Goal: Contribute content: Contribute content

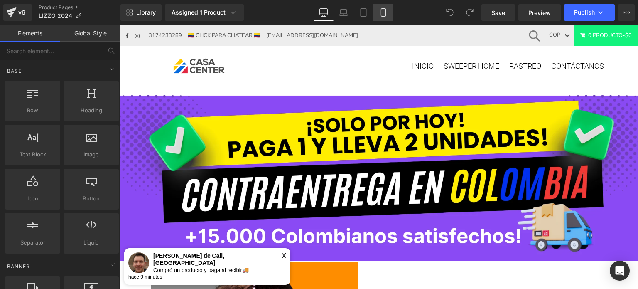
click at [387, 17] on link "Mobile" at bounding box center [383, 12] width 20 height 17
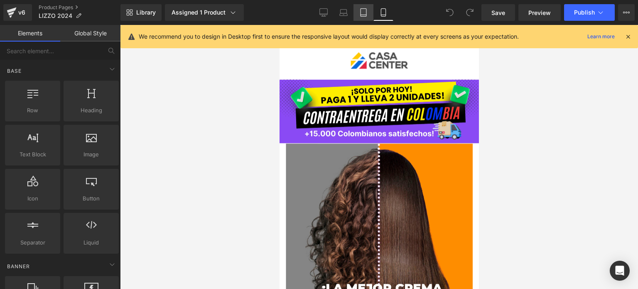
click at [362, 12] on icon at bounding box center [363, 12] width 8 height 8
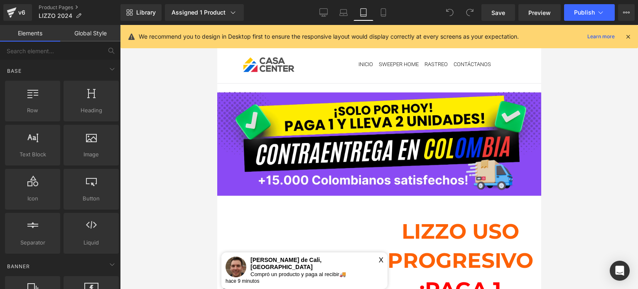
scroll to position [66, 0]
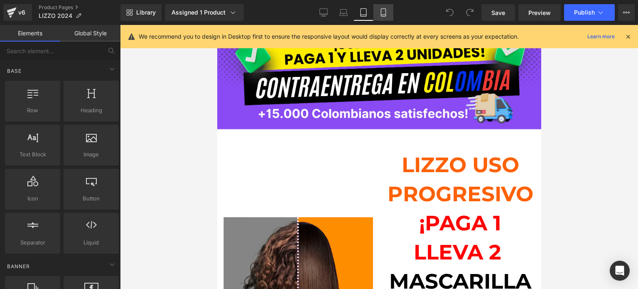
click at [390, 18] on link "Mobile" at bounding box center [383, 12] width 20 height 17
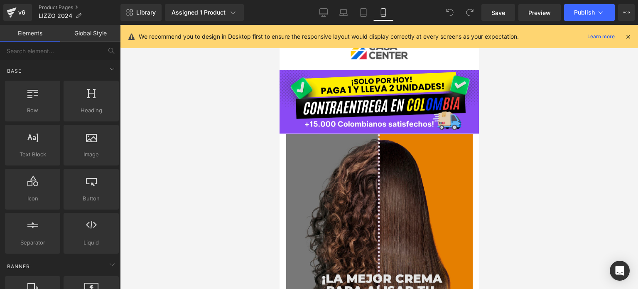
scroll to position [0, 0]
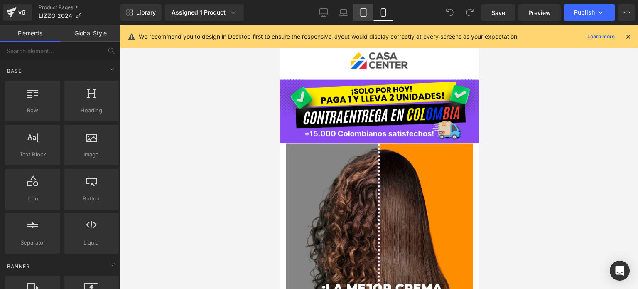
click at [362, 10] on icon at bounding box center [363, 12] width 8 height 8
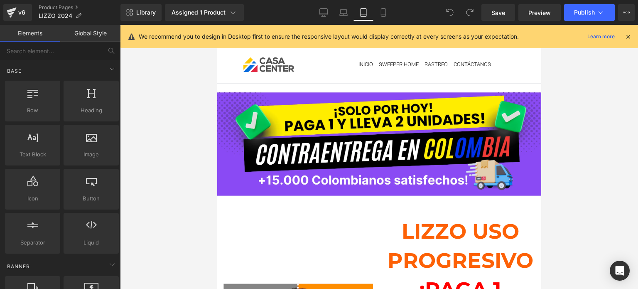
scroll to position [66, 0]
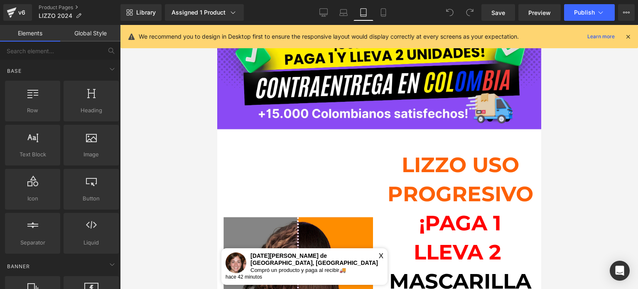
click at [629, 39] on icon at bounding box center [627, 36] width 7 height 7
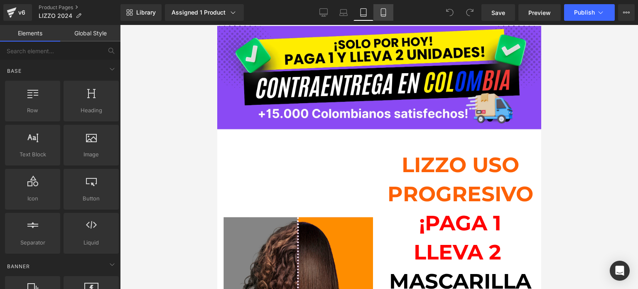
click at [384, 13] on icon at bounding box center [383, 12] width 8 height 8
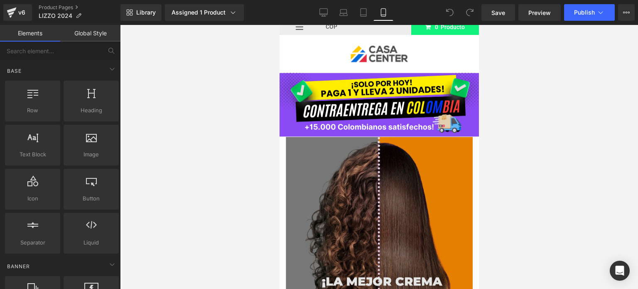
scroll to position [0, 0]
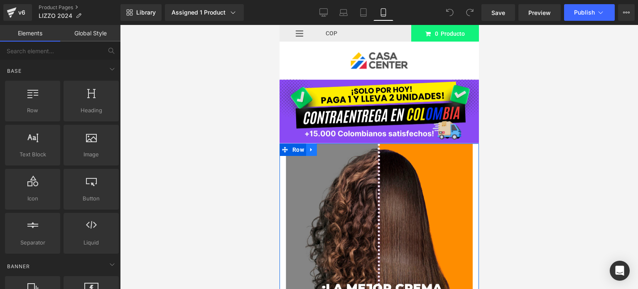
click at [312, 148] on icon at bounding box center [311, 150] width 6 height 6
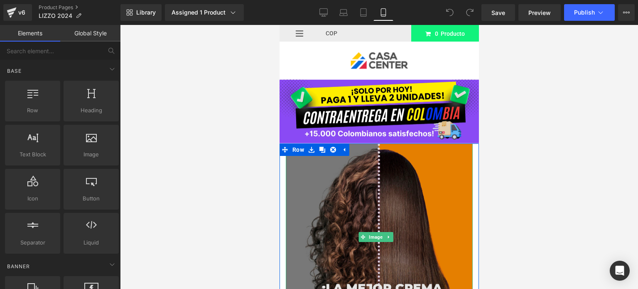
click at [377, 219] on img at bounding box center [378, 236] width 187 height 187
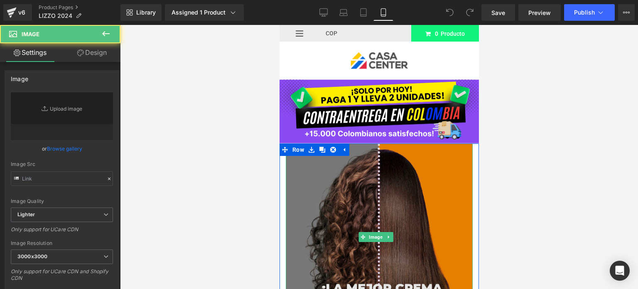
type input "[URL][DOMAIN_NAME]"
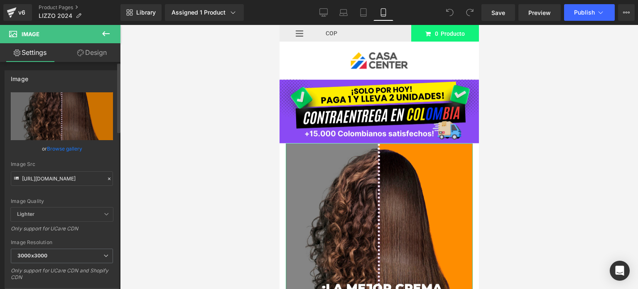
click at [73, 147] on link "Browse gallery" at bounding box center [64, 148] width 35 height 15
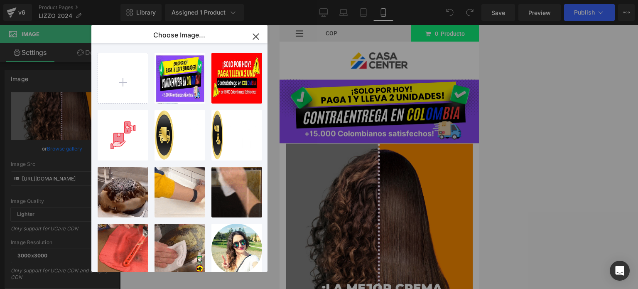
click at [256, 36] on icon "button" at bounding box center [255, 36] width 13 height 13
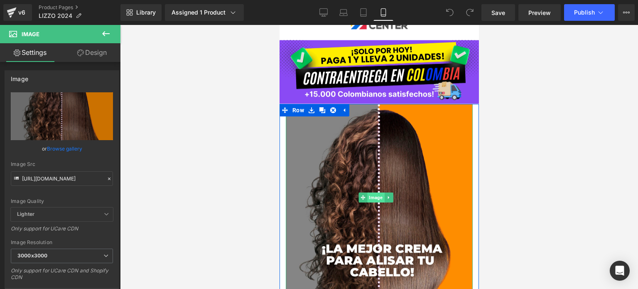
scroll to position [40, 0]
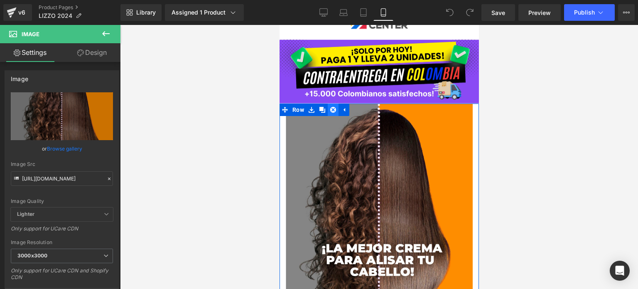
click at [330, 110] on link at bounding box center [332, 109] width 11 height 12
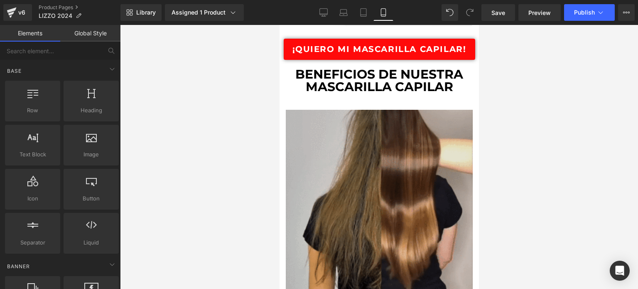
scroll to position [742, 0]
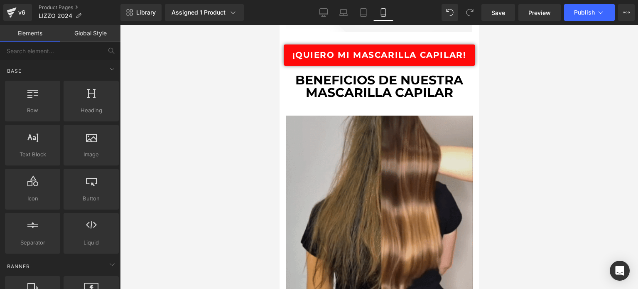
click at [337, 151] on img at bounding box center [378, 208] width 187 height 187
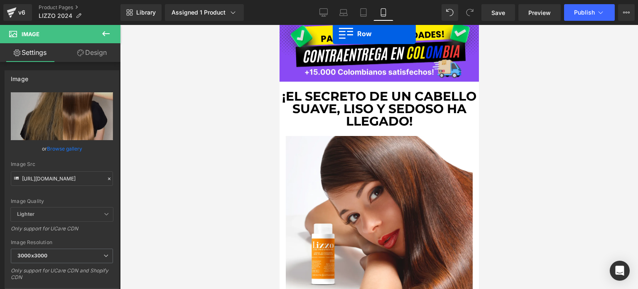
scroll to position [45, 0]
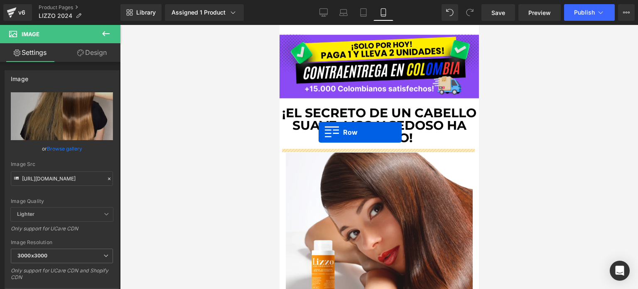
drag, startPoint x: 284, startPoint y: 90, endPoint x: 318, endPoint y: 132, distance: 54.1
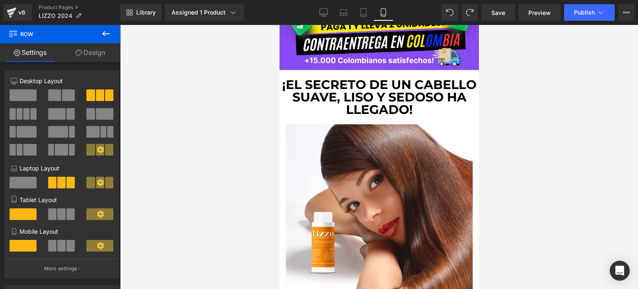
scroll to position [50, 0]
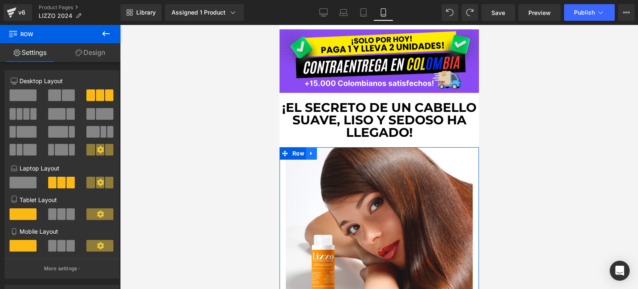
click at [306, 147] on link at bounding box center [311, 153] width 11 height 12
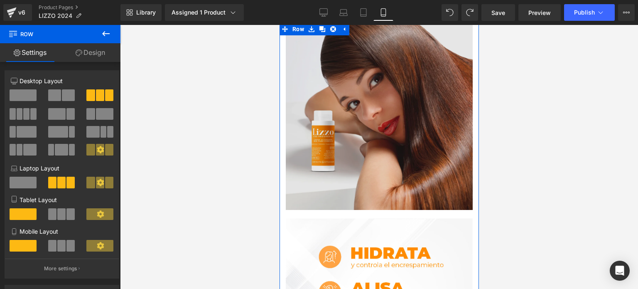
scroll to position [157, 0]
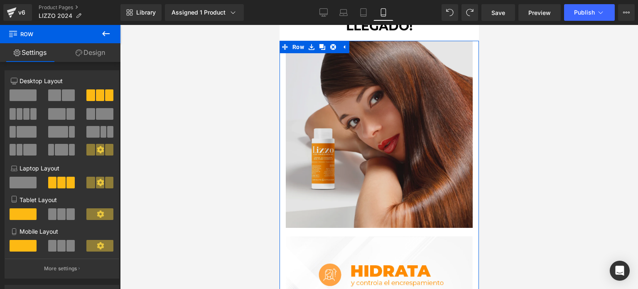
click at [377, 85] on img at bounding box center [378, 134] width 187 height 187
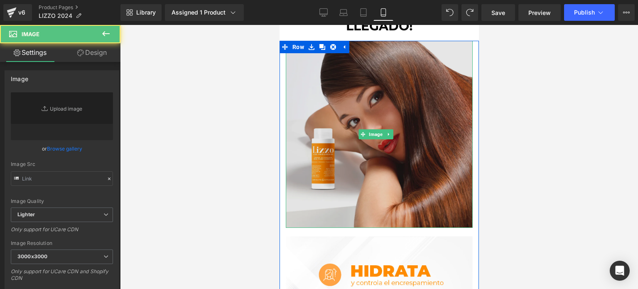
type input "[URL][DOMAIN_NAME]"
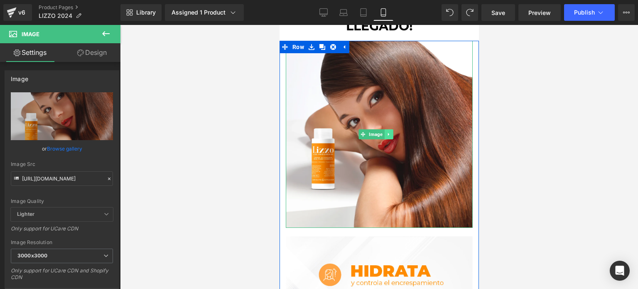
click at [388, 133] on icon at bounding box center [387, 134] width 1 height 3
click at [394, 132] on icon at bounding box center [392, 134] width 5 height 5
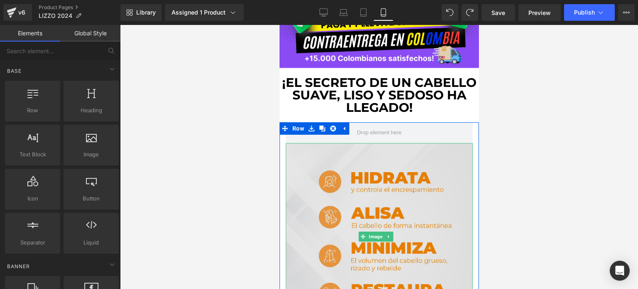
scroll to position [78, 0]
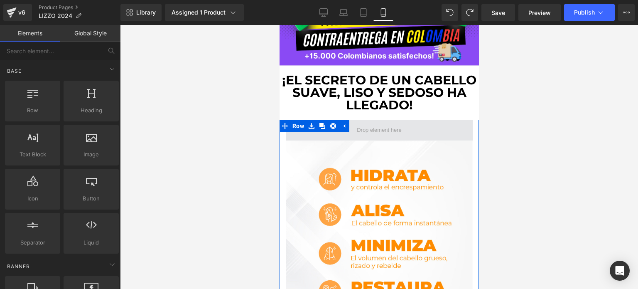
click at [361, 127] on span at bounding box center [378, 130] width 51 height 12
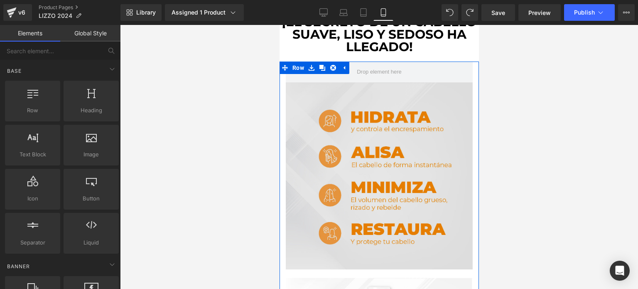
scroll to position [0, 0]
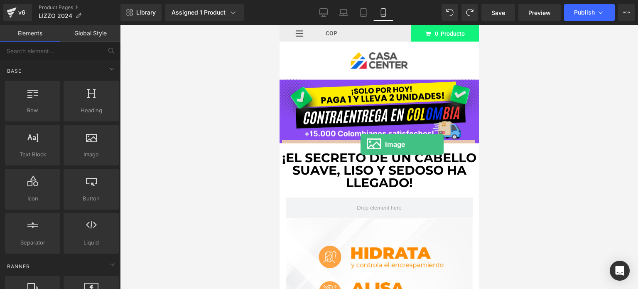
drag, startPoint x: 381, startPoint y: 167, endPoint x: 360, endPoint y: 144, distance: 31.2
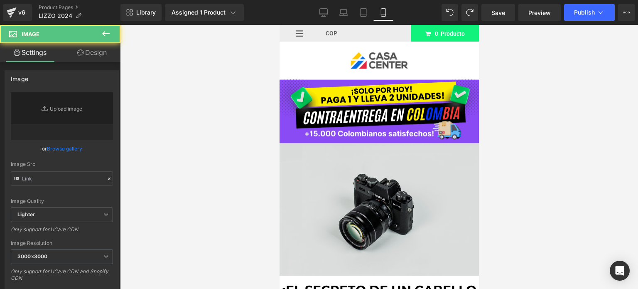
type input "//[DOMAIN_NAME][URL]"
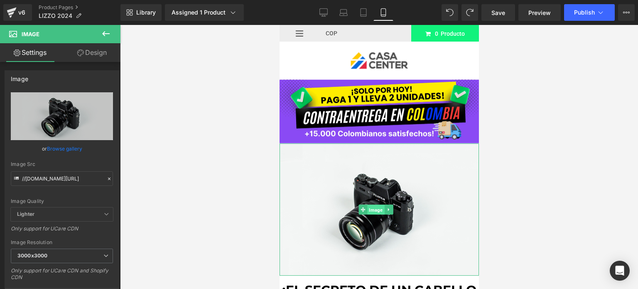
click at [377, 205] on span "Image" at bounding box center [375, 210] width 17 height 10
click at [106, 179] on icon at bounding box center [109, 179] width 6 height 6
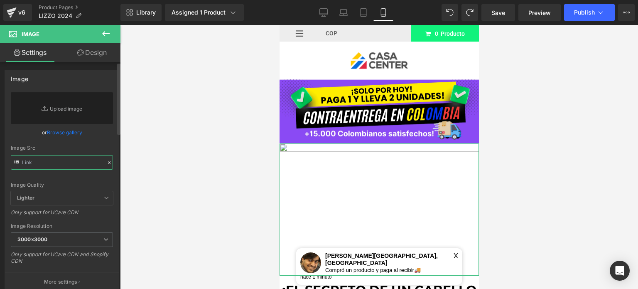
click at [60, 162] on input "text" at bounding box center [62, 162] width 102 height 15
paste input "[URL][DOMAIN_NAME]"
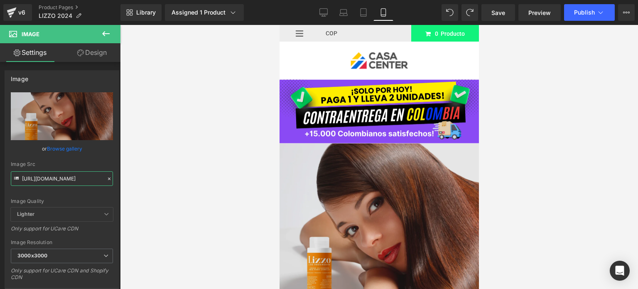
type input "[URL][DOMAIN_NAME]"
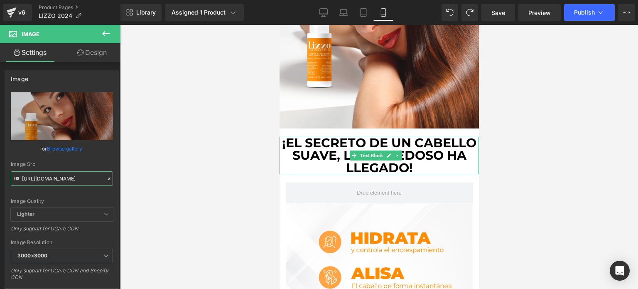
scroll to position [214, 0]
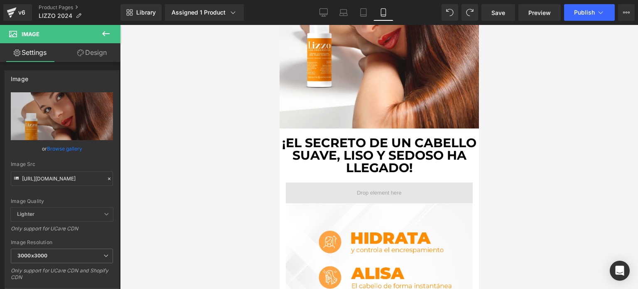
click at [381, 187] on span at bounding box center [378, 193] width 51 height 12
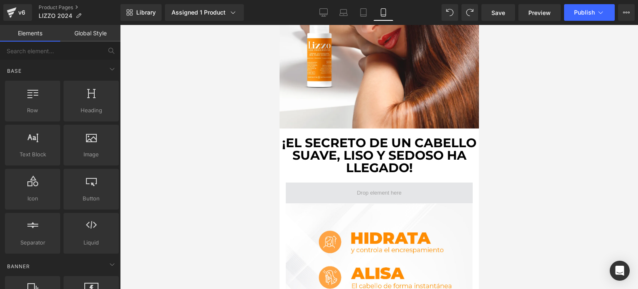
click at [381, 187] on span at bounding box center [378, 193] width 51 height 12
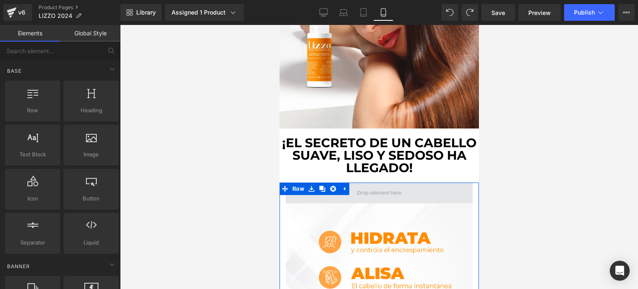
click at [366, 187] on span at bounding box center [378, 193] width 51 height 12
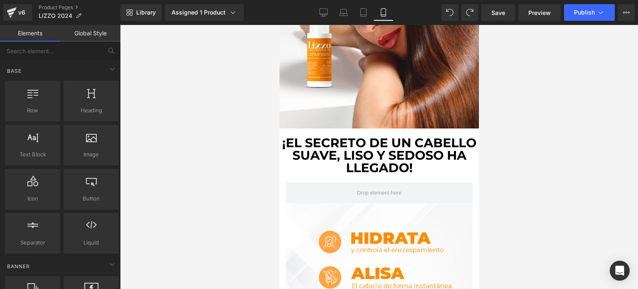
click at [240, 164] on div at bounding box center [379, 157] width 518 height 264
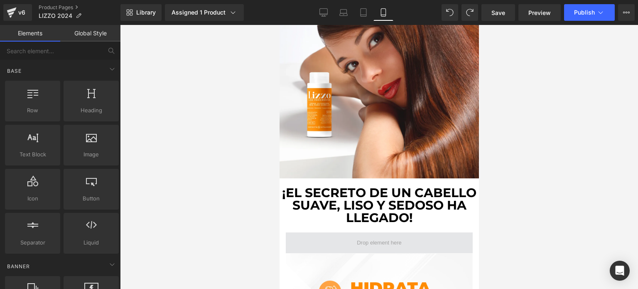
scroll to position [99, 0]
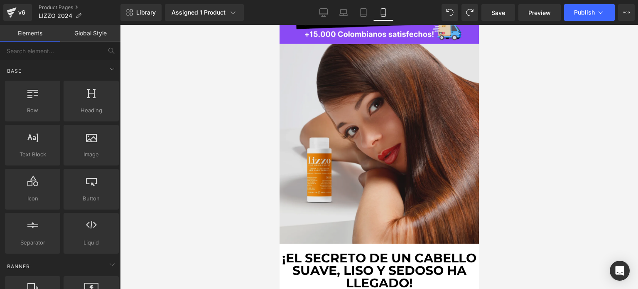
click at [412, 142] on img at bounding box center [378, 143] width 199 height 199
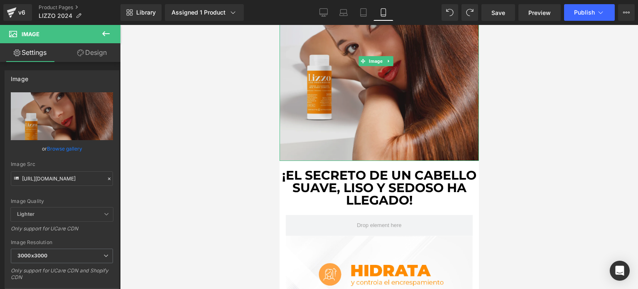
scroll to position [182, 0]
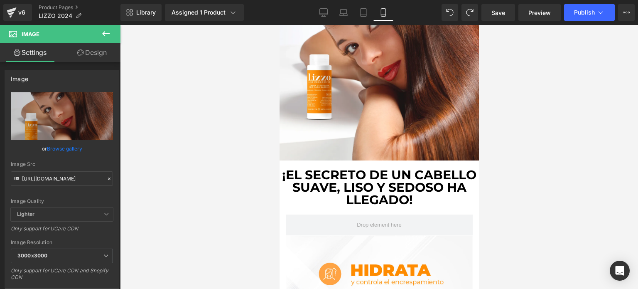
click at [389, 174] on div "¡El secreto de un cabello suave, liso y sedoso ha llegado! Text Block" at bounding box center [378, 187] width 199 height 37
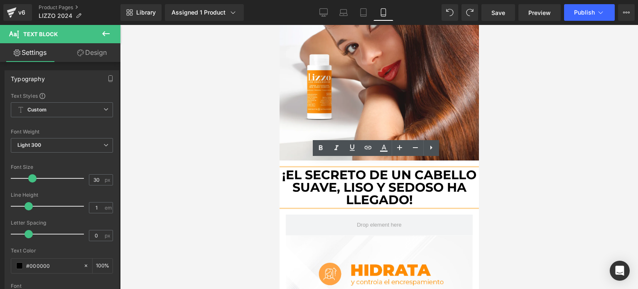
click at [333, 169] on b "¡El secreto de un cabello suave, liso y sedoso ha llegado!" at bounding box center [378, 187] width 194 height 40
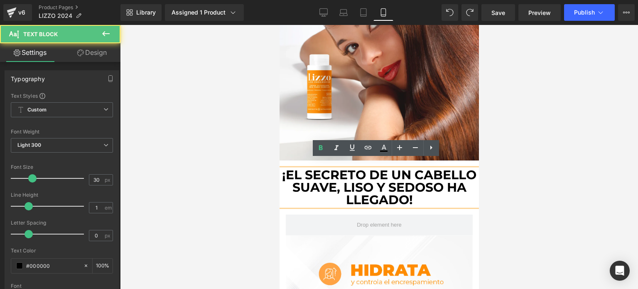
click at [568, 206] on div at bounding box center [379, 157] width 518 height 264
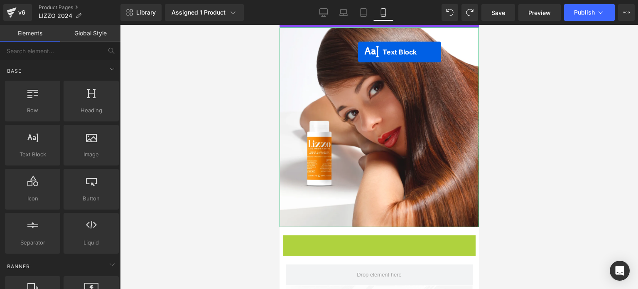
scroll to position [0, 0]
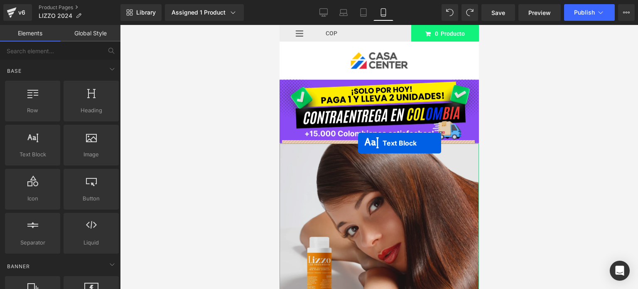
drag, startPoint x: 354, startPoint y: 181, endPoint x: 357, endPoint y: 142, distance: 38.4
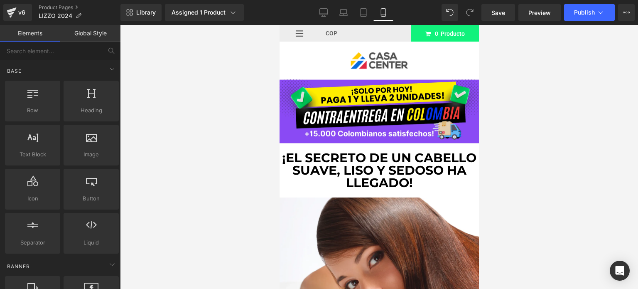
click at [279, 25] on div at bounding box center [279, 25] width 0 height 0
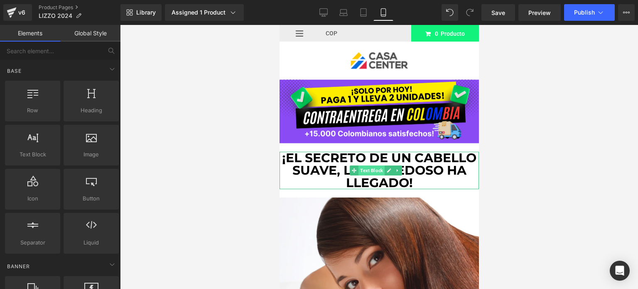
click at [366, 165] on span "Text Block" at bounding box center [371, 170] width 26 height 10
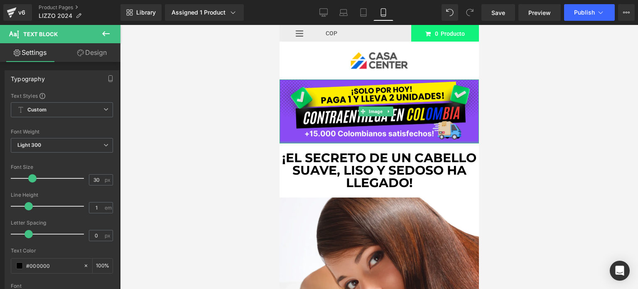
click at [284, 141] on div at bounding box center [378, 142] width 199 height 2
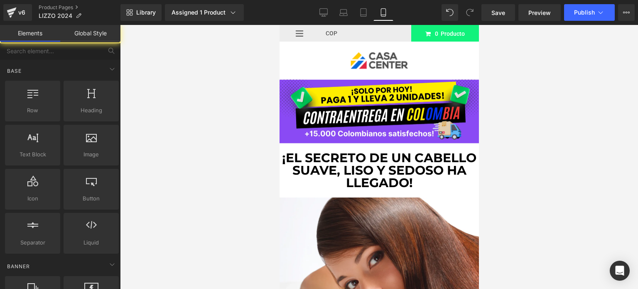
click at [395, 156] on b "¡El secreto de un cabello suave, liso y sedoso ha llegado!" at bounding box center [378, 170] width 194 height 40
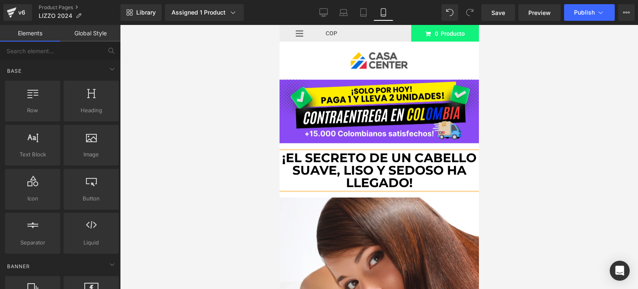
click at [507, 171] on div at bounding box center [379, 157] width 518 height 264
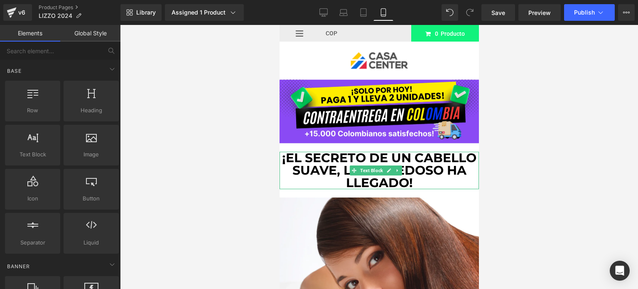
click at [436, 164] on b "¡El secreto de un cabello suave, liso y sedoso ha llegado!" at bounding box center [378, 170] width 194 height 40
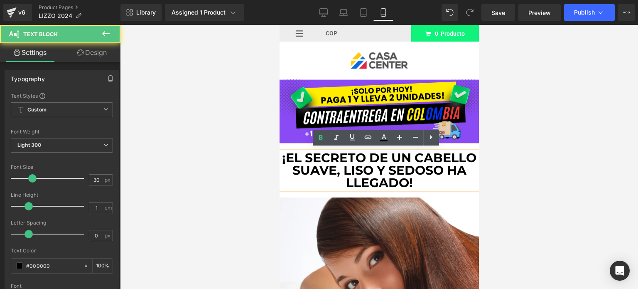
click at [467, 170] on p "¡El secreto de un cabello suave, liso y sedoso ha llegado!" at bounding box center [378, 170] width 199 height 37
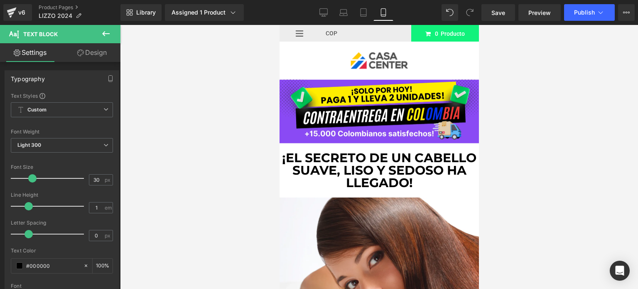
click at [116, 50] on link "Design" at bounding box center [92, 52] width 60 height 19
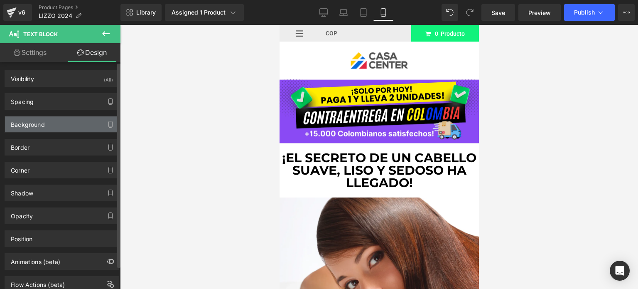
click at [71, 124] on div "Background" at bounding box center [62, 124] width 114 height 16
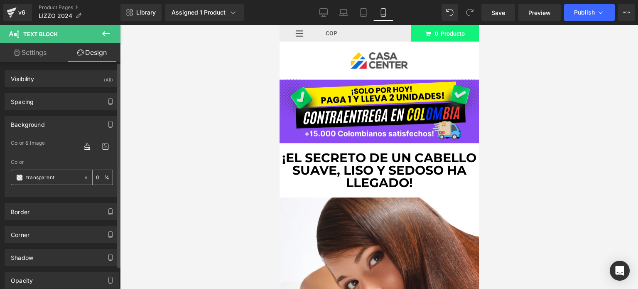
click at [37, 174] on input "transparent" at bounding box center [52, 177] width 53 height 9
click at [21, 177] on span at bounding box center [19, 177] width 7 height 7
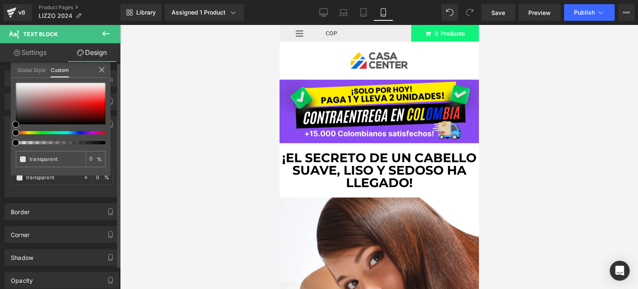
type input "#000000"
type input "100"
type input "#000000"
type input "100"
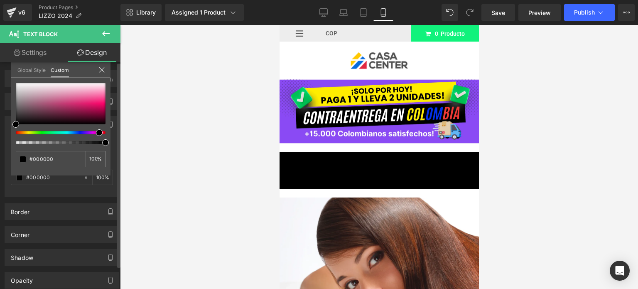
drag, startPoint x: 18, startPoint y: 130, endPoint x: 98, endPoint y: 130, distance: 80.5
click at [98, 130] on span at bounding box center [99, 132] width 7 height 7
type input "#fb88b8"
click at [100, 92] on div at bounding box center [61, 104] width 90 height 42
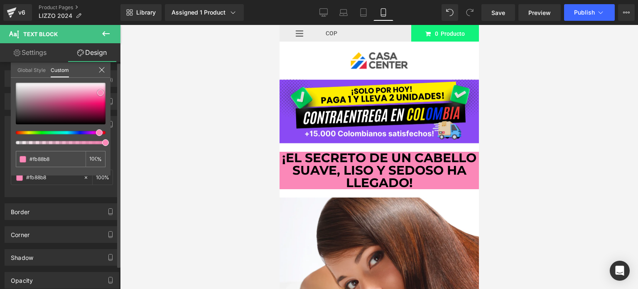
type input "#e30762"
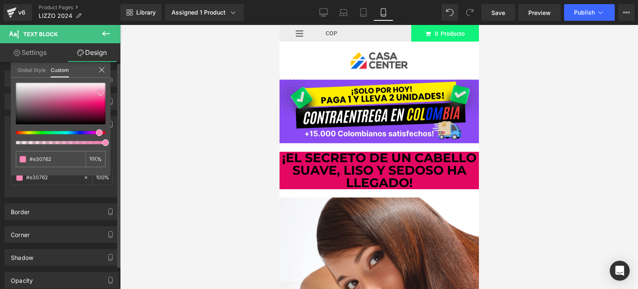
click at [101, 105] on div at bounding box center [61, 104] width 90 height 42
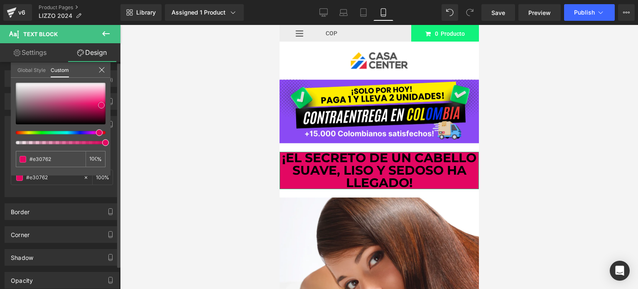
type input "#ea0464"
type input "#fa237c"
type input "#f92e82"
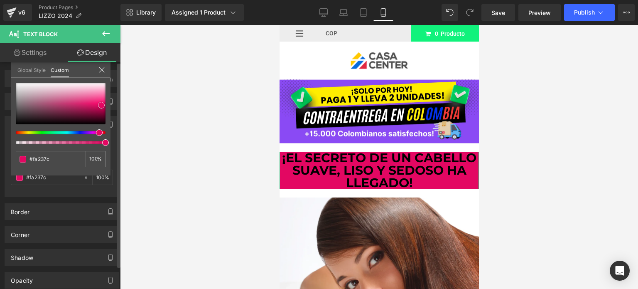
type input "#f92e82"
type input "#fa4791"
type input "#fb559a"
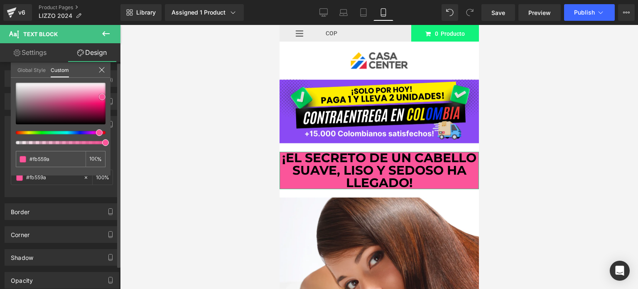
type input "#fa5a9d"
type input "#fb69a6"
type input "#fc91bd"
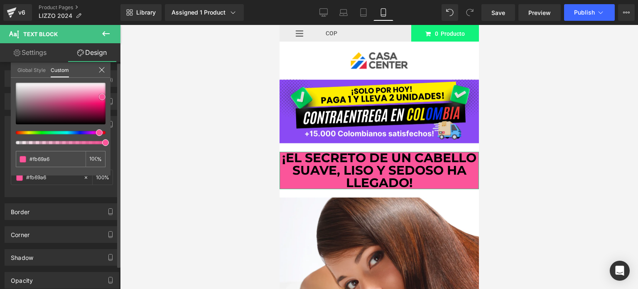
type input "#fc91bd"
type input "#fca0c6"
type input "#fda5c9"
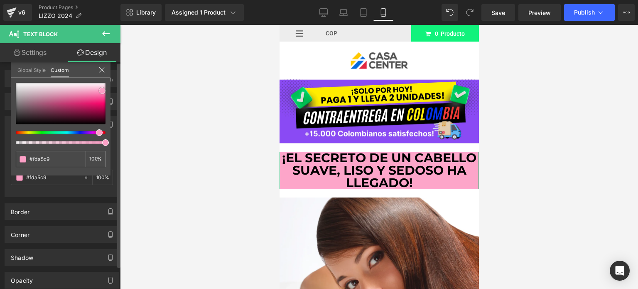
type input "#fdaacc"
type input "#fdb9d5"
type input "#fdbed8"
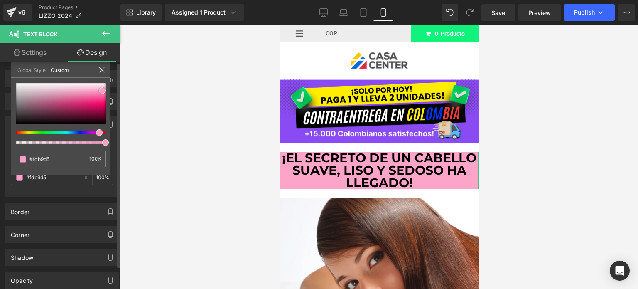
type input "#fdbed8"
type input "#fdc8de"
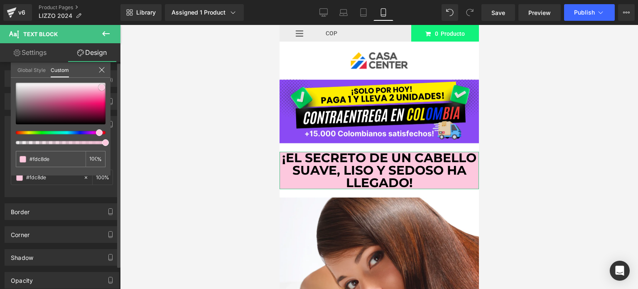
type input "#fcc3db"
type input "#fcb9d5"
type input "#fca5c9"
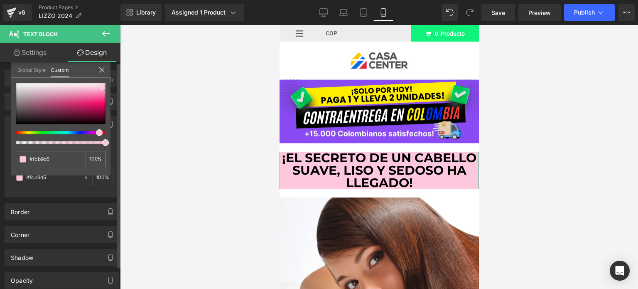
type input "#fca5c9"
type input "#fb8dbb"
type input "#fb7db2"
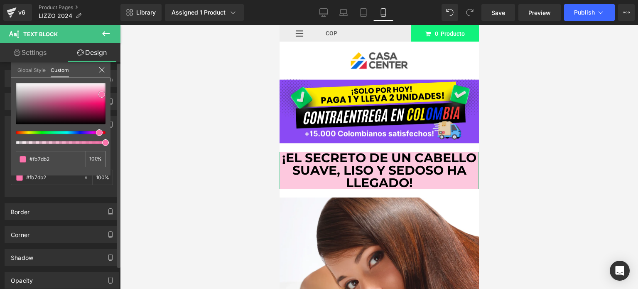
type input "#fc6ea9"
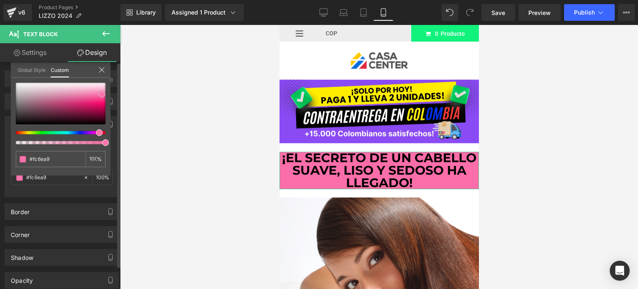
type input "#fb69a6"
type input "#fb6ea9"
type input "#fc73ac"
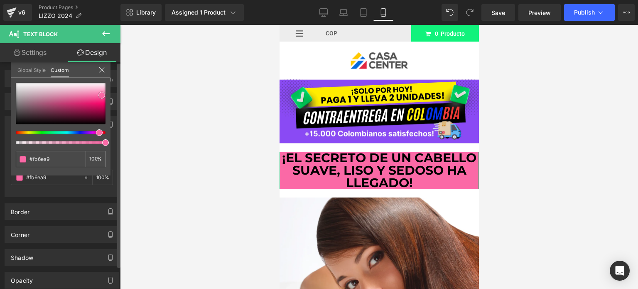
type input "#fc73ac"
type input "#fc82b5"
type input "#fb87b8"
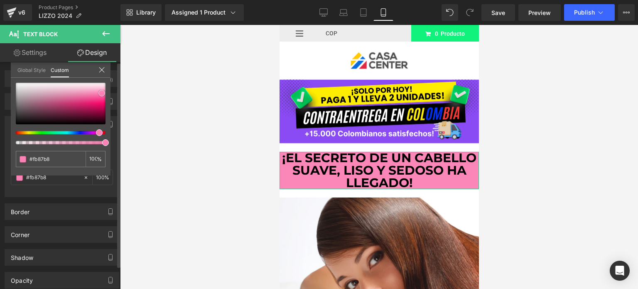
type input "#fc91be"
type input "#fca1c6"
type input "#fda5c8"
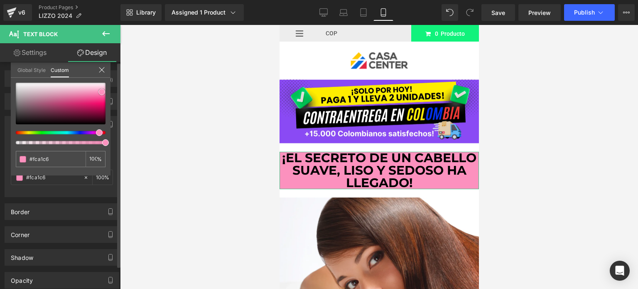
type input "#fda5c8"
type input "#fdaacb"
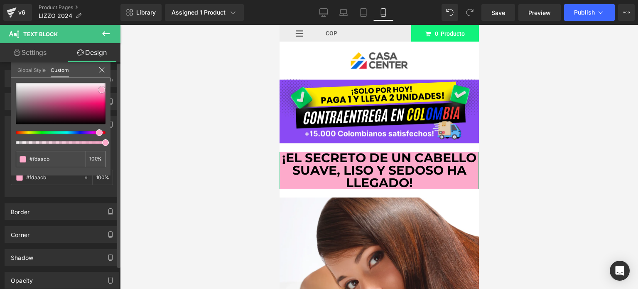
type input "#fba6c8"
type input "#fb92bc"
type input "#fb87b6"
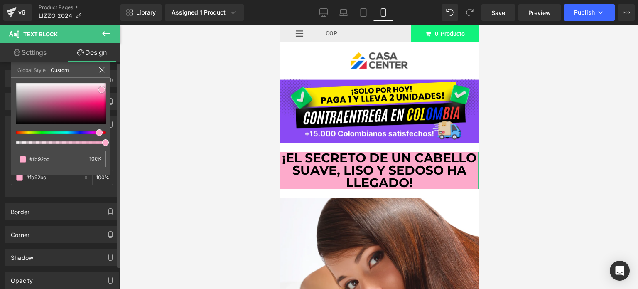
type input "#fb87b6"
type input "#fb83b3"
type input "#fb7eb0"
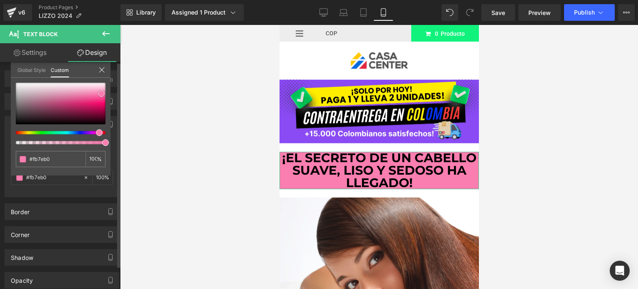
drag, startPoint x: 101, startPoint y: 104, endPoint x: 101, endPoint y: 93, distance: 11.6
click at [101, 93] on span at bounding box center [101, 93] width 7 height 7
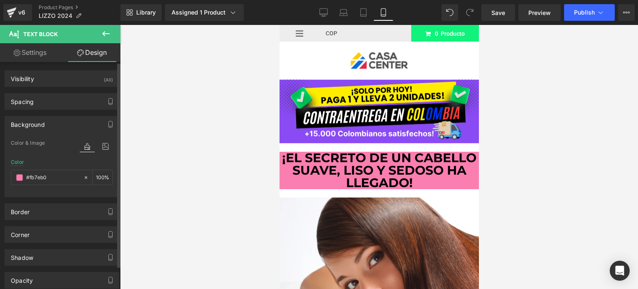
click at [396, 157] on b "¡El secreto de un cabello suave, liso y sedoso ha llegado!" at bounding box center [378, 170] width 194 height 40
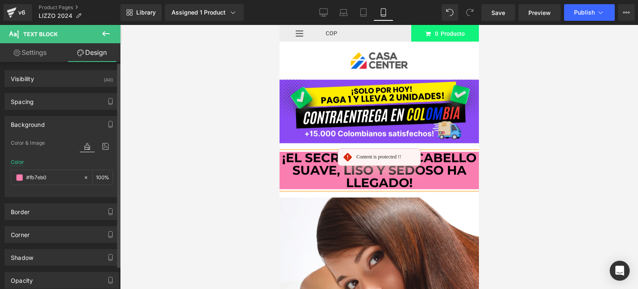
click at [396, 157] on b "¡El secreto de un cabello suave, liso y sedoso ha llegado!" at bounding box center [378, 170] width 194 height 40
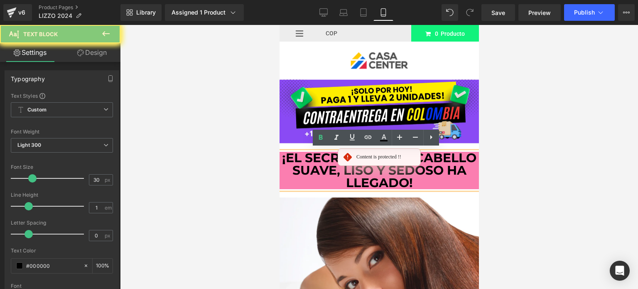
click at [396, 157] on b "¡El secreto de un cabello suave, liso y sedoso ha llegado!" at bounding box center [378, 170] width 194 height 40
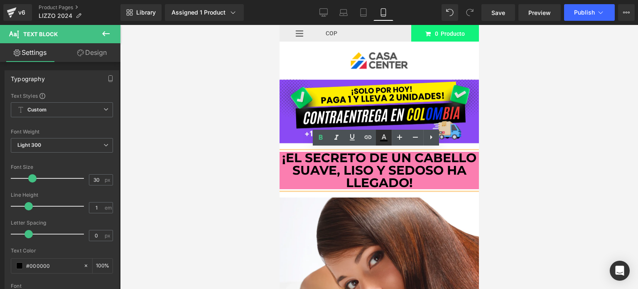
click at [379, 140] on icon at bounding box center [384, 137] width 10 height 10
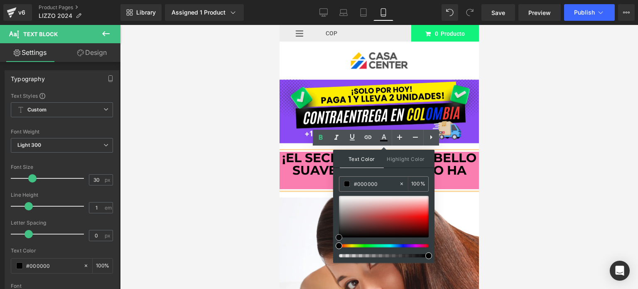
type input "#aea7a7"
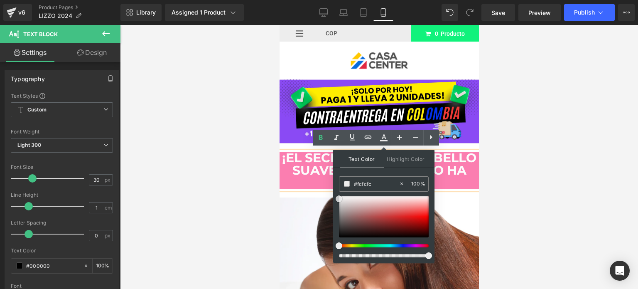
type input "#ffffff"
drag, startPoint x: 342, startPoint y: 209, endPoint x: 333, endPoint y: 188, distance: 22.3
click at [333, 188] on div "Text Color Highlight Color rgba(255, 255, 255, 1) #ffffff 100 % transparent tra…" at bounding box center [383, 205] width 101 height 113
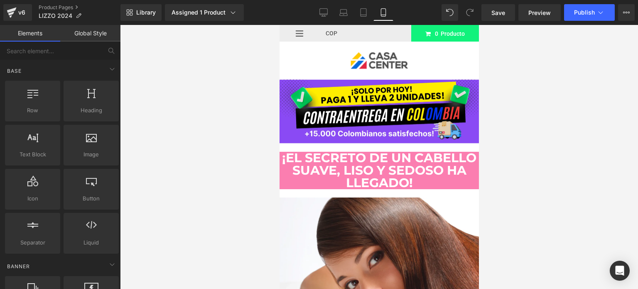
click at [241, 155] on div at bounding box center [379, 157] width 518 height 264
click at [573, 172] on div at bounding box center [379, 157] width 518 height 264
click at [279, 25] on div at bounding box center [279, 25] width 0 height 0
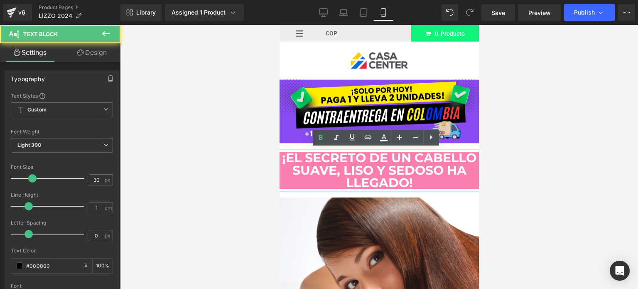
click at [454, 165] on b "¡El secreto de un cabello suave, liso y sedoso ha llegado!" at bounding box center [378, 170] width 194 height 40
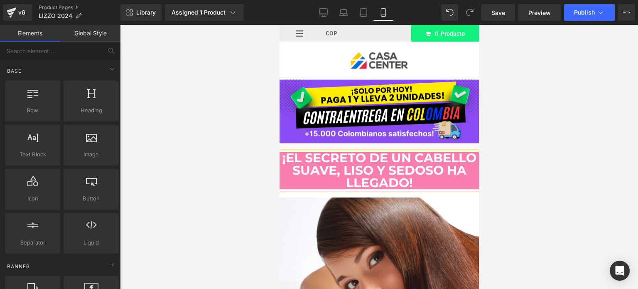
click at [576, 219] on div at bounding box center [379, 157] width 518 height 264
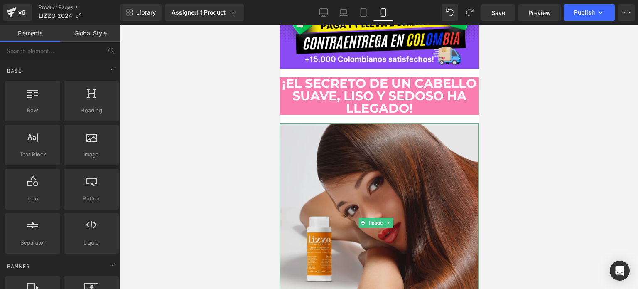
scroll to position [75, 0]
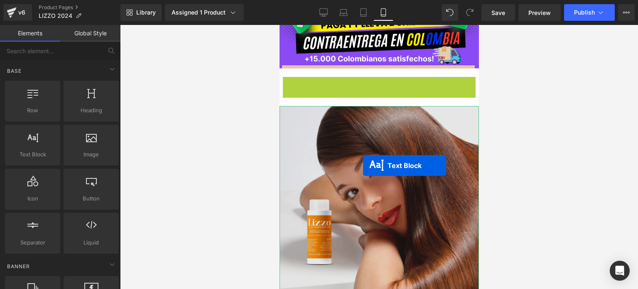
drag, startPoint x: 355, startPoint y: 92, endPoint x: 362, endPoint y: 165, distance: 73.9
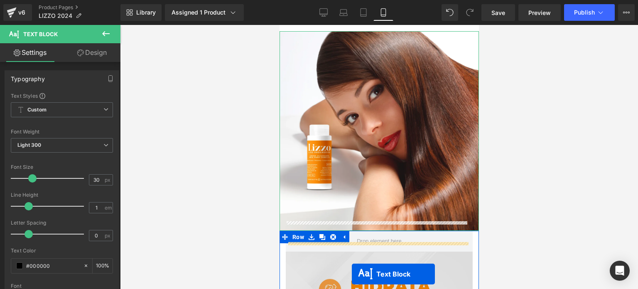
scroll to position [174, 0]
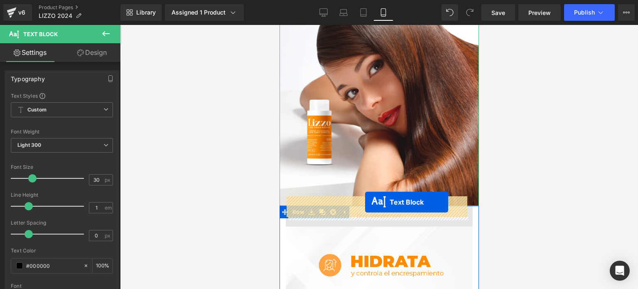
drag, startPoint x: 353, startPoint y: 91, endPoint x: 365, endPoint y: 202, distance: 111.0
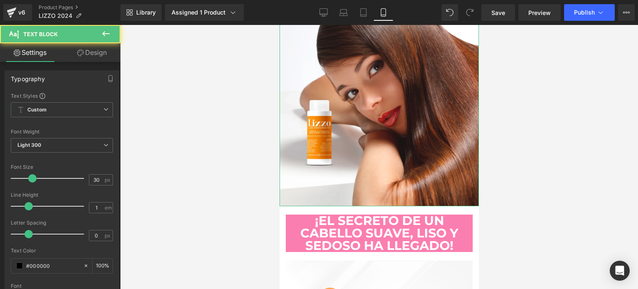
click at [509, 215] on div at bounding box center [379, 157] width 518 height 264
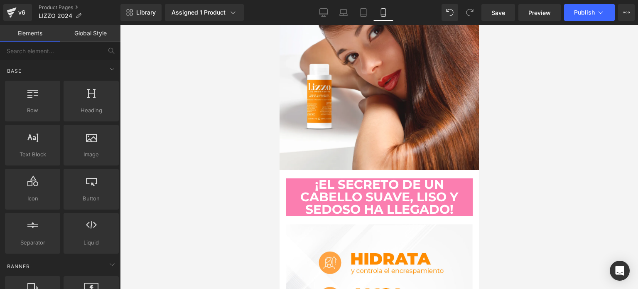
scroll to position [174, 0]
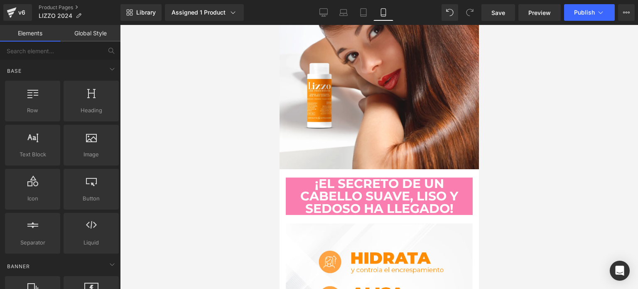
click at [396, 193] on b "¡El secreto de un cabello suave, liso y sedoso ha llegado!" at bounding box center [379, 196] width 158 height 40
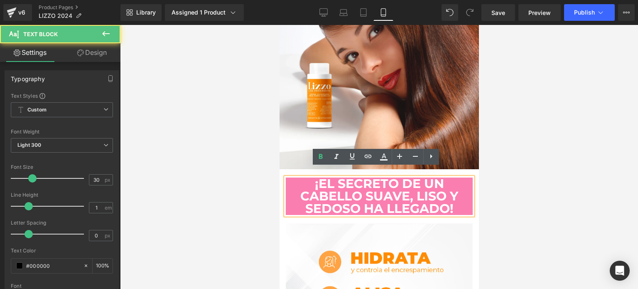
click at [399, 203] on b "¡El secreto de un cabello suave, liso y sedoso ha llegado!" at bounding box center [379, 196] width 158 height 40
click at [450, 181] on b "¡El secreto de un cabello suave, liso y sedoso ha llegado!" at bounding box center [379, 196] width 158 height 40
click at [302, 184] on b "¡El secreto de un cabello suave, liso y sedoso ha llegado!" at bounding box center [379, 196] width 158 height 40
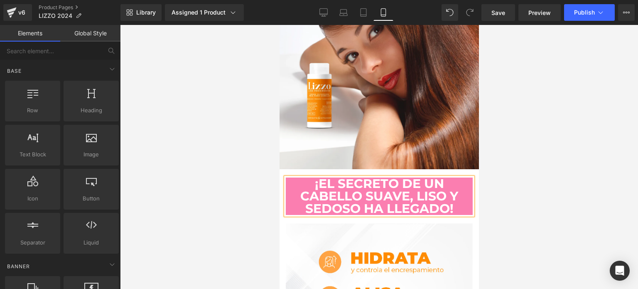
click at [205, 194] on div at bounding box center [379, 157] width 518 height 264
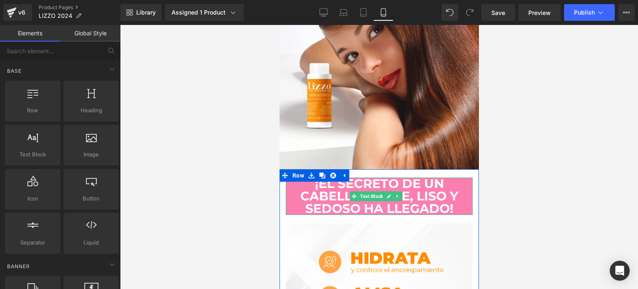
click at [344, 176] on b "¡El secreto de un cabello suave, liso y sedoso ha llegado!" at bounding box center [379, 196] width 158 height 40
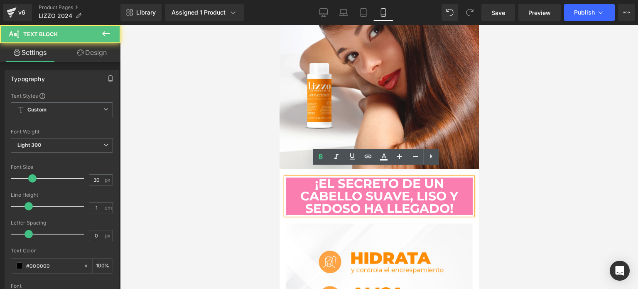
click at [318, 180] on b "¡El secreto de un cabello suave, liso y sedoso ha llegado!" at bounding box center [379, 196] width 158 height 40
click at [471, 196] on div "¡El secreto de un cabello suave, liso y sedoso ha llegado! Text Block" at bounding box center [378, 196] width 199 height 54
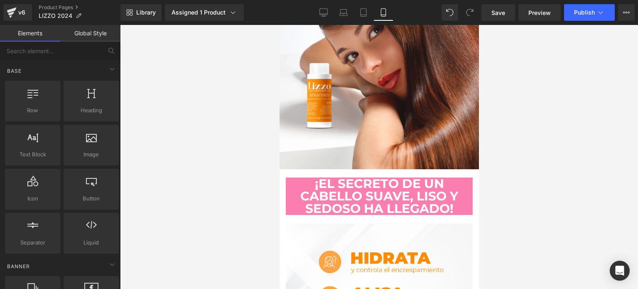
click at [578, 182] on div at bounding box center [379, 157] width 518 height 264
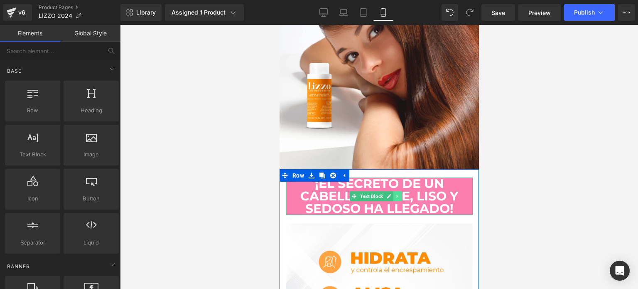
click at [396, 193] on icon at bounding box center [397, 195] width 5 height 5
click at [443, 213] on div at bounding box center [378, 214] width 187 height 2
click at [443, 203] on b "¡El secreto de un cabello suave, liso y sedoso ha llegado!" at bounding box center [379, 196] width 158 height 40
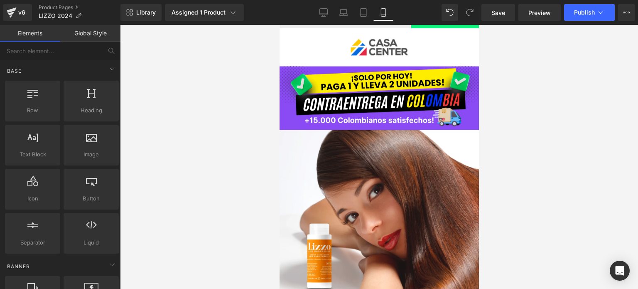
scroll to position [0, 0]
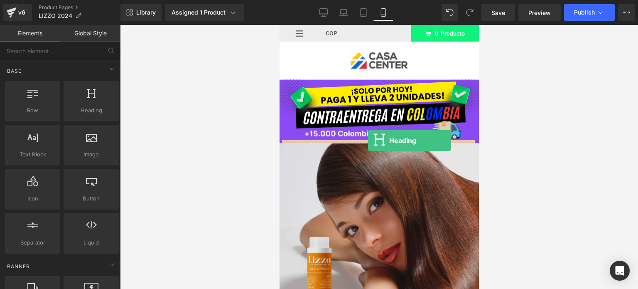
drag, startPoint x: 361, startPoint y: 131, endPoint x: 367, endPoint y: 140, distance: 11.4
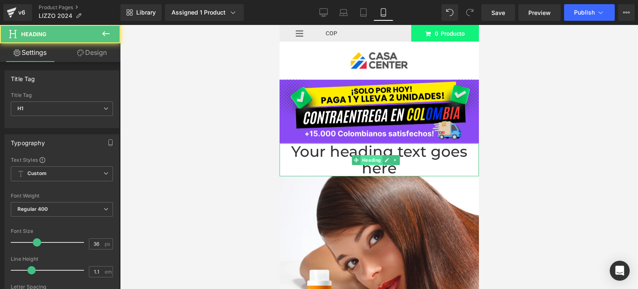
click at [366, 155] on span "Heading" at bounding box center [371, 160] width 22 height 10
click at [397, 171] on h1 "Your heading text goes here" at bounding box center [378, 159] width 199 height 33
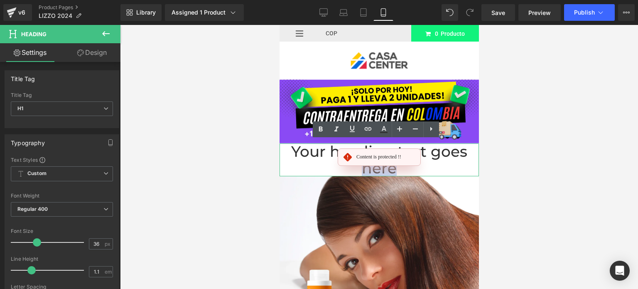
click at [397, 171] on h1 "Your heading text goes here" at bounding box center [378, 159] width 199 height 33
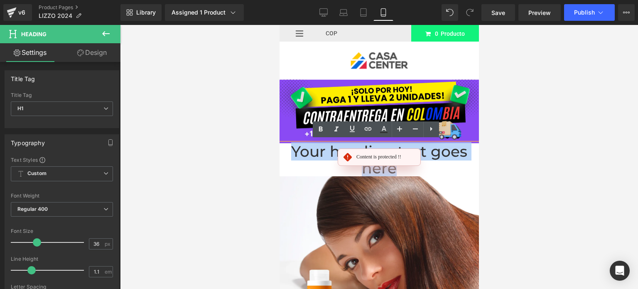
click at [397, 171] on h1 "Your heading text goes here" at bounding box center [378, 159] width 199 height 33
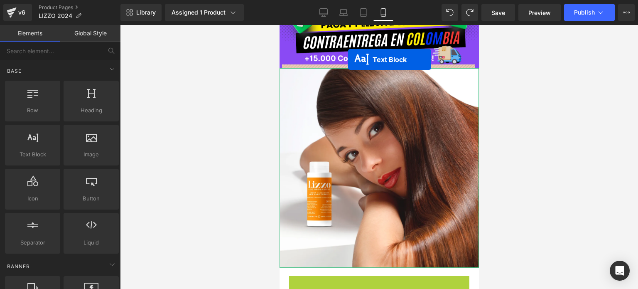
scroll to position [25, 0]
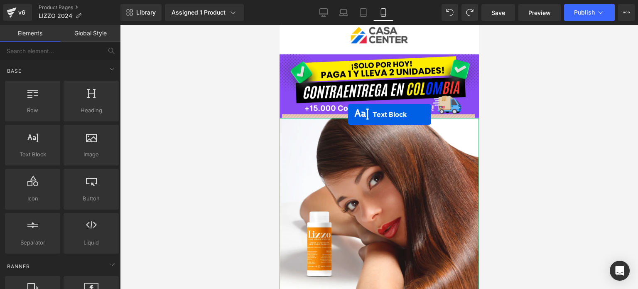
drag, startPoint x: 354, startPoint y: 120, endPoint x: 348, endPoint y: 114, distance: 8.6
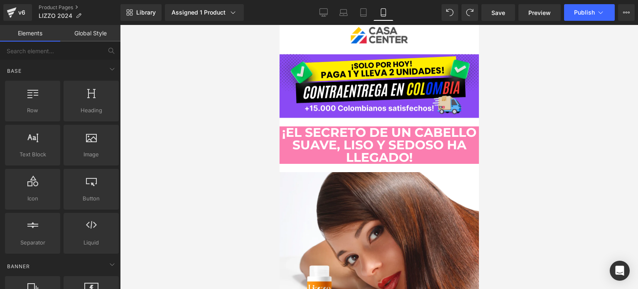
click at [547, 169] on div at bounding box center [379, 157] width 518 height 264
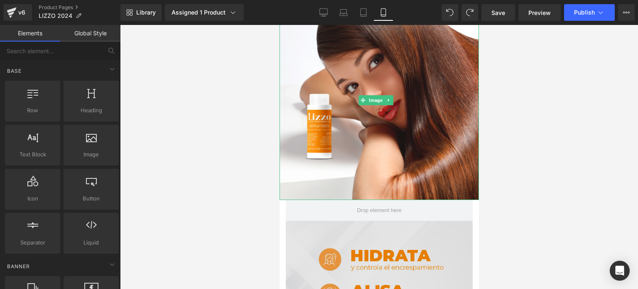
scroll to position [199, 0]
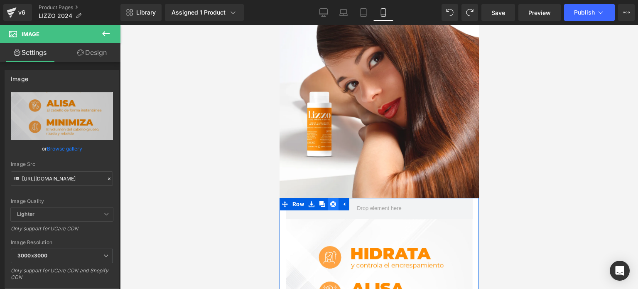
click at [334, 201] on icon at bounding box center [333, 204] width 6 height 6
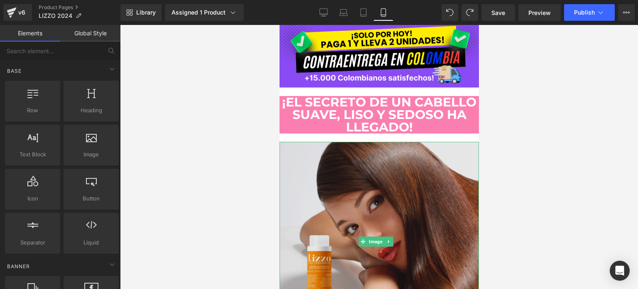
scroll to position [54, 0]
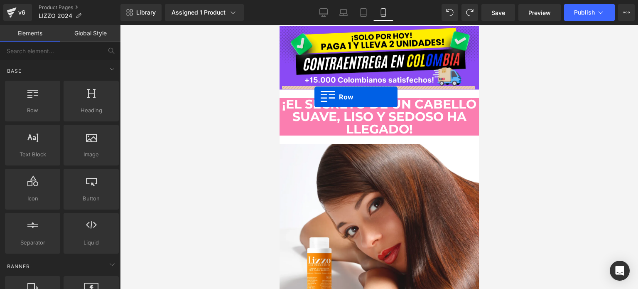
drag, startPoint x: 319, startPoint y: 122, endPoint x: 314, endPoint y: 97, distance: 25.8
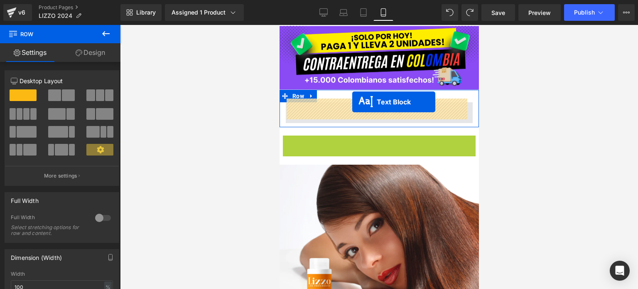
drag, startPoint x: 352, startPoint y: 151, endPoint x: 352, endPoint y: 102, distance: 49.0
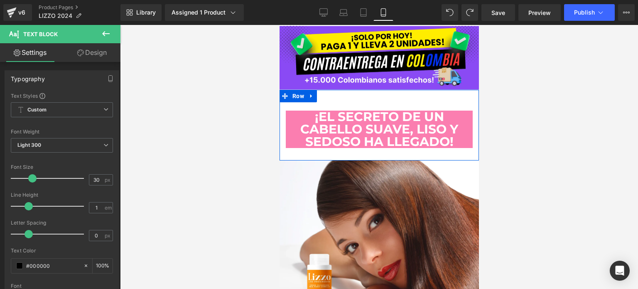
click at [335, 96] on div "¡El secreto de un cabello suave, liso y sedoso ha llegado! Text Block Row" at bounding box center [378, 125] width 199 height 71
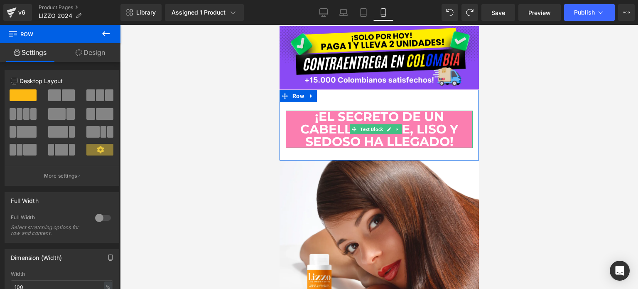
click at [374, 119] on b "¡El secreto de un cabello suave, liso y sedoso ha llegado!" at bounding box center [379, 129] width 158 height 40
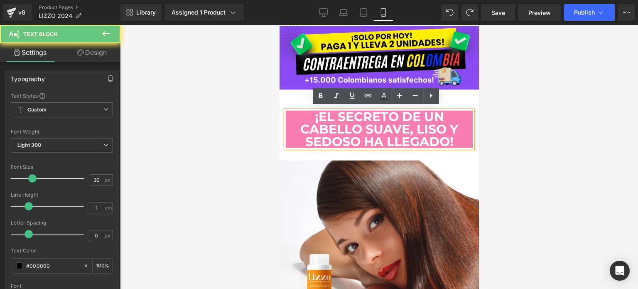
click at [372, 127] on b "¡El secreto de un cabello suave, liso y sedoso ha llegado!" at bounding box center [379, 129] width 158 height 40
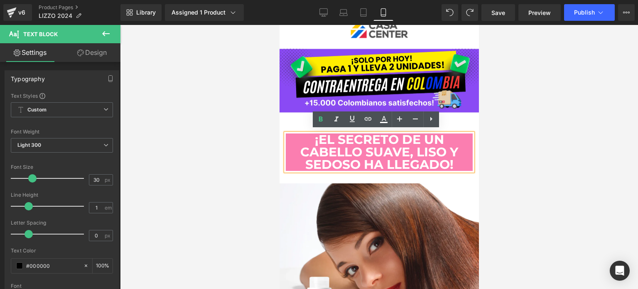
scroll to position [30, 0]
click at [360, 141] on b "¡El secreto de un cabello suave, liso y sedoso ha llegado!" at bounding box center [379, 152] width 158 height 40
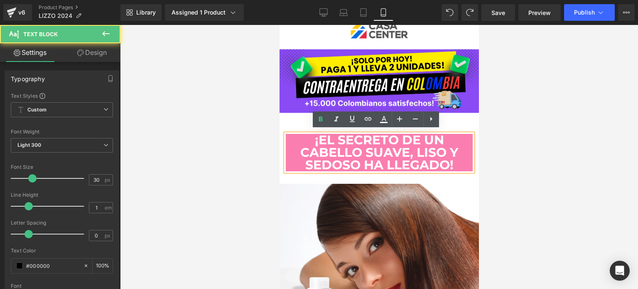
click at [553, 174] on div at bounding box center [379, 157] width 518 height 264
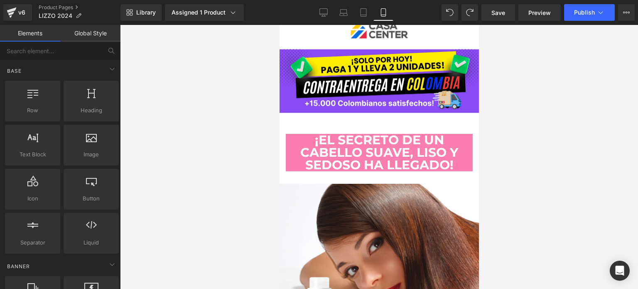
click at [411, 148] on b "¡El secreto de un cabello suave, liso y sedoso ha llegado!" at bounding box center [379, 152] width 158 height 40
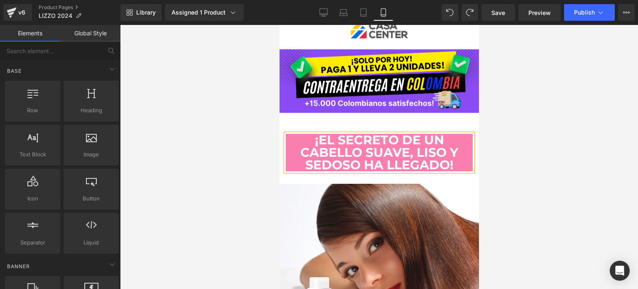
click at [536, 161] on div at bounding box center [379, 157] width 518 height 264
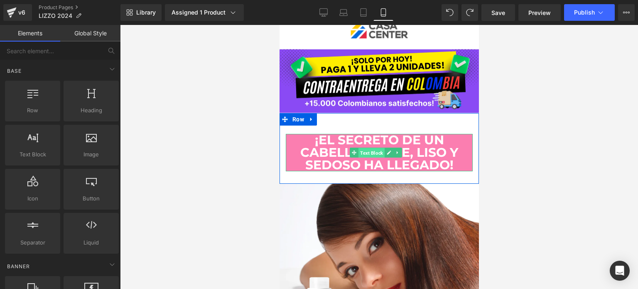
click at [373, 152] on span "Text Block" at bounding box center [371, 153] width 26 height 10
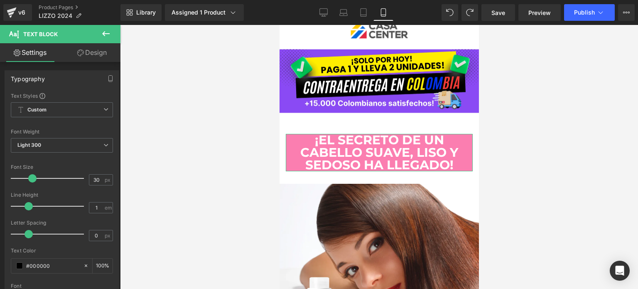
click at [96, 54] on link "Design" at bounding box center [92, 52] width 60 height 19
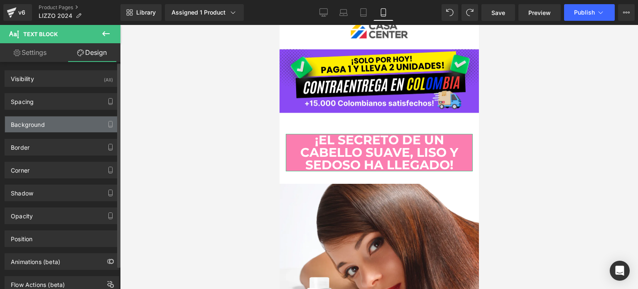
type input "20"
type input "0"
type input "20"
type input "0"
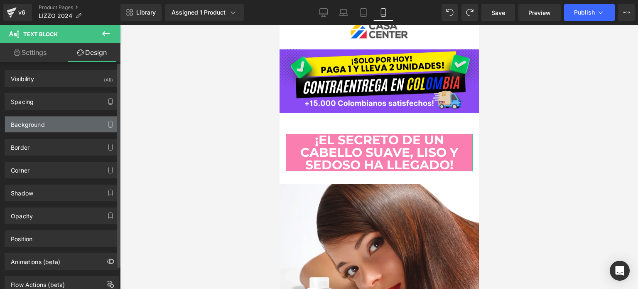
type input "0"
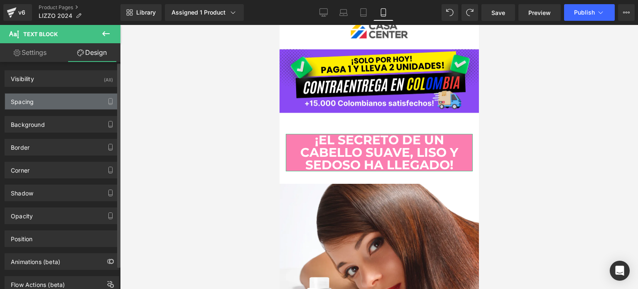
click at [70, 103] on div "Spacing" at bounding box center [62, 101] width 114 height 16
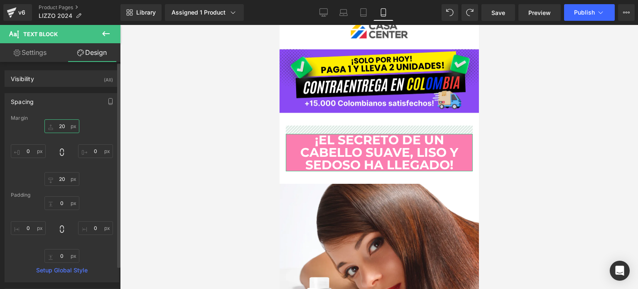
click at [62, 128] on input "20" at bounding box center [61, 126] width 35 height 14
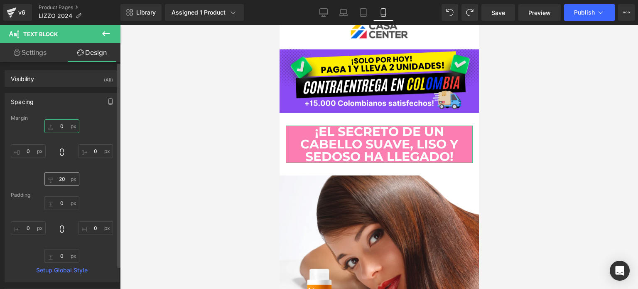
type input "0"
click at [59, 178] on input "20" at bounding box center [61, 179] width 35 height 14
type input "0"
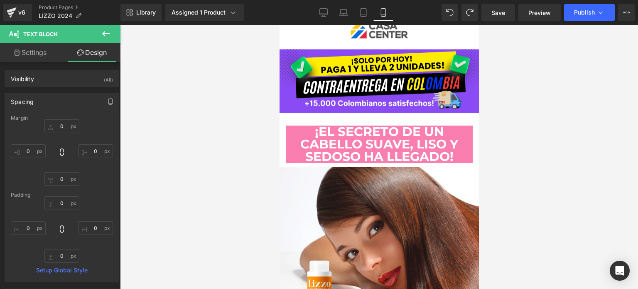
click at [548, 189] on div at bounding box center [379, 157] width 518 height 264
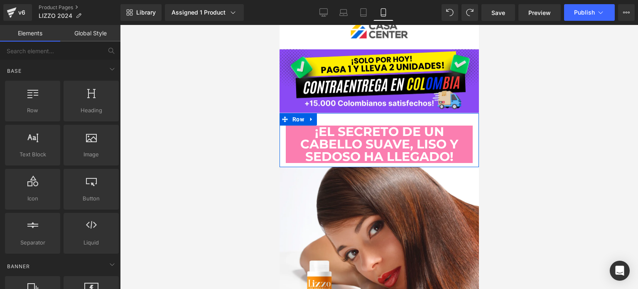
click at [334, 113] on div "¡El secreto de un cabello suave, liso y sedoso ha llegado! Text Block Row" at bounding box center [378, 140] width 199 height 54
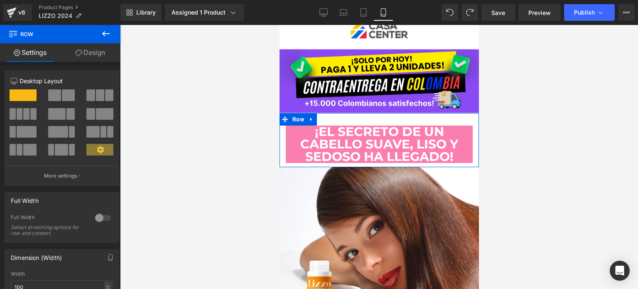
click at [98, 51] on link "Design" at bounding box center [90, 52] width 60 height 19
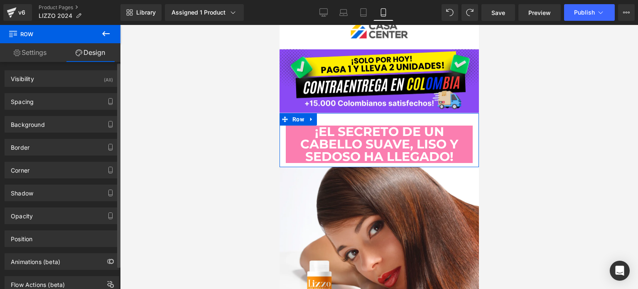
click at [62, 132] on div "Border Border Style Custom Custom Setup Global Style Custom Setup Global Style …" at bounding box center [62, 143] width 124 height 23
click at [73, 126] on div "Background" at bounding box center [62, 124] width 114 height 16
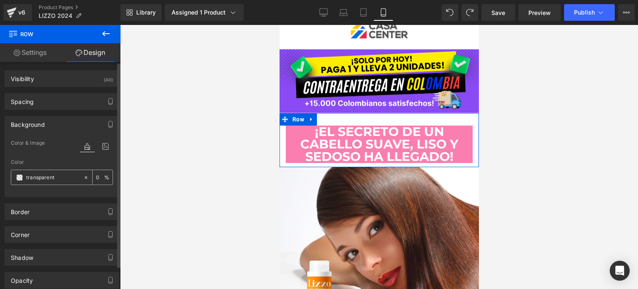
click at [43, 175] on input "transparent" at bounding box center [52, 177] width 53 height 9
click at [22, 176] on span at bounding box center [19, 177] width 7 height 7
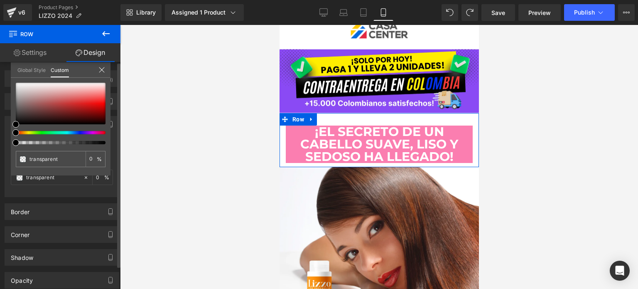
type input "#000000"
type input "100"
type input "#000000"
type input "100"
click at [95, 131] on div at bounding box center [57, 132] width 90 height 3
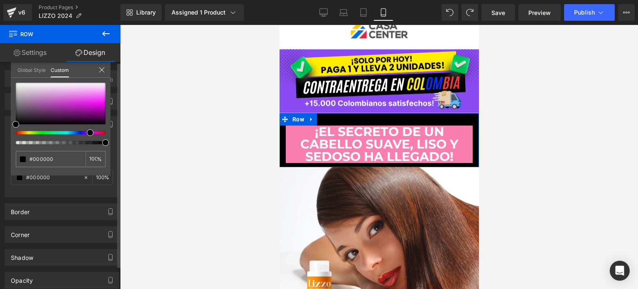
drag, startPoint x: 95, startPoint y: 131, endPoint x: 84, endPoint y: 129, distance: 11.4
click at [84, 129] on div at bounding box center [61, 113] width 90 height 61
type input "#f983fb"
click at [100, 93] on div at bounding box center [61, 104] width 90 height 42
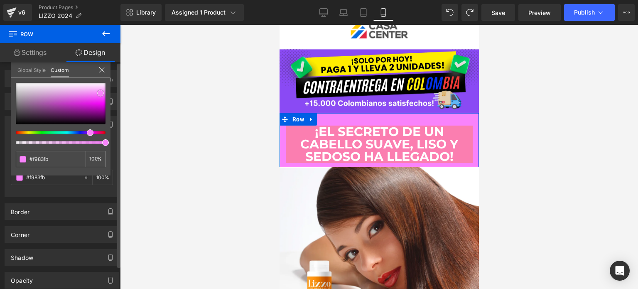
type input "#ed03f1"
click at [103, 104] on div at bounding box center [61, 104] width 90 height 42
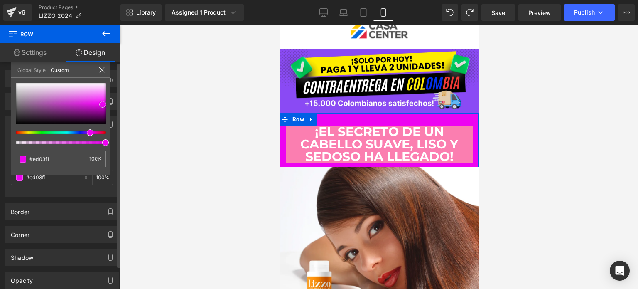
type input "#860188"
click at [103, 113] on div at bounding box center [61, 104] width 90 height 42
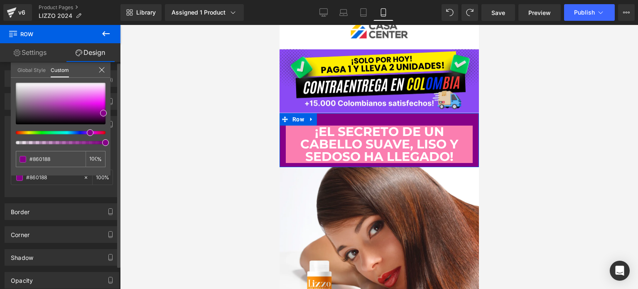
type input "#7f0089"
type input "#004789"
type input "#008932"
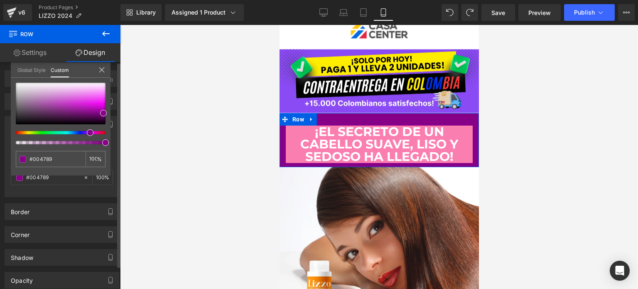
type input "#008932"
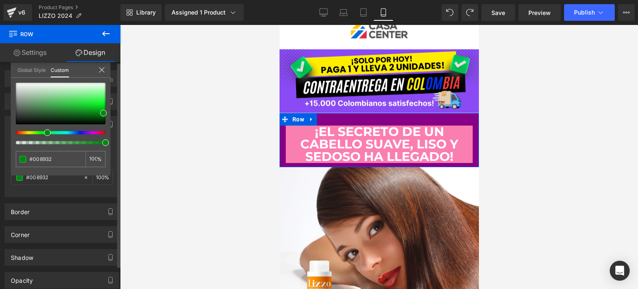
type input "#008910"
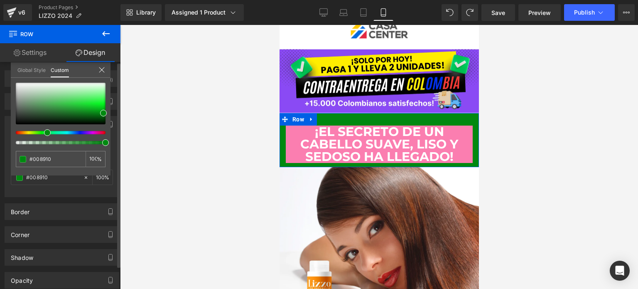
type input "#00890d"
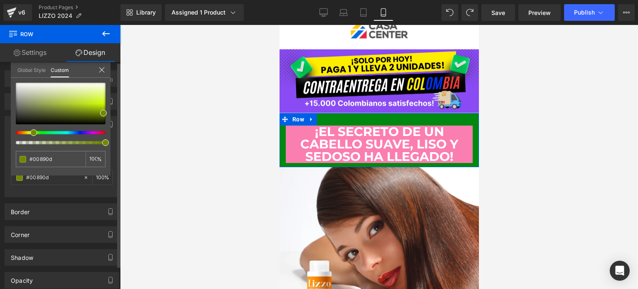
type input "#148900"
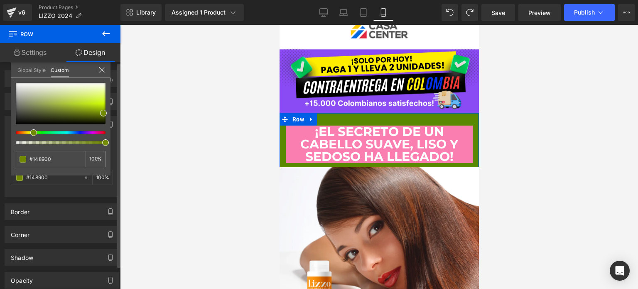
type input "#598900"
type input "#897b00"
type input "#896400"
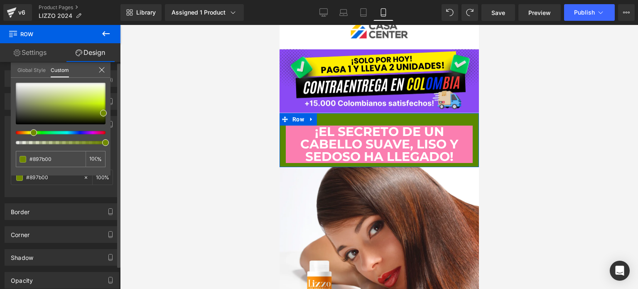
type input "#896400"
type input "#895400"
type input "#895200"
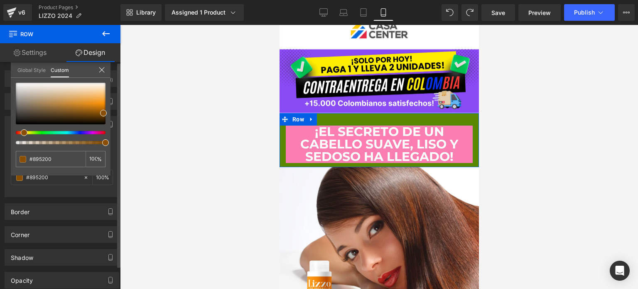
type input "#894e00"
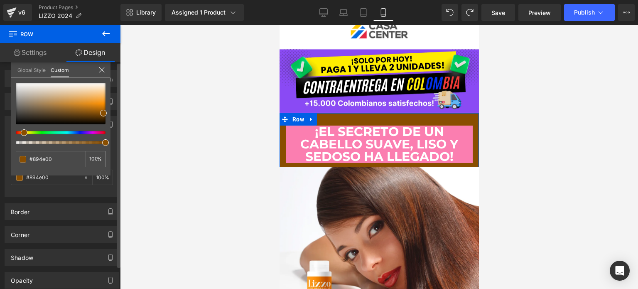
type input "#894900"
type input "#894700"
type input "#893700"
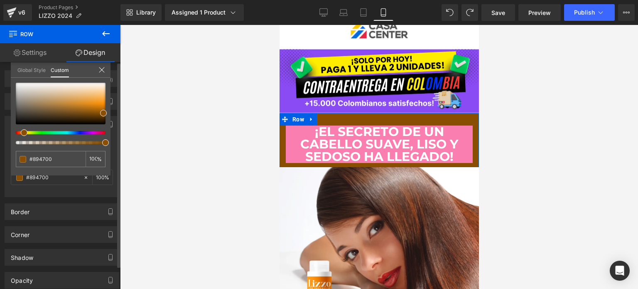
type input "#893700"
type input "#893200"
type input "#893000"
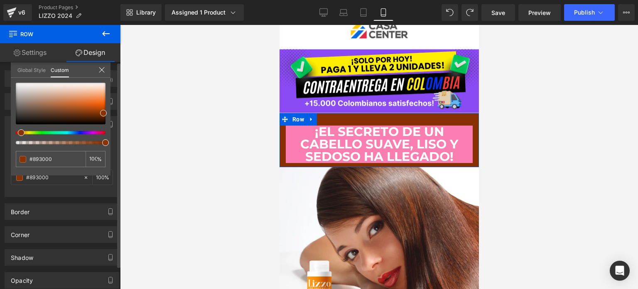
type input "#892b00"
type input "#892700"
type input "#892400"
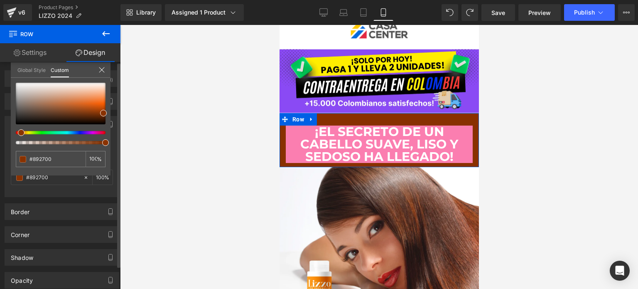
type input "#892400"
type input "#891b00"
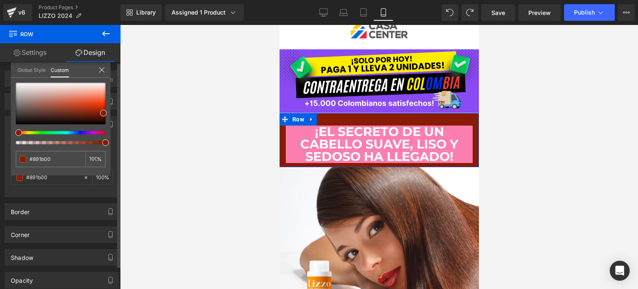
drag, startPoint x: 91, startPoint y: 133, endPoint x: 17, endPoint y: 133, distance: 74.3
click at [17, 133] on span at bounding box center [18, 132] width 7 height 7
type input "#f84b20"
click at [100, 101] on div at bounding box center [61, 104] width 90 height 42
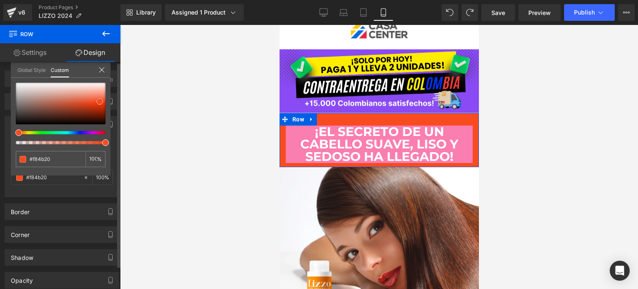
type input "#f9461a"
type input "#fa4214"
type input "#fc3c0c"
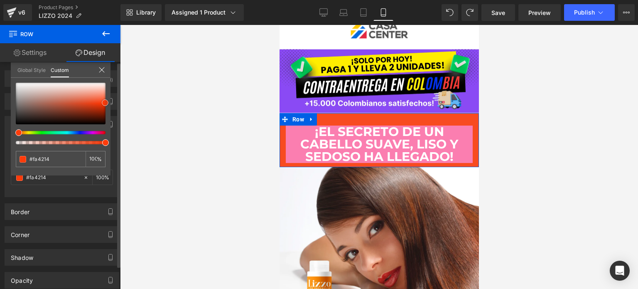
type input "#fc3c0c"
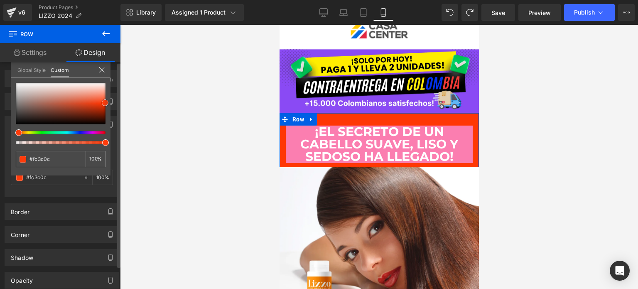
type input "#ff3705"
type input "#ff3300"
type input "#ff3f0f"
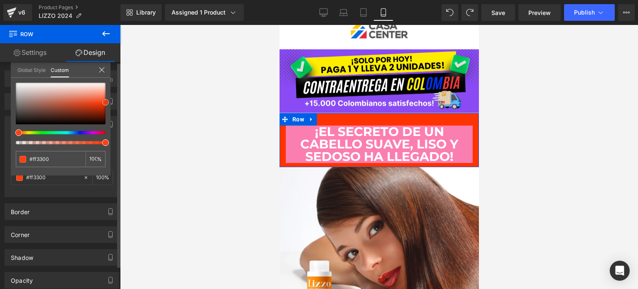
type input "#ff3f0f"
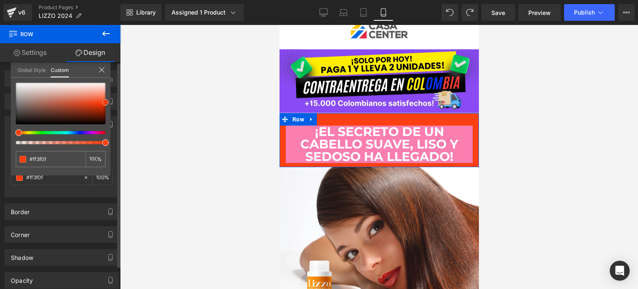
type input "#fc4011"
type input "#fc4416"
type input "#fb4517"
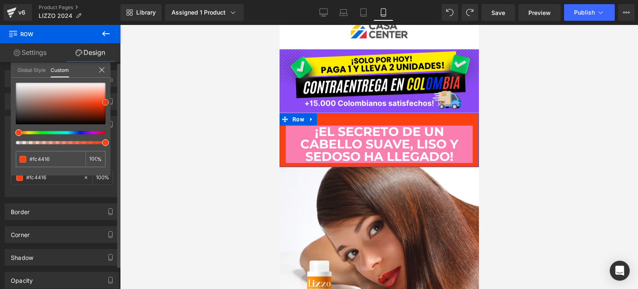
type input "#fb4517"
type input "#fb491c"
type input "#fa4a1e"
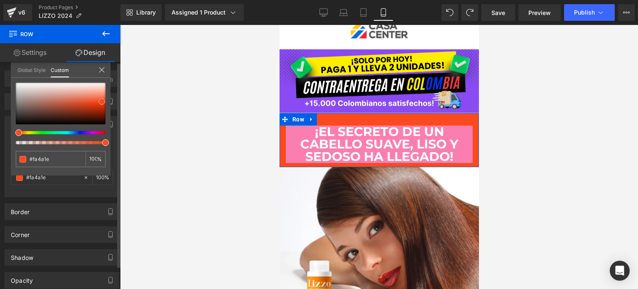
click at [103, 102] on span at bounding box center [101, 101] width 7 height 7
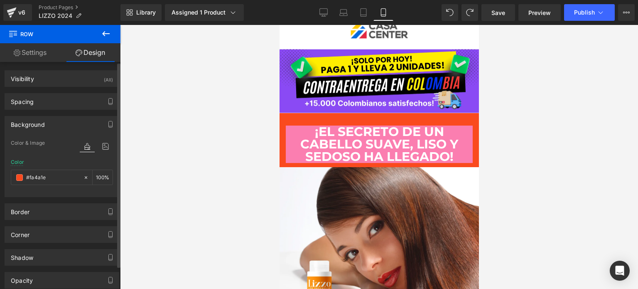
click at [526, 170] on div at bounding box center [379, 157] width 518 height 264
click at [371, 134] on b "¡El secreto de un cabello suave, liso y sedoso ha llegado!" at bounding box center [379, 144] width 158 height 40
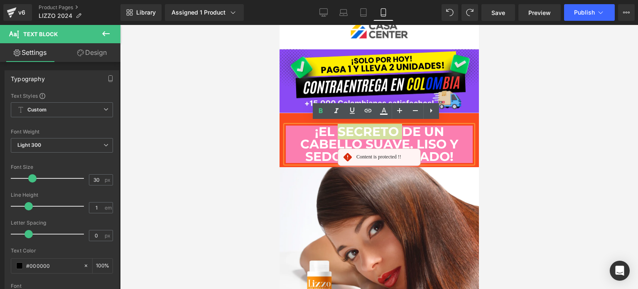
click at [604, 146] on div at bounding box center [379, 157] width 518 height 264
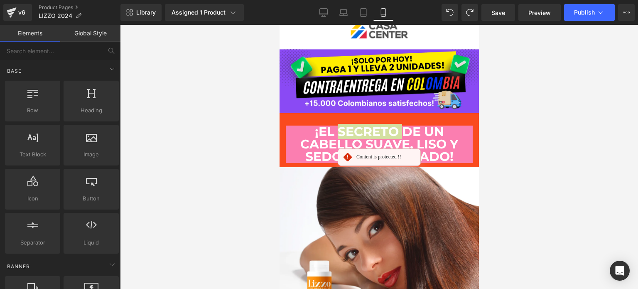
click at [515, 162] on div at bounding box center [379, 157] width 518 height 264
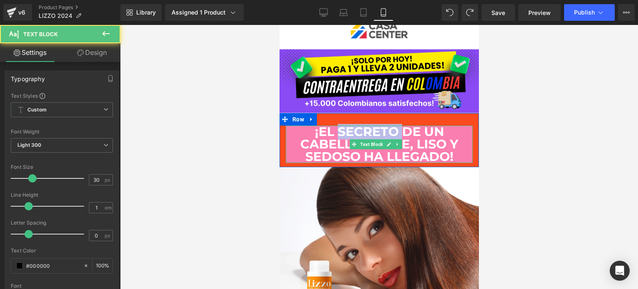
drag, startPoint x: 451, startPoint y: 149, endPoint x: 319, endPoint y: 137, distance: 133.0
click at [319, 137] on p "¡El secreto de un cabello suave, liso y sedoso ha llegado!" at bounding box center [378, 143] width 187 height 37
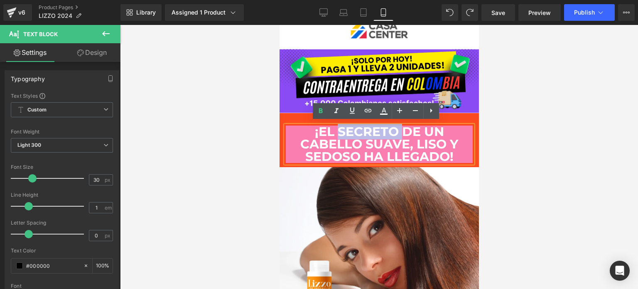
drag, startPoint x: 311, startPoint y: 125, endPoint x: 457, endPoint y: 157, distance: 149.2
click at [457, 157] on p "¡El secreto de un cabello suave, liso y sedoso ha llegado!" at bounding box center [378, 143] width 187 height 37
copy b "¡El secreto de un cabello suave, liso y sedoso ha llegado!"
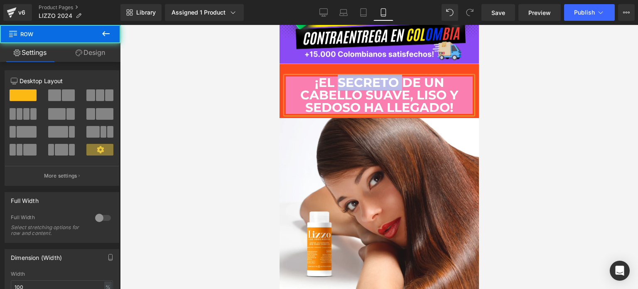
scroll to position [82, 0]
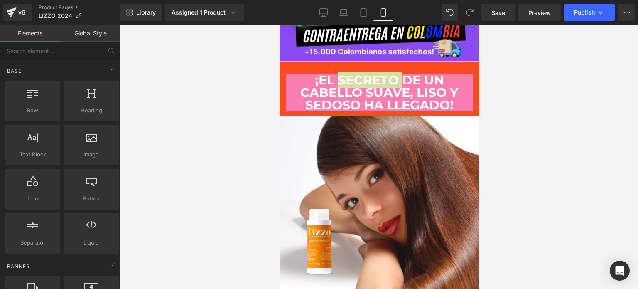
click at [536, 164] on div at bounding box center [379, 157] width 518 height 264
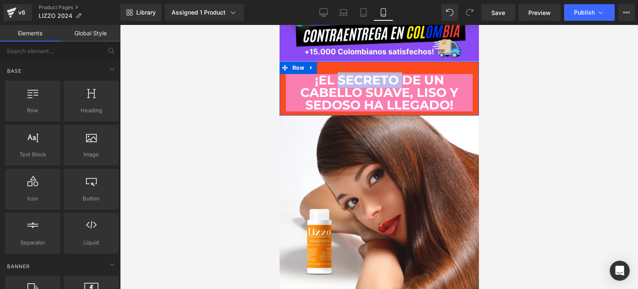
click at [284, 93] on div "¡El secreto de un cabello suave, liso y sedoso ha llegado! Text Block" at bounding box center [378, 92] width 199 height 37
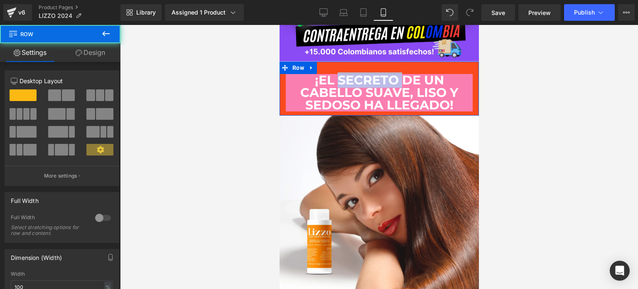
click at [288, 91] on p "¡El secreto de un cabello suave, liso y sedoso ha llegado!" at bounding box center [378, 92] width 187 height 37
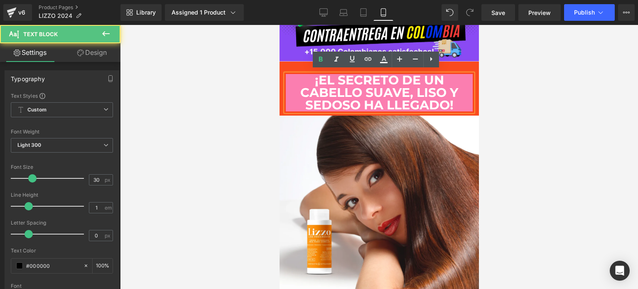
click at [358, 98] on b "¡El secreto de un cabello suave, liso y sedoso ha llegado!" at bounding box center [379, 92] width 158 height 40
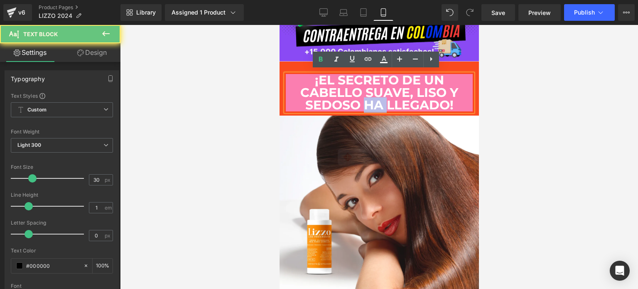
click at [358, 98] on b "¡El secreto de un cabello suave, liso y sedoso ha llegado!" at bounding box center [379, 92] width 158 height 40
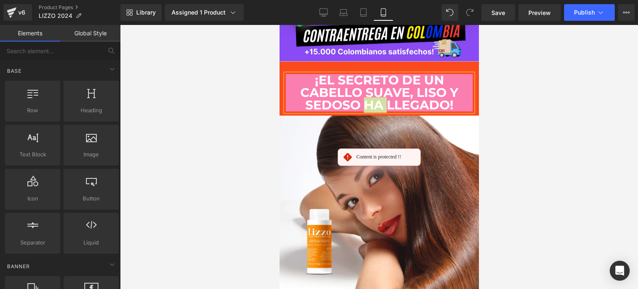
click at [483, 93] on div at bounding box center [379, 157] width 518 height 264
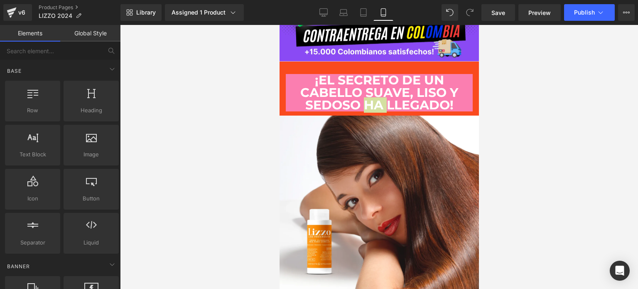
click at [480, 77] on div at bounding box center [379, 157] width 518 height 264
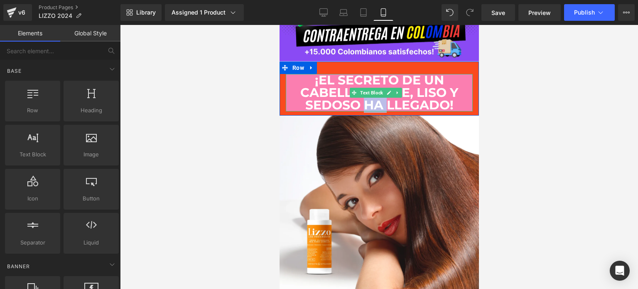
click at [450, 83] on b "¡El secreto de un cabello suave, liso y sedoso ha llegado!" at bounding box center [379, 92] width 158 height 40
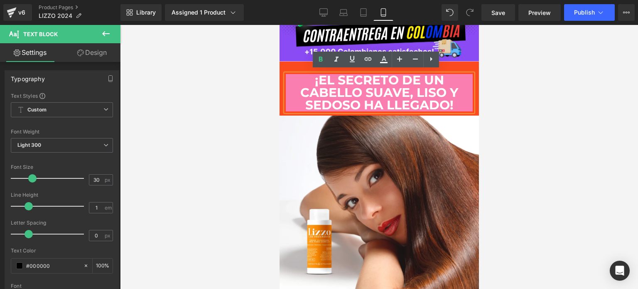
click at [457, 84] on p "¡El secreto de un cabello suave, liso y sedoso ha llegado!" at bounding box center [378, 92] width 187 height 37
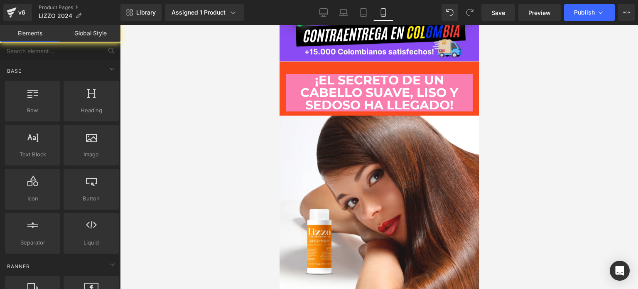
click at [518, 110] on div at bounding box center [379, 157] width 518 height 264
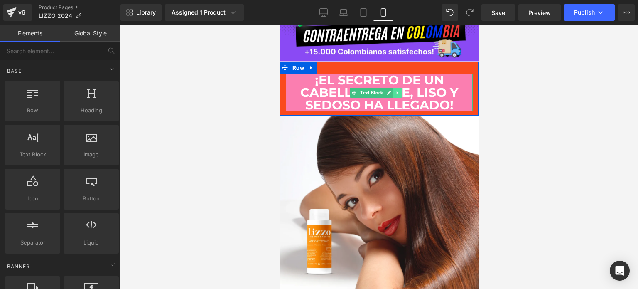
click at [396, 90] on icon at bounding box center [397, 92] width 5 height 5
click at [401, 91] on icon at bounding box center [401, 93] width 5 height 5
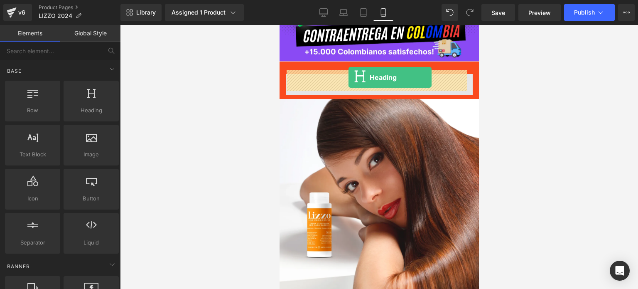
drag, startPoint x: 350, startPoint y: 116, endPoint x: 348, endPoint y: 78, distance: 38.3
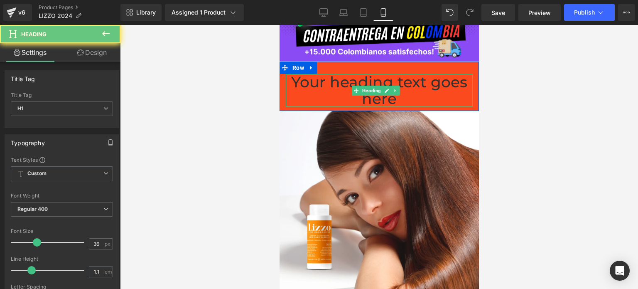
click at [362, 78] on h1 "Your heading text goes here" at bounding box center [378, 90] width 187 height 33
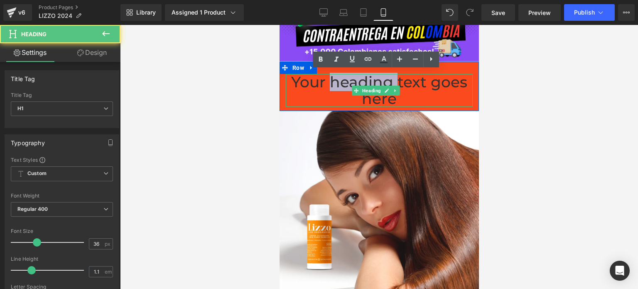
click at [362, 78] on h1 "Your heading text goes here" at bounding box center [378, 90] width 187 height 33
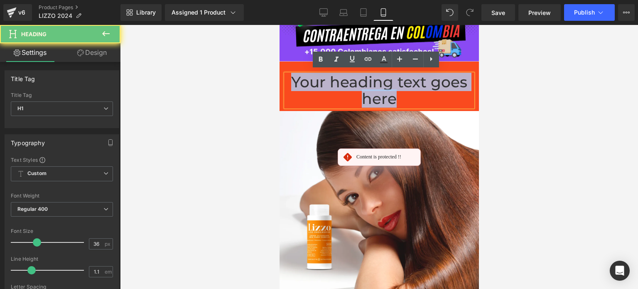
click at [362, 78] on h1 "Your heading text goes here" at bounding box center [378, 90] width 187 height 33
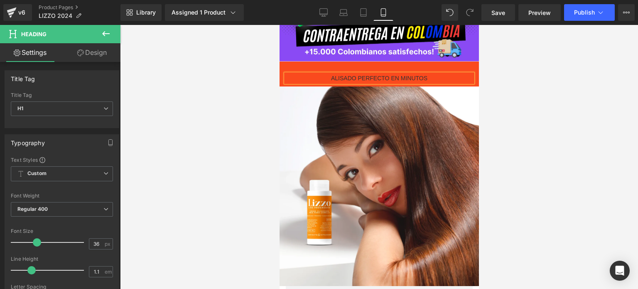
click at [362, 78] on div "ALISADO PERFECTO EN MINUTOS" at bounding box center [378, 78] width 187 height 8
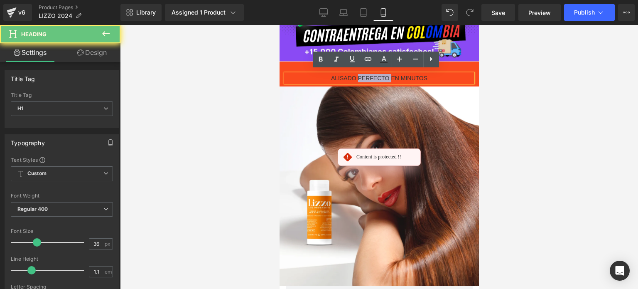
click at [362, 78] on div "ALISADO PERFECTO EN MINUTOS" at bounding box center [378, 78] width 187 height 8
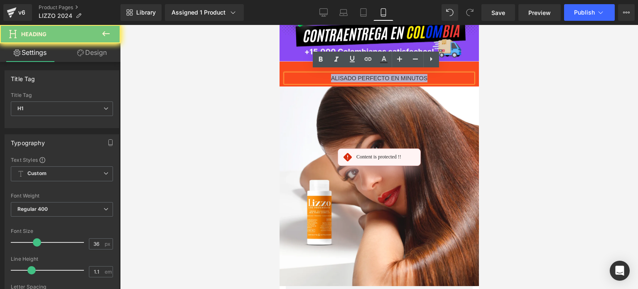
click at [362, 78] on div "ALISADO PERFECTO EN MINUTOS" at bounding box center [378, 78] width 187 height 8
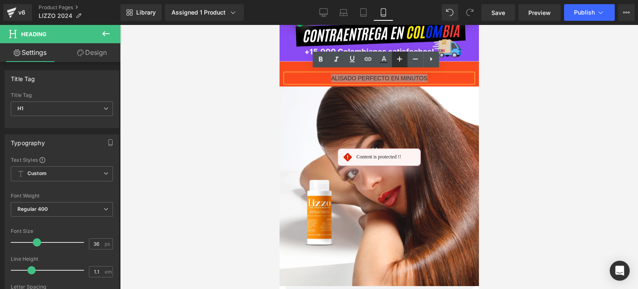
click at [402, 62] on icon at bounding box center [399, 59] width 10 height 10
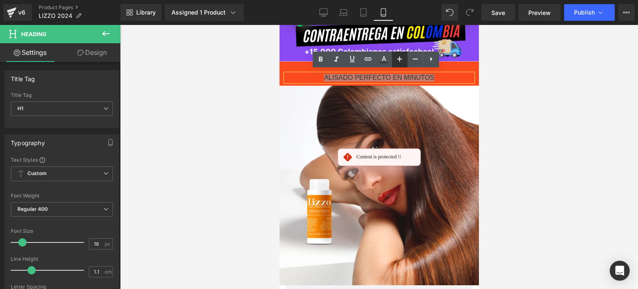
click at [402, 62] on icon at bounding box center [399, 59] width 10 height 10
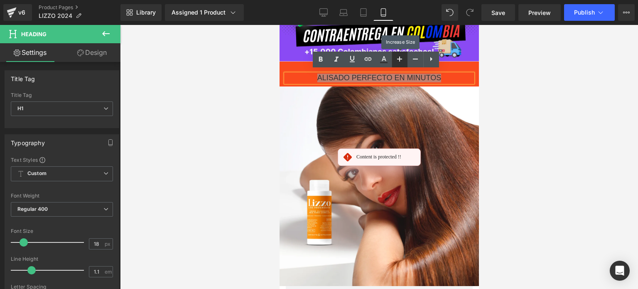
click at [402, 62] on icon at bounding box center [399, 59] width 10 height 10
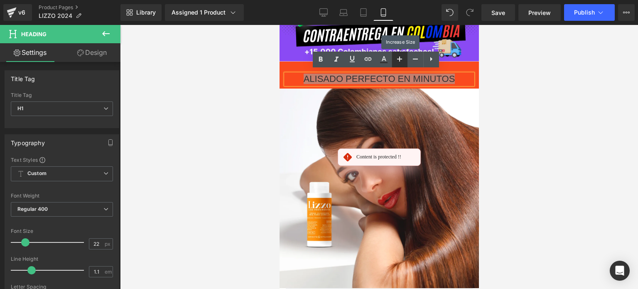
click at [402, 62] on icon at bounding box center [399, 59] width 10 height 10
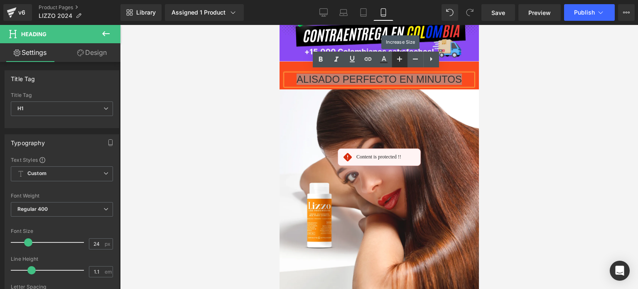
click at [402, 62] on icon at bounding box center [399, 59] width 10 height 10
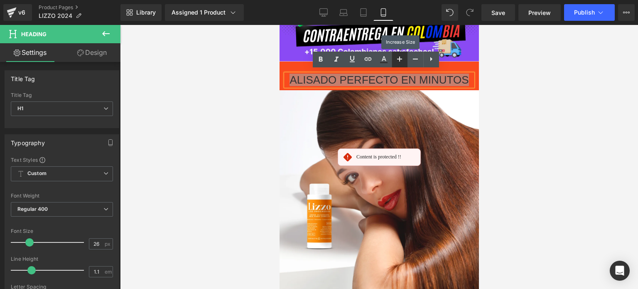
click at [402, 62] on icon at bounding box center [399, 59] width 10 height 10
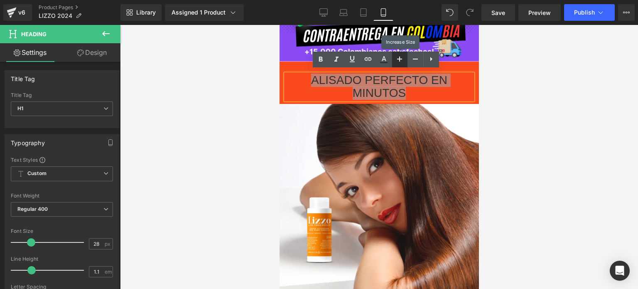
click at [402, 62] on icon at bounding box center [399, 59] width 10 height 10
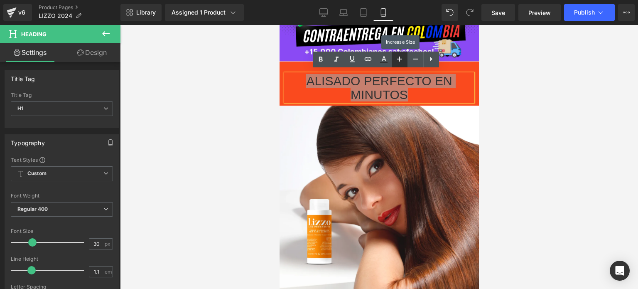
click at [402, 62] on icon at bounding box center [399, 59] width 10 height 10
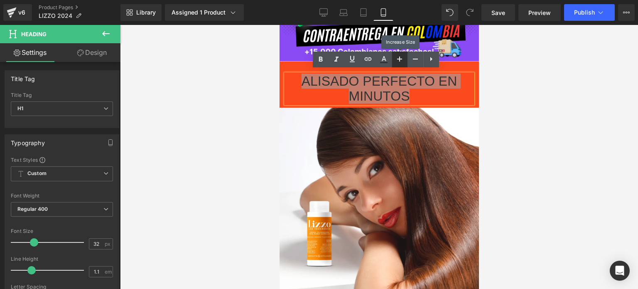
click at [402, 62] on icon at bounding box center [399, 59] width 10 height 10
type input "34"
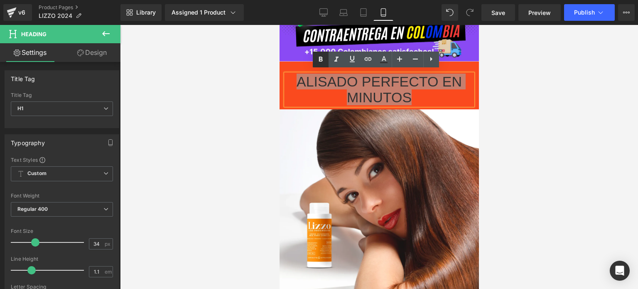
click at [313, 59] on link at bounding box center [321, 59] width 16 height 16
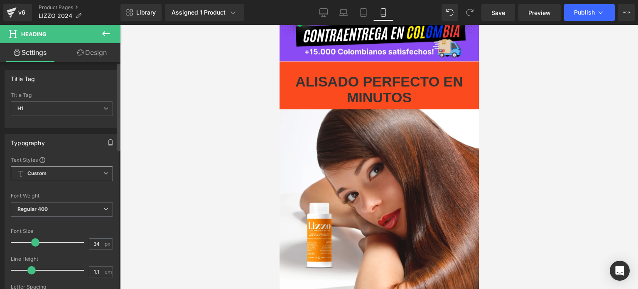
click at [78, 177] on span "Custom Setup Global Style" at bounding box center [62, 173] width 102 height 15
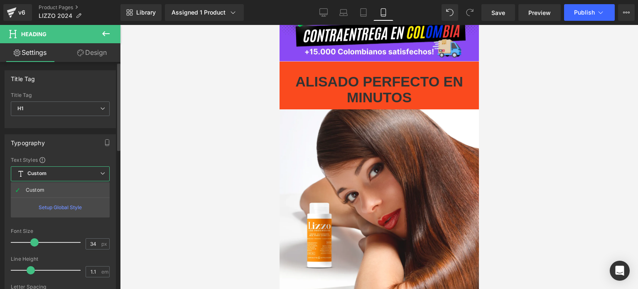
click at [58, 171] on span "Custom Setup Global Style" at bounding box center [60, 173] width 99 height 15
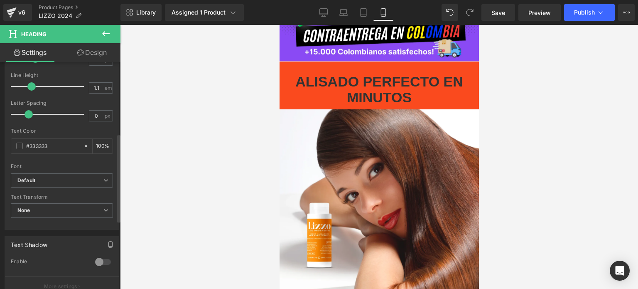
scroll to position [187, 0]
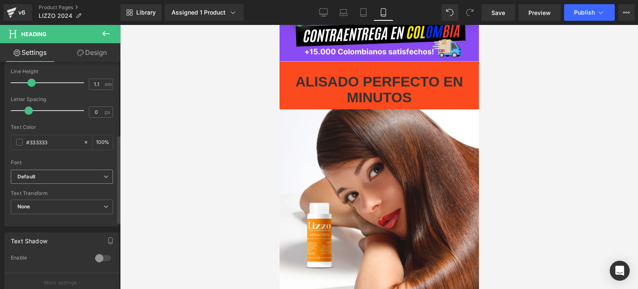
click at [57, 173] on b "Default" at bounding box center [60, 176] width 86 height 7
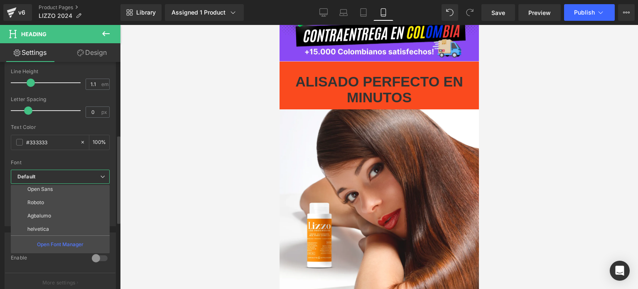
scroll to position [96, 0]
click at [50, 215] on p "Agbalumo" at bounding box center [39, 215] width 24 height 6
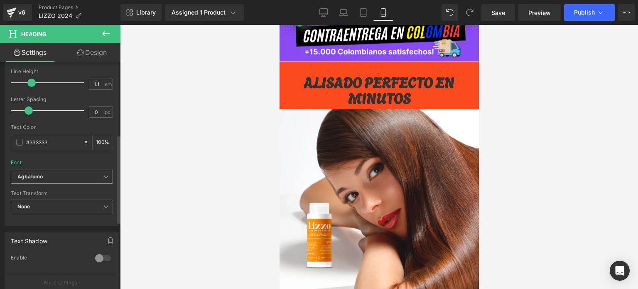
click at [61, 174] on b "Agbalumo" at bounding box center [60, 176] width 86 height 7
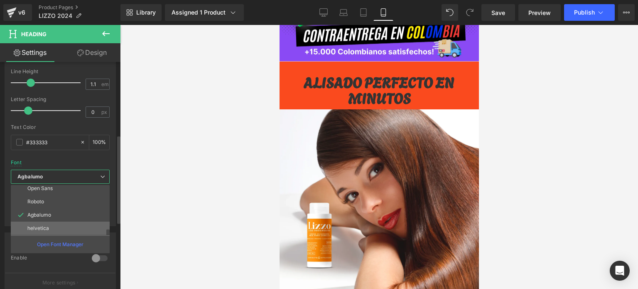
click at [55, 221] on li "helvetica" at bounding box center [62, 227] width 103 height 13
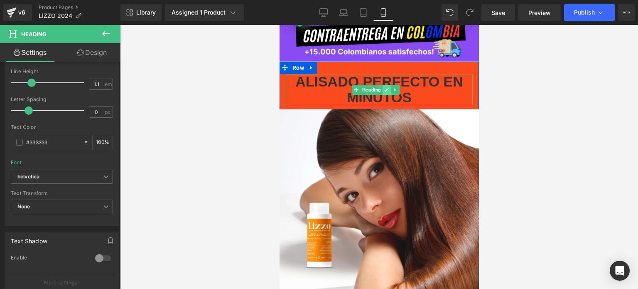
click at [384, 89] on link at bounding box center [386, 90] width 9 height 10
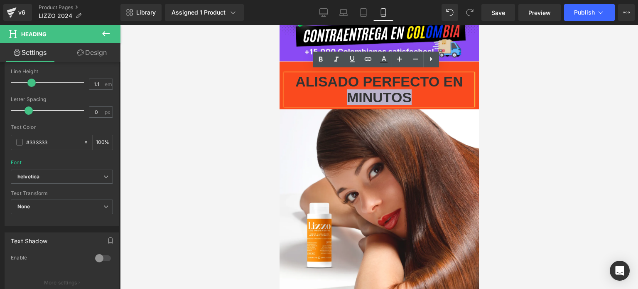
click at [384, 89] on span "ALISADO PERFECTO EN MINUTOS" at bounding box center [379, 88] width 168 height 31
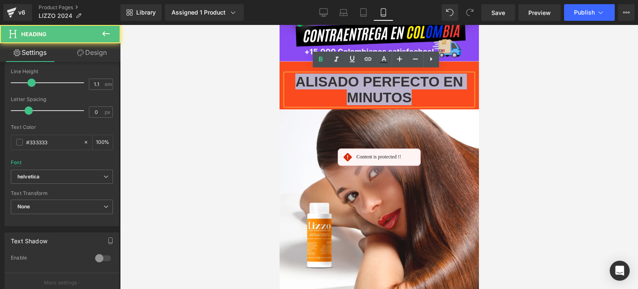
click at [384, 89] on span "ALISADO PERFECTO EN MINUTOS" at bounding box center [379, 88] width 168 height 31
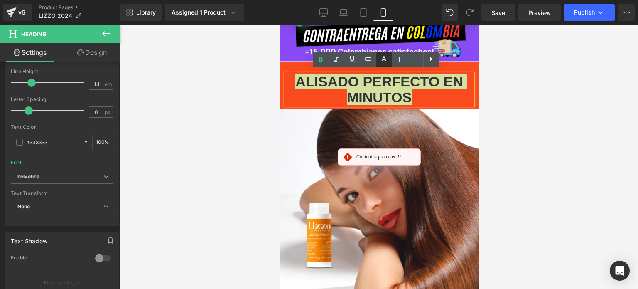
click at [385, 54] on link at bounding box center [384, 59] width 16 height 16
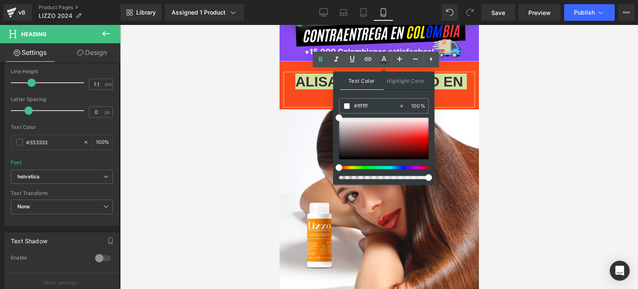
drag, startPoint x: 339, startPoint y: 113, endPoint x: 348, endPoint y: 129, distance: 18.6
click at [348, 129] on div "#ffffff 100 %" at bounding box center [384, 141] width 90 height 86
type input "#ffffff"
drag, startPoint x: 627, startPoint y: 154, endPoint x: 323, endPoint y: 103, distance: 307.8
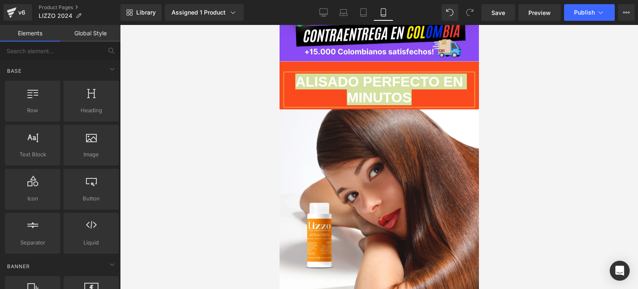
click at [215, 116] on div at bounding box center [379, 157] width 518 height 264
click at [496, 152] on div at bounding box center [379, 157] width 518 height 264
click at [534, 146] on div at bounding box center [379, 157] width 518 height 264
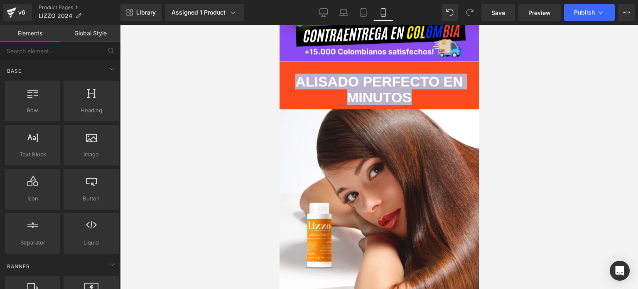
click at [414, 63] on div "ALISADO PERFECTO EN MINUTOS Heading Row" at bounding box center [378, 85] width 199 height 48
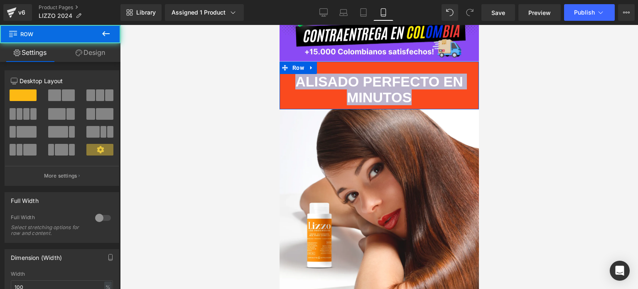
click at [417, 77] on span "ALISADO PERFECTO EN MINUTOS" at bounding box center [379, 88] width 168 height 31
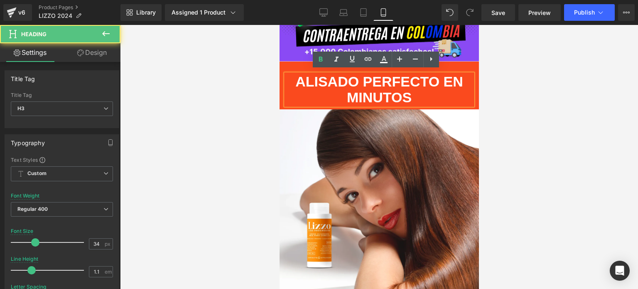
drag, startPoint x: 409, startPoint y: 91, endPoint x: 284, endPoint y: 81, distance: 124.6
click at [285, 81] on div "ALISADO PERFECTO EN MINUTOS" at bounding box center [378, 89] width 187 height 31
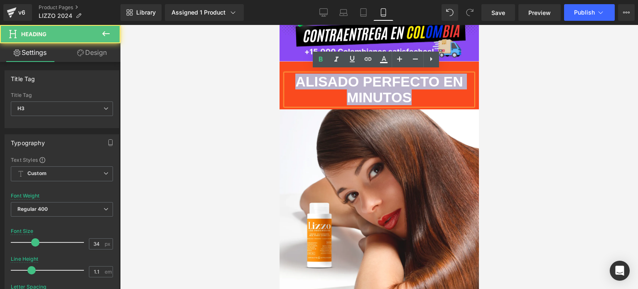
drag, startPoint x: 406, startPoint y: 92, endPoint x: 289, endPoint y: 75, distance: 117.6
click at [289, 75] on div "ALISADO PERFECTO EN MINUTOS" at bounding box center [378, 89] width 187 height 31
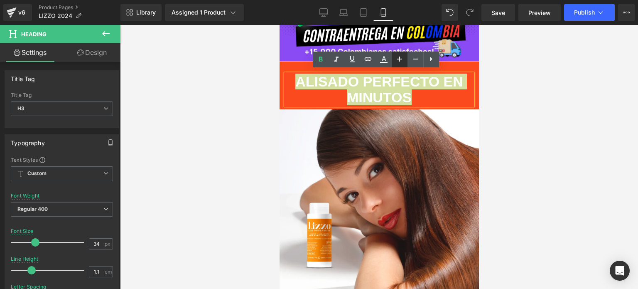
click at [400, 58] on icon at bounding box center [399, 58] width 5 height 5
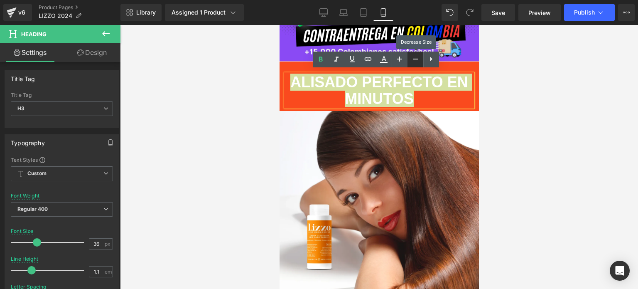
click at [415, 61] on icon at bounding box center [415, 59] width 10 height 10
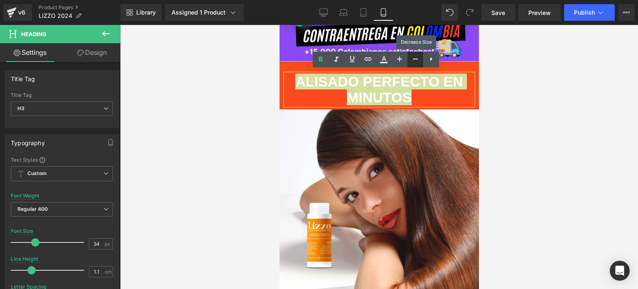
click at [415, 61] on icon at bounding box center [415, 59] width 10 height 10
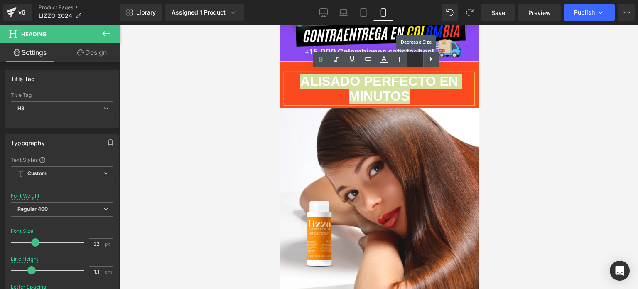
click at [415, 61] on icon at bounding box center [415, 59] width 10 height 10
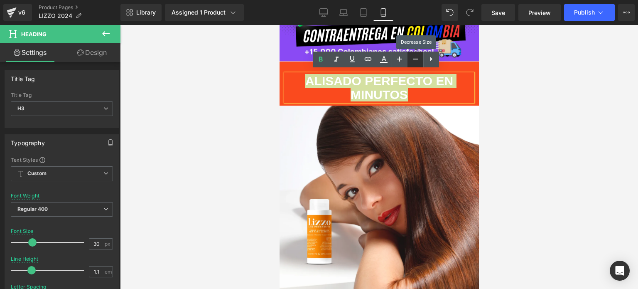
click at [415, 61] on icon at bounding box center [415, 59] width 10 height 10
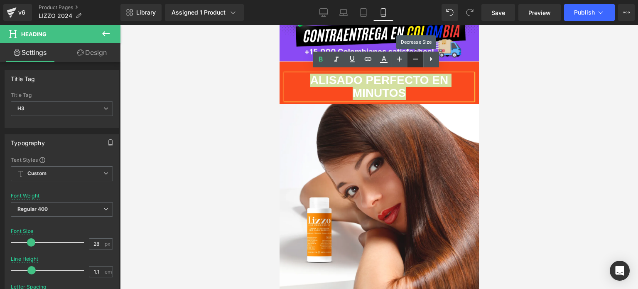
click at [415, 61] on icon at bounding box center [415, 59] width 10 height 10
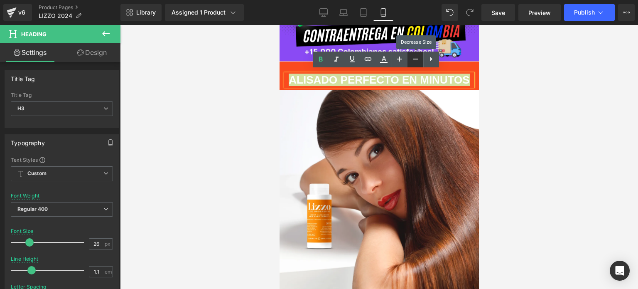
click at [415, 61] on icon at bounding box center [415, 59] width 10 height 10
type input "24"
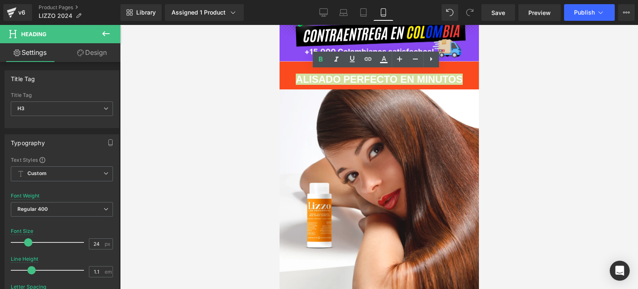
click at [575, 152] on div at bounding box center [379, 157] width 518 height 264
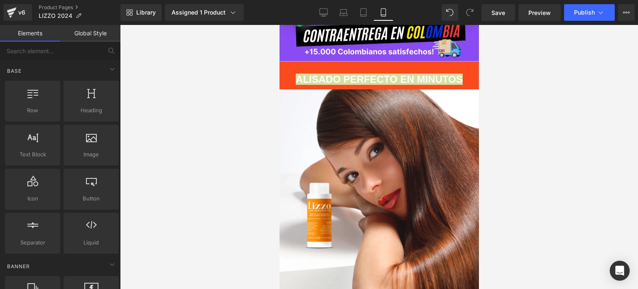
click at [541, 136] on div at bounding box center [379, 157] width 518 height 264
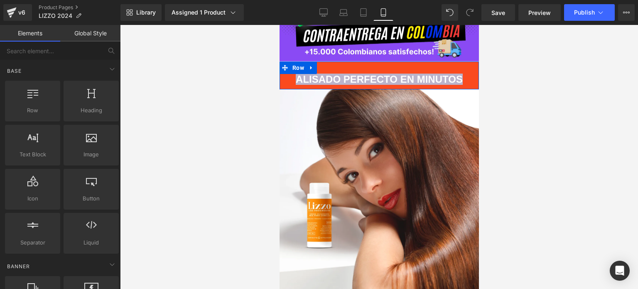
click at [393, 65] on div "ALISADO PERFECTO EN MINUTOS Heading Row" at bounding box center [378, 74] width 199 height 27
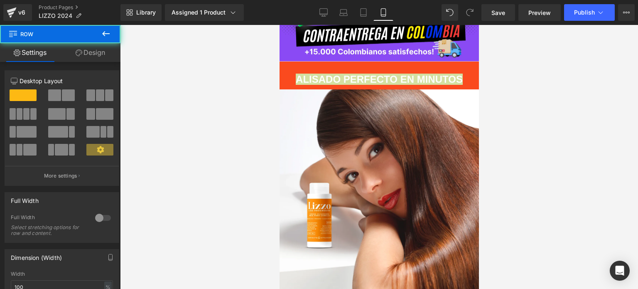
click at [553, 168] on div at bounding box center [379, 157] width 518 height 264
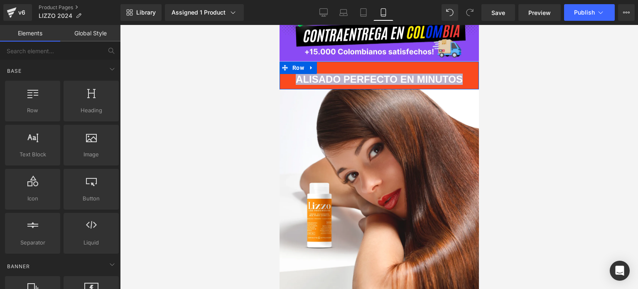
click at [369, 66] on div "ALISADO PERFECTO EN MINUTOS Heading Row" at bounding box center [378, 74] width 199 height 27
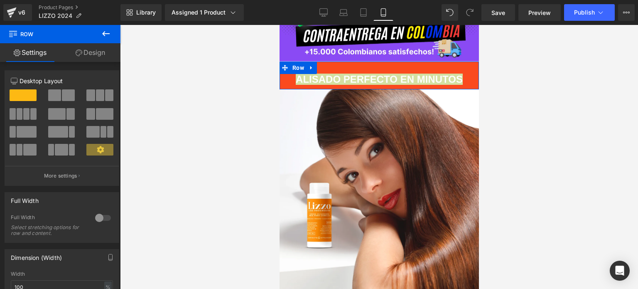
click at [119, 52] on link "Design" at bounding box center [90, 52] width 60 height 19
click at [90, 54] on link "Design" at bounding box center [90, 52] width 60 height 19
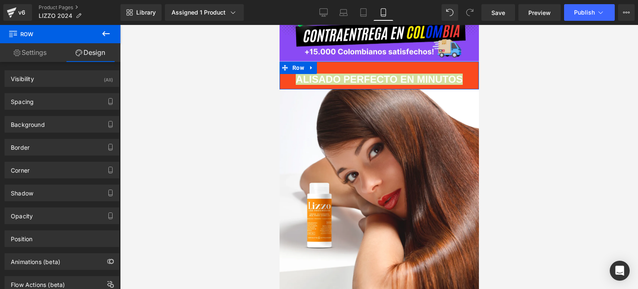
type input "0"
type input "30"
type input "0"
type input "10"
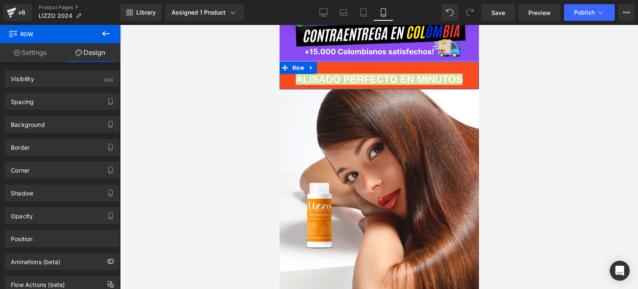
type input "0"
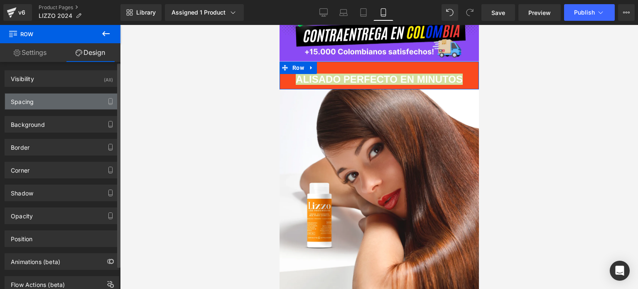
click at [65, 106] on div "Spacing" at bounding box center [62, 101] width 114 height 16
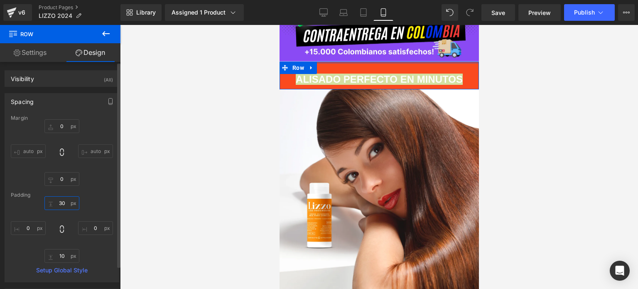
click at [61, 203] on input "30" at bounding box center [61, 203] width 35 height 14
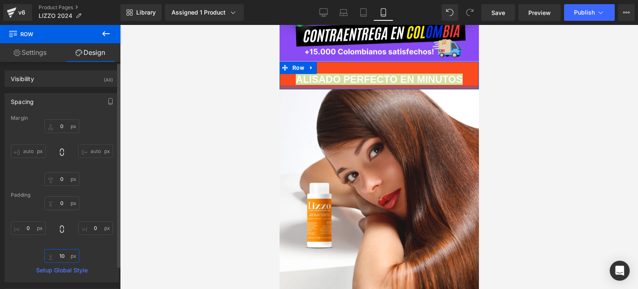
click at [64, 258] on input "10" at bounding box center [61, 256] width 35 height 14
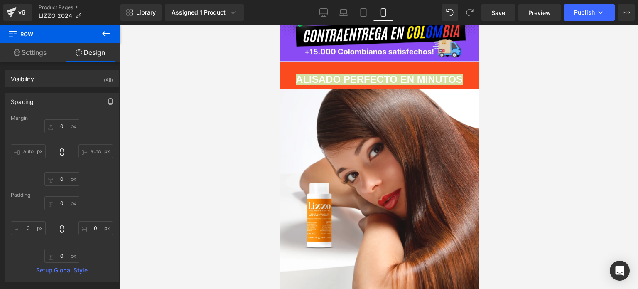
click at [637, 119] on div at bounding box center [379, 157] width 518 height 264
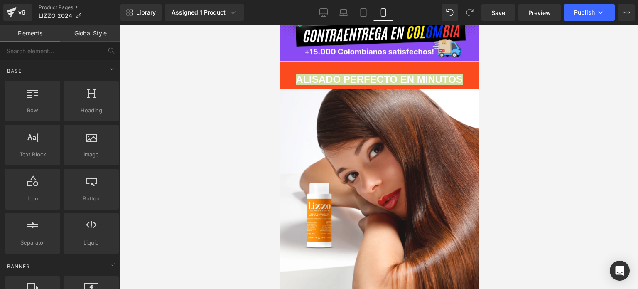
click at [512, 206] on div at bounding box center [379, 157] width 518 height 264
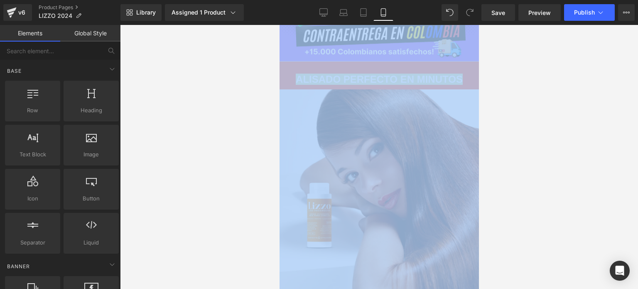
click at [512, 206] on div at bounding box center [379, 157] width 518 height 264
click at [537, 147] on div at bounding box center [379, 157] width 518 height 264
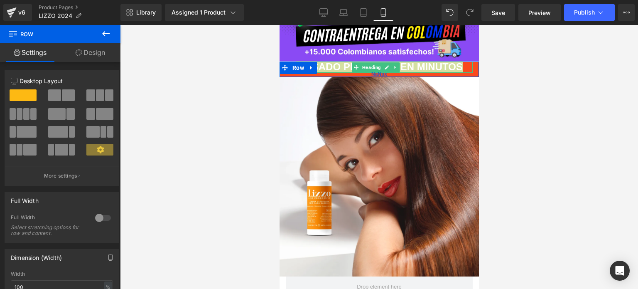
click at [393, 70] on div "ALISADO PERFECTO EN MINUTOS Heading Row NaNpx" at bounding box center [378, 68] width 199 height 15
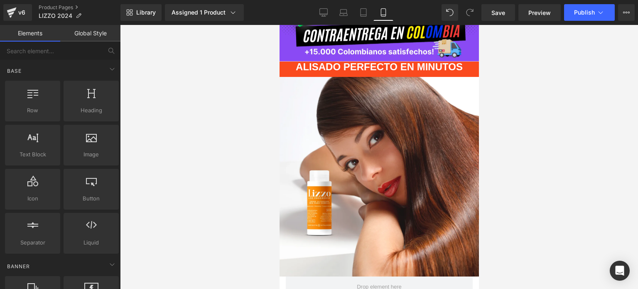
click at [545, 129] on div at bounding box center [379, 157] width 518 height 264
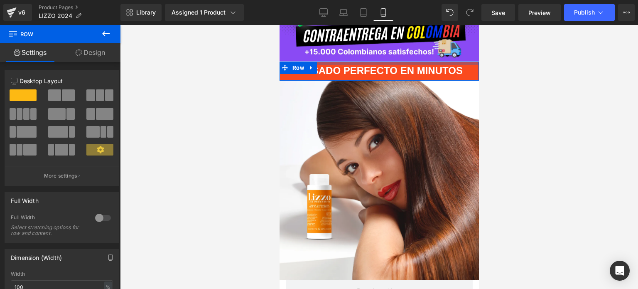
drag, startPoint x: 426, startPoint y: 59, endPoint x: 832, endPoint y: 172, distance: 421.7
click at [426, 63] on div "ALISADO PERFECTO EN MINUTOS Heading Row NaNpx" at bounding box center [378, 70] width 199 height 19
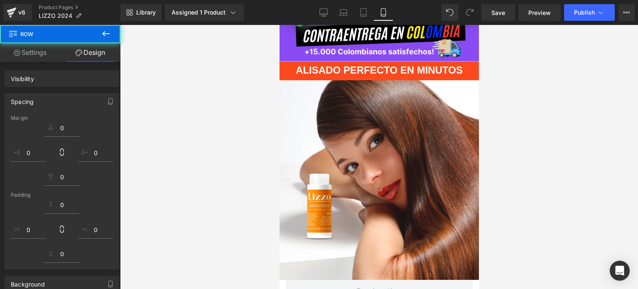
click at [586, 166] on div at bounding box center [379, 157] width 518 height 264
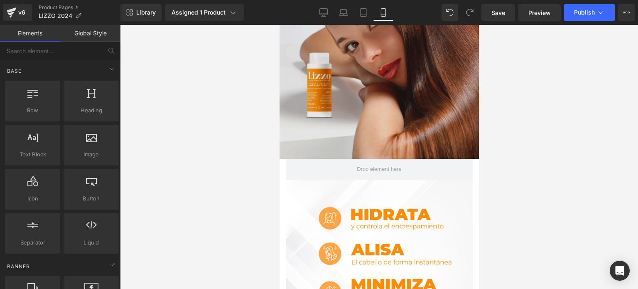
scroll to position [203, 0]
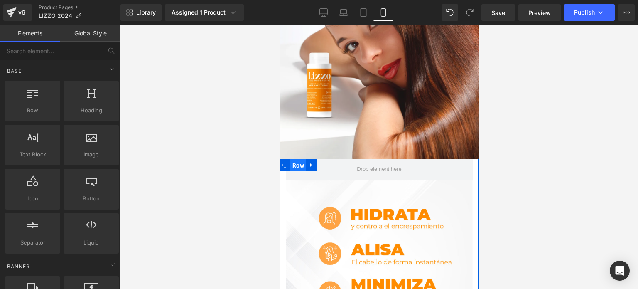
click at [293, 159] on span "Row" at bounding box center [298, 165] width 16 height 12
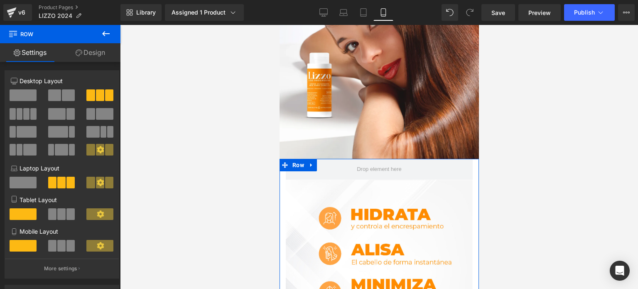
click at [93, 55] on link "Design" at bounding box center [90, 52] width 60 height 19
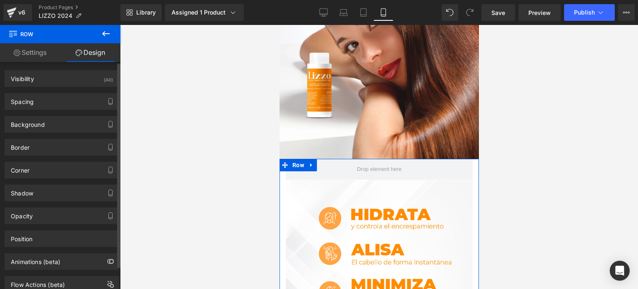
type input "transparent"
type input "0"
click at [59, 136] on div "Border Border Style Custom Custom Setup Global Style Custom Setup Global Style …" at bounding box center [62, 143] width 124 height 23
click at [66, 126] on div "Background" at bounding box center [62, 124] width 114 height 16
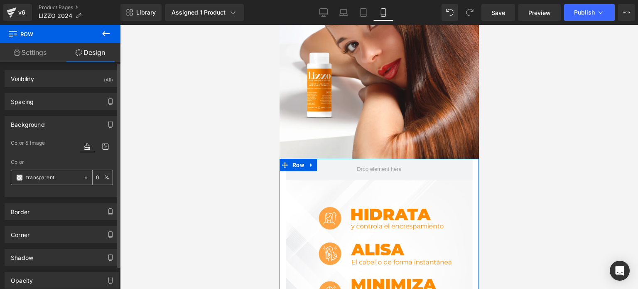
click at [41, 174] on input "transparent" at bounding box center [52, 177] width 53 height 9
click at [27, 176] on input "transparent" at bounding box center [52, 177] width 53 height 9
click at [22, 176] on span at bounding box center [19, 177] width 7 height 7
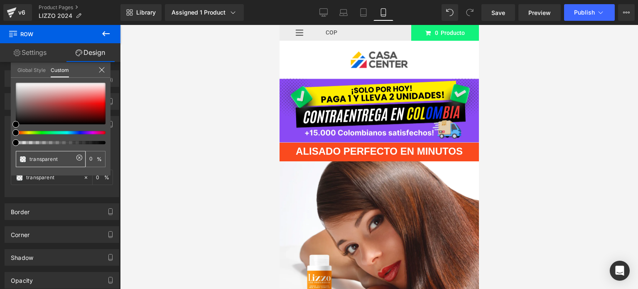
scroll to position [1, 0]
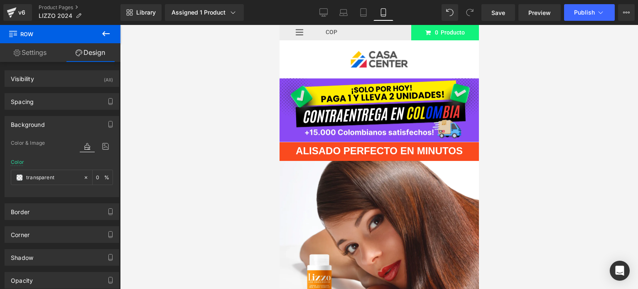
click at [295, 142] on span "Row" at bounding box center [298, 148] width 16 height 12
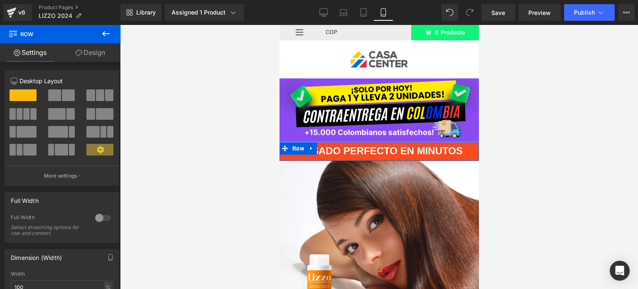
click at [95, 54] on link "Design" at bounding box center [90, 52] width 60 height 19
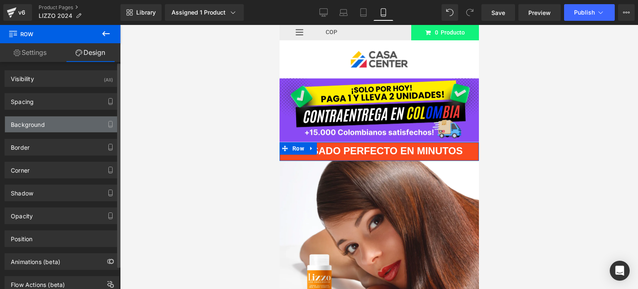
click at [37, 126] on div "Background" at bounding box center [28, 122] width 34 height 12
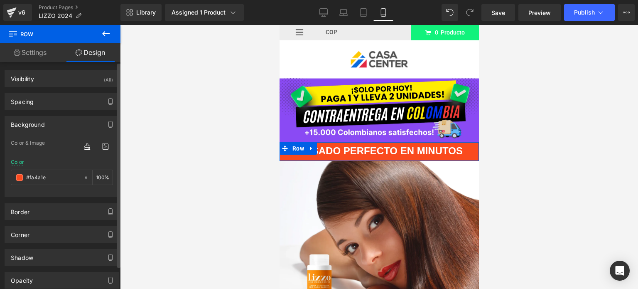
type input "#fa4a1e"
type input "100"
click at [59, 174] on input "#fa4a1e" at bounding box center [52, 177] width 53 height 9
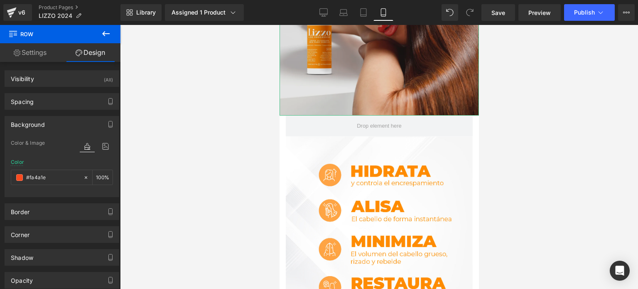
scroll to position [246, 0]
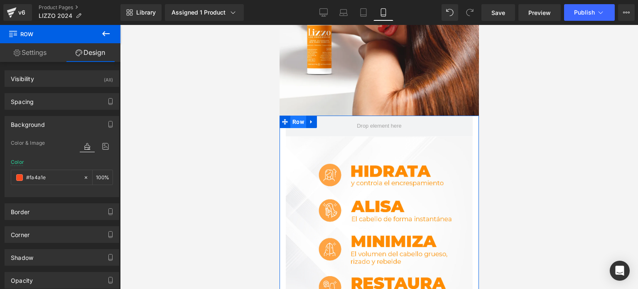
click at [296, 115] on span "Row" at bounding box center [298, 121] width 16 height 12
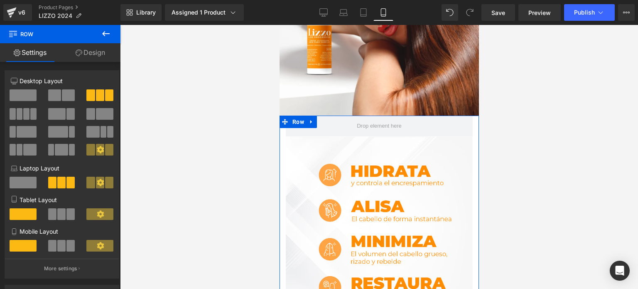
click at [91, 56] on link "Design" at bounding box center [90, 52] width 60 height 19
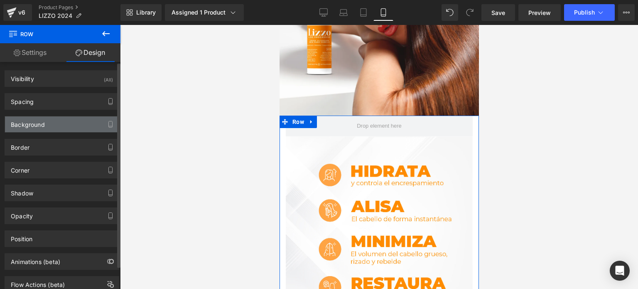
click at [52, 129] on div "Background" at bounding box center [62, 124] width 114 height 16
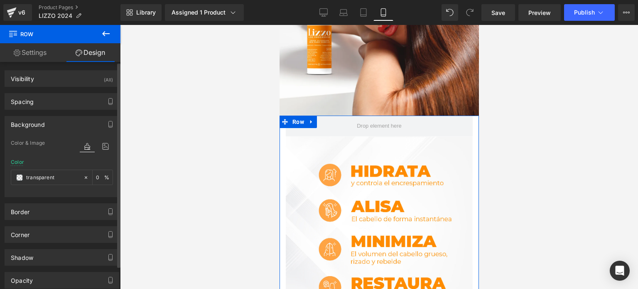
type input "transparent"
type input "0"
click at [61, 179] on input "transparent" at bounding box center [52, 177] width 53 height 9
click at [85, 174] on icon at bounding box center [86, 177] width 6 height 6
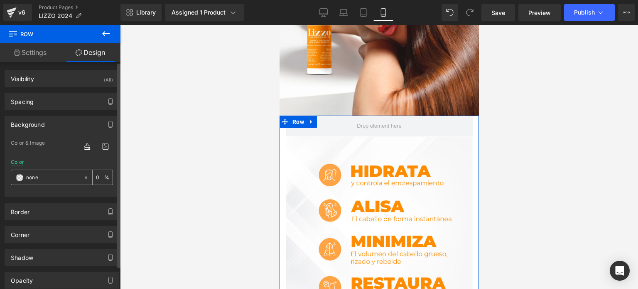
click at [62, 176] on input "none" at bounding box center [52, 177] width 53 height 9
paste input "#fa4a1"
type input "#fa4a1e"
type input "100"
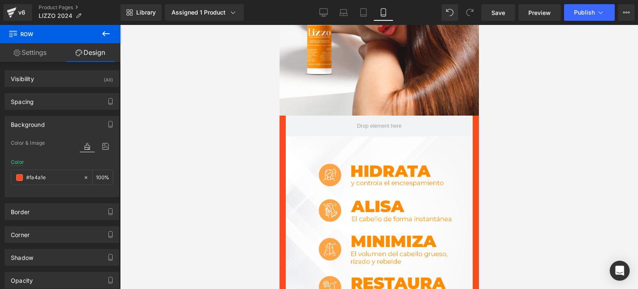
click at [150, 204] on div at bounding box center [379, 157] width 518 height 264
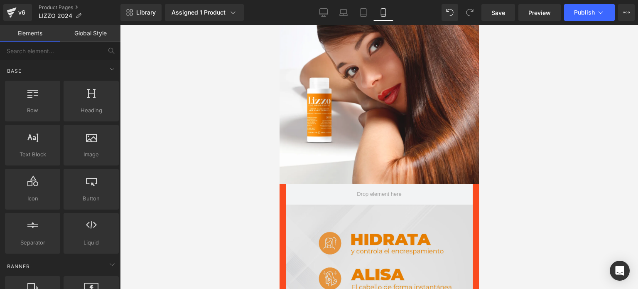
scroll to position [222, 0]
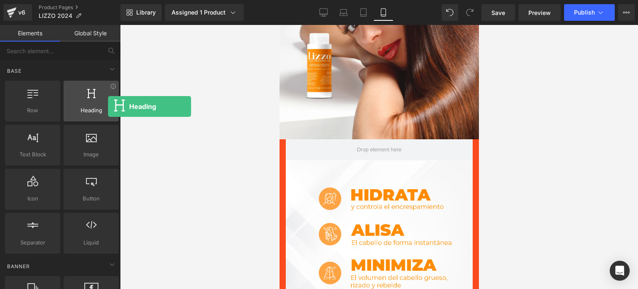
drag, startPoint x: 93, startPoint y: 99, endPoint x: 100, endPoint y: 102, distance: 7.6
click at [100, 102] on div at bounding box center [91, 96] width 50 height 19
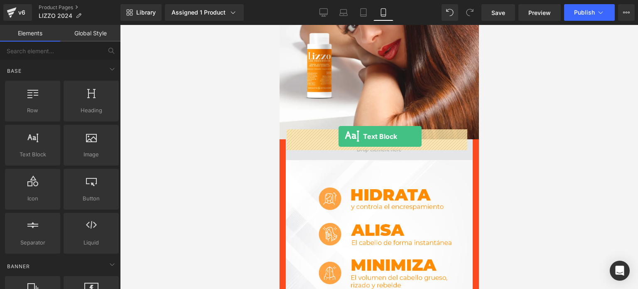
drag, startPoint x: 319, startPoint y: 171, endPoint x: 338, endPoint y: 136, distance: 40.1
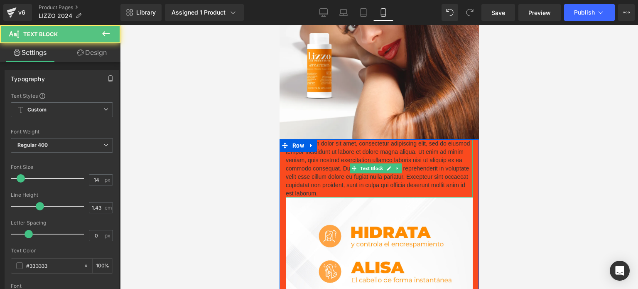
click at [402, 179] on p "Lorem ipsum dolor sit amet, consectetur adipiscing elit, sed do eiusmod tempor …" at bounding box center [378, 168] width 187 height 58
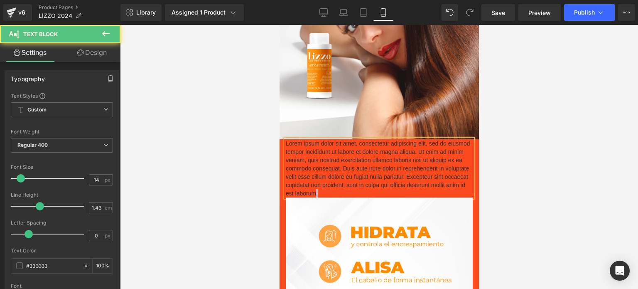
click at [402, 179] on p "Lorem ipsum dolor sit amet, consectetur adipiscing elit, sed do eiusmod tempor …" at bounding box center [378, 168] width 187 height 58
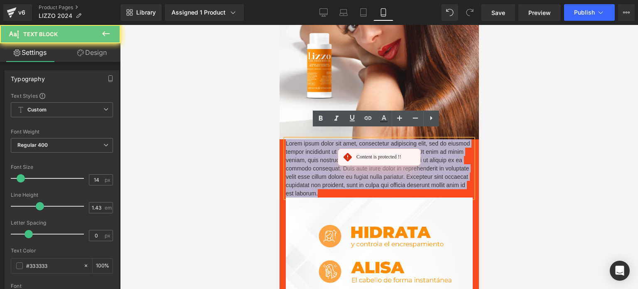
click at [402, 179] on p "Lorem ipsum dolor sit amet, consectetur adipiscing elit, sed do eiusmod tempor …" at bounding box center [378, 168] width 187 height 58
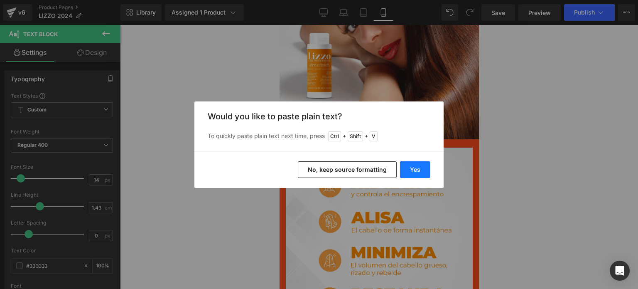
click at [411, 171] on button "Yes" at bounding box center [415, 169] width 30 height 17
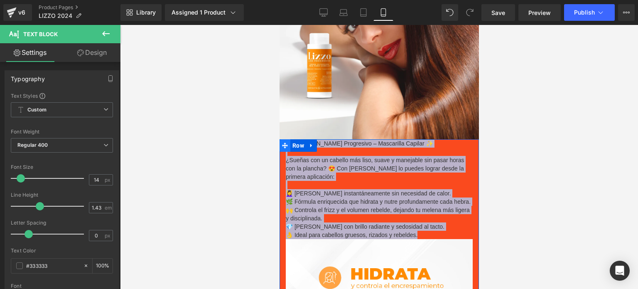
drag, startPoint x: 423, startPoint y: 230, endPoint x: 286, endPoint y: 131, distance: 169.4
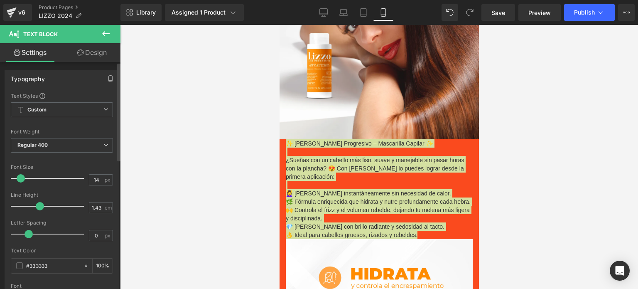
drag, startPoint x: 40, startPoint y: 54, endPoint x: 59, endPoint y: 124, distance: 72.2
click at [40, 54] on link "Settings" at bounding box center [30, 52] width 60 height 19
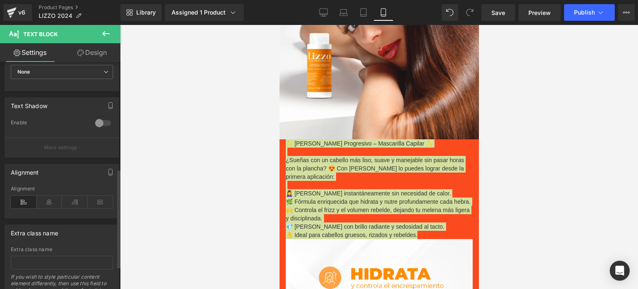
scroll to position [266, 0]
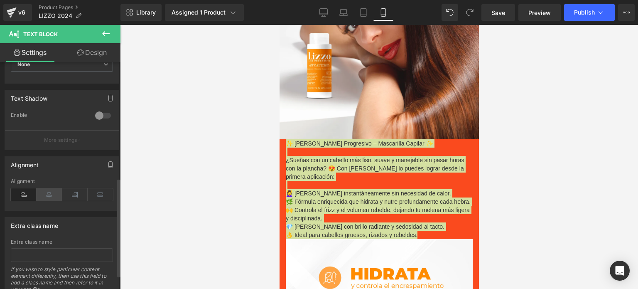
click at [49, 196] on icon at bounding box center [50, 194] width 26 height 12
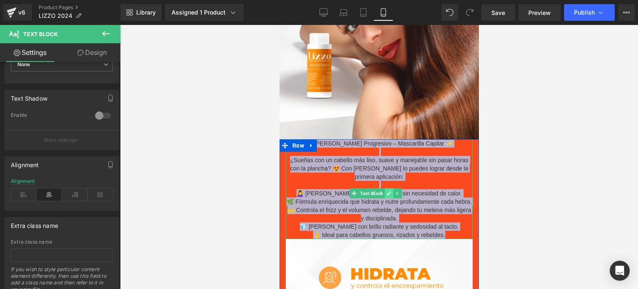
click at [386, 188] on link at bounding box center [388, 193] width 9 height 10
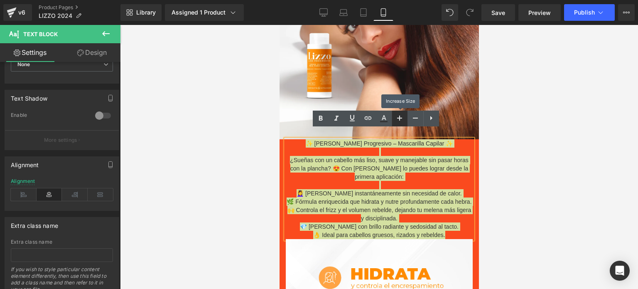
click at [401, 120] on icon at bounding box center [399, 118] width 10 height 10
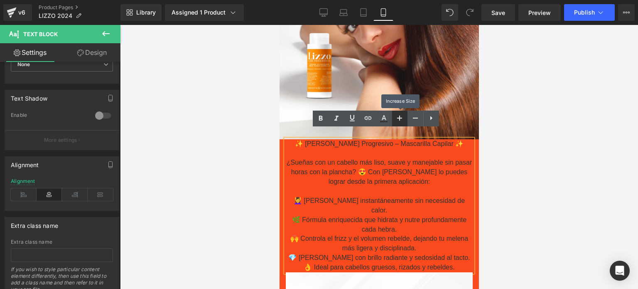
click at [401, 120] on icon at bounding box center [399, 118] width 10 height 10
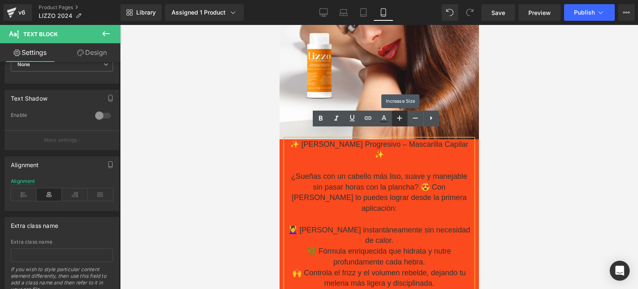
click at [401, 120] on icon at bounding box center [399, 118] width 10 height 10
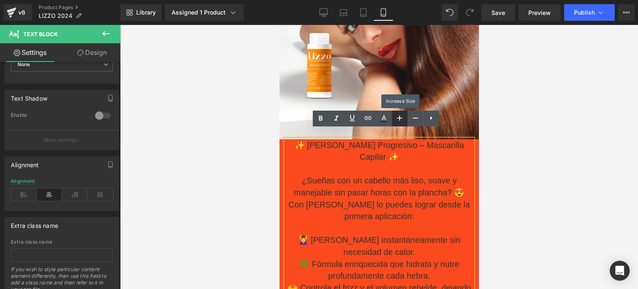
click at [401, 120] on icon at bounding box center [399, 118] width 10 height 10
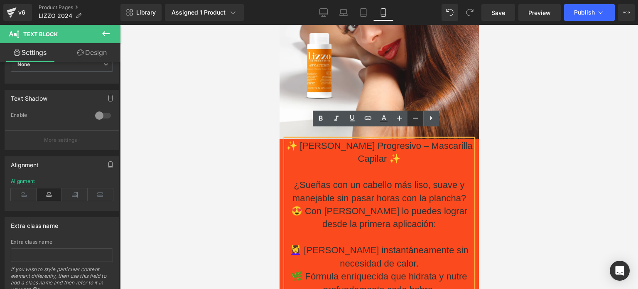
click at [414, 119] on icon at bounding box center [415, 118] width 10 height 10
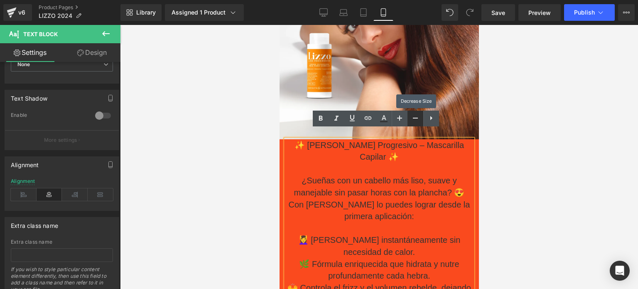
click at [414, 119] on icon at bounding box center [415, 118] width 10 height 10
type input "18"
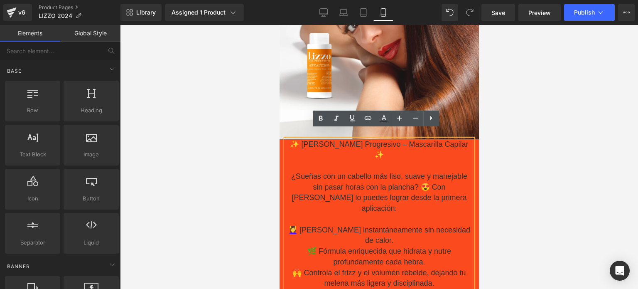
click at [556, 209] on div at bounding box center [379, 157] width 518 height 264
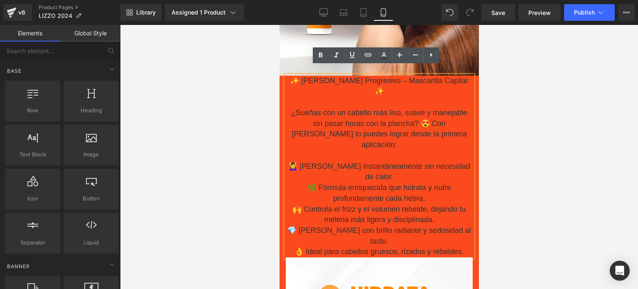
scroll to position [285, 0]
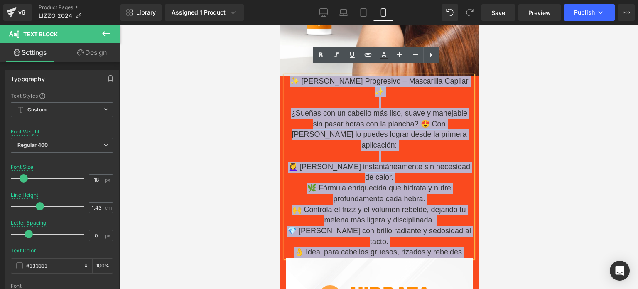
drag, startPoint x: 296, startPoint y: 69, endPoint x: 468, endPoint y: 203, distance: 217.7
click at [468, 203] on div "✨ [PERSON_NAME] Progresivo – Mascarilla Capilar ✨ ¿Sueñas con un cabello más li…" at bounding box center [378, 166] width 199 height 181
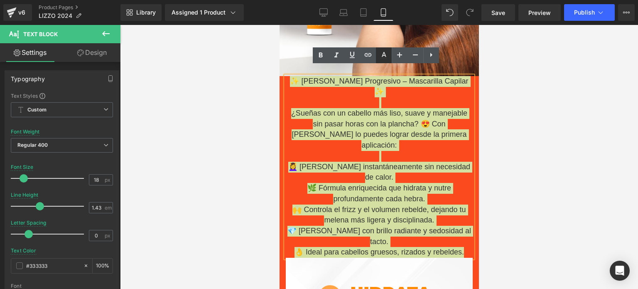
click at [383, 55] on icon at bounding box center [384, 54] width 5 height 5
type input "#333333"
type input "100"
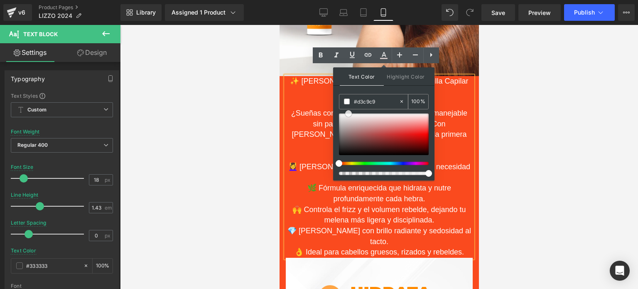
type input "#ffffff"
drag, startPoint x: 617, startPoint y: 171, endPoint x: 323, endPoint y: 108, distance: 300.5
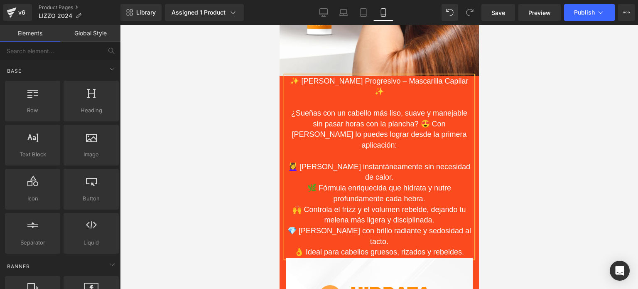
click at [196, 152] on div at bounding box center [379, 157] width 518 height 264
click at [338, 184] on span "🌿 Fórmula enriquecida que hidrata y nutre profundamente cada hebra." at bounding box center [379, 193] width 144 height 19
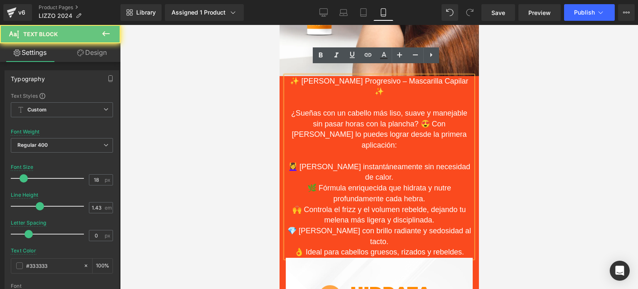
click at [338, 184] on span "🌿 Fórmula enriquecida que hidrata y nutre profundamente cada hebra." at bounding box center [379, 193] width 144 height 19
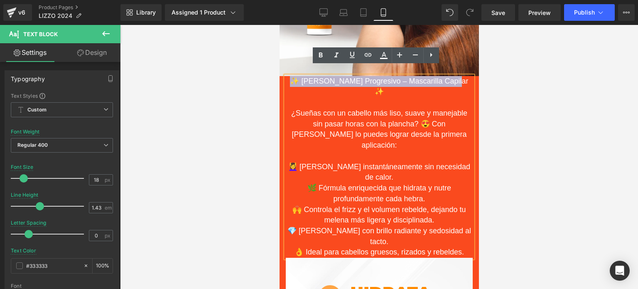
drag, startPoint x: 460, startPoint y: 70, endPoint x: 298, endPoint y: 70, distance: 162.8
click at [298, 76] on p "✨ [PERSON_NAME] Progresivo – Mascarilla Capilar ✨" at bounding box center [378, 86] width 187 height 21
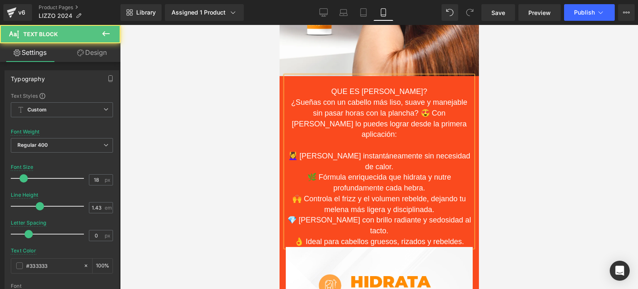
click at [407, 86] on p "QUE ES [PERSON_NAME]?" at bounding box center [378, 91] width 187 height 11
click at [426, 86] on p "¡QUE ES [PERSON_NAME]" at bounding box center [378, 91] width 187 height 11
drag, startPoint x: 414, startPoint y: 80, endPoint x: 348, endPoint y: 83, distance: 66.9
click at [348, 86] on p "¡QUE ES [PERSON_NAME]!" at bounding box center [378, 91] width 187 height 11
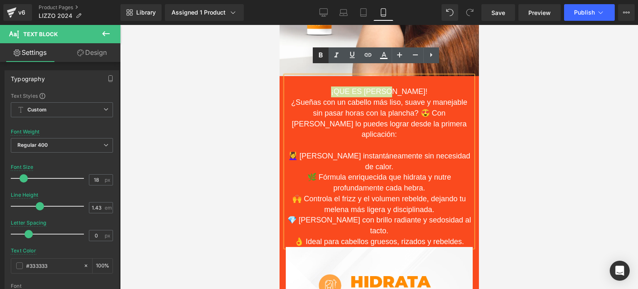
click at [322, 52] on icon at bounding box center [321, 55] width 10 height 10
click at [402, 55] on icon at bounding box center [399, 55] width 10 height 10
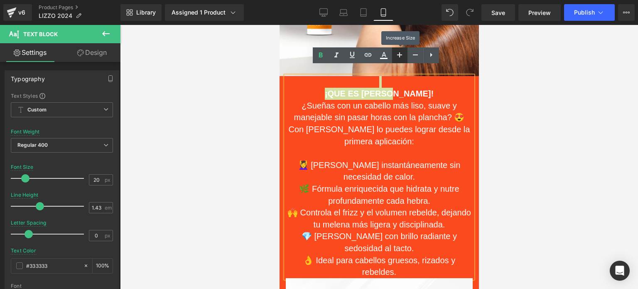
click at [402, 55] on icon at bounding box center [399, 55] width 10 height 10
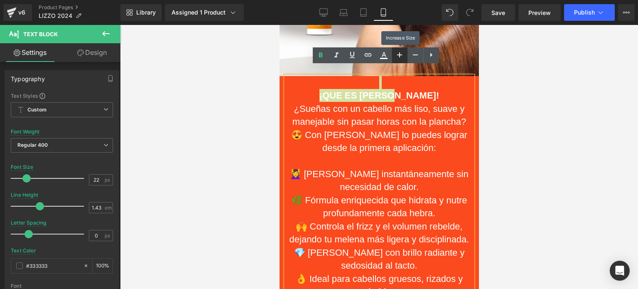
click at [402, 55] on icon at bounding box center [399, 55] width 10 height 10
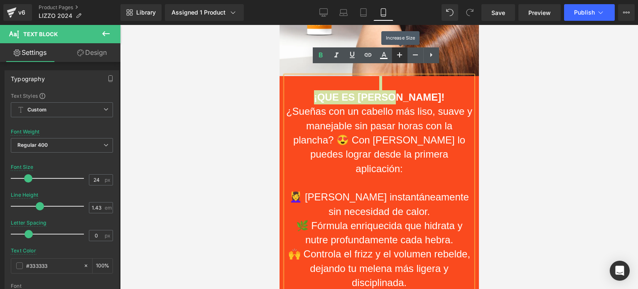
click at [402, 55] on icon at bounding box center [399, 55] width 10 height 10
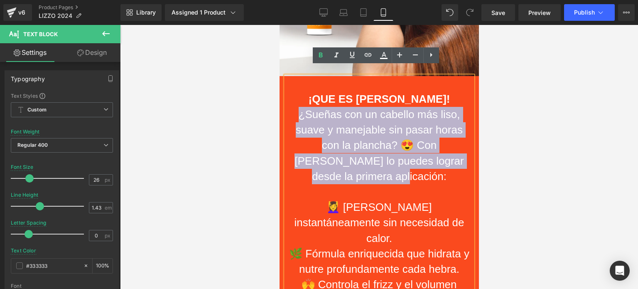
drag, startPoint x: 403, startPoint y: 166, endPoint x: 294, endPoint y: 107, distance: 124.3
click at [294, 107] on p "¿Sueñas con un cabello más liso, suave y manejable sin pasar horas con la planc…" at bounding box center [378, 145] width 187 height 77
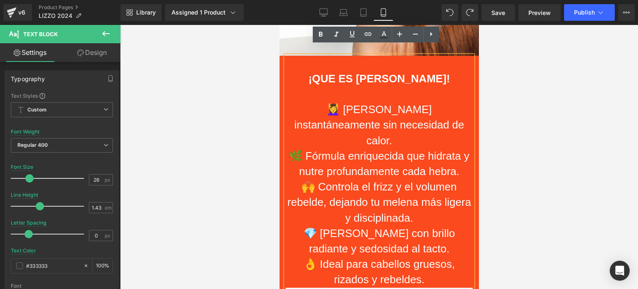
scroll to position [307, 0]
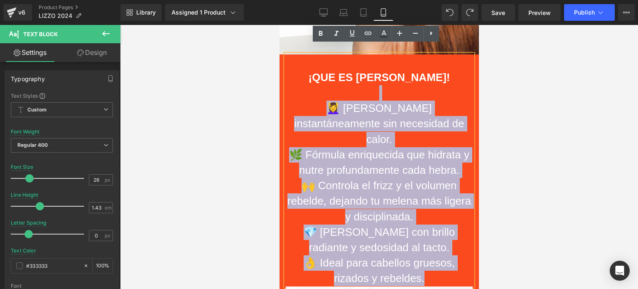
drag, startPoint x: 423, startPoint y: 255, endPoint x: 293, endPoint y: 89, distance: 210.9
click at [293, 89] on div "¡QUE ES [PERSON_NAME]! 💆‍♀️ [PERSON_NAME] instantáneamente sin necesidad de cal…" at bounding box center [378, 170] width 187 height 232
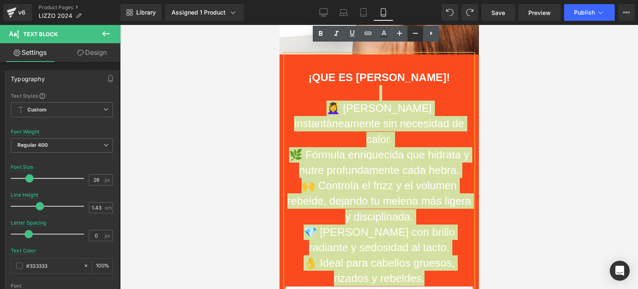
click at [413, 31] on icon at bounding box center [415, 33] width 10 height 10
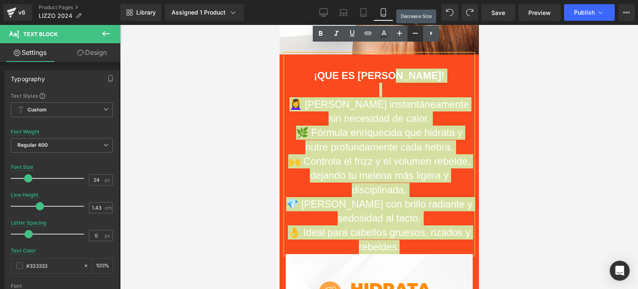
click at [413, 31] on icon at bounding box center [415, 33] width 10 height 10
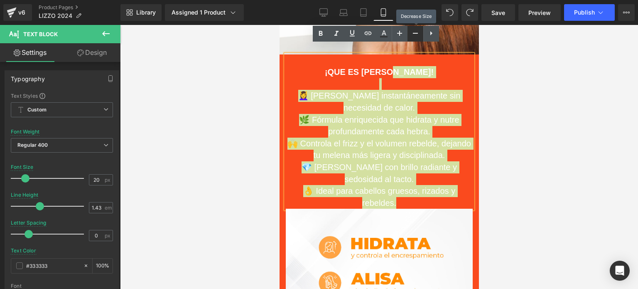
click at [413, 31] on icon at bounding box center [415, 33] width 10 height 10
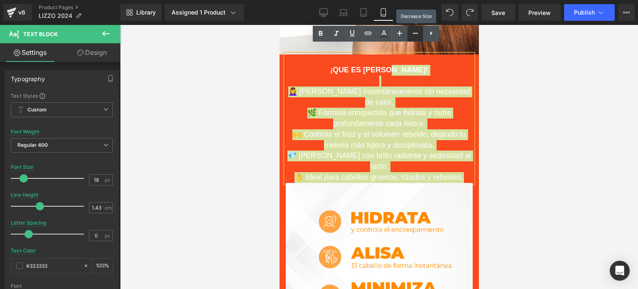
click at [413, 31] on icon at bounding box center [415, 33] width 10 height 10
type input "16"
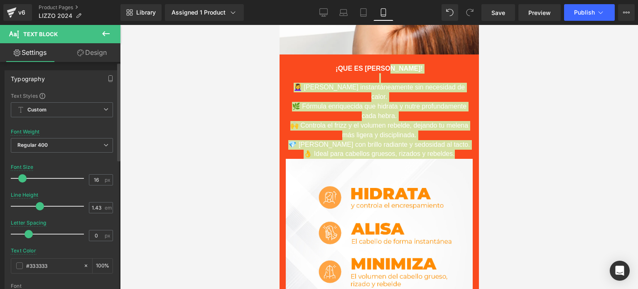
click at [52, 75] on div "Typography" at bounding box center [62, 79] width 114 height 16
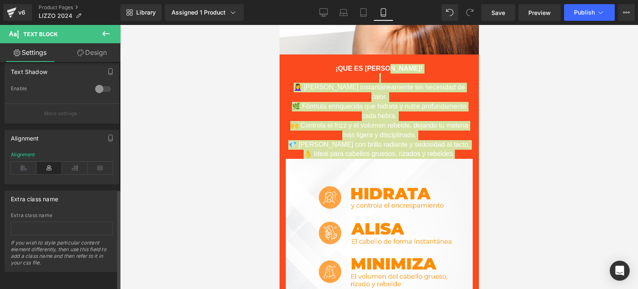
scroll to position [297, 0]
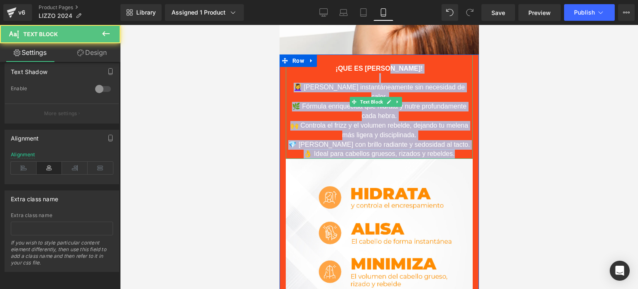
click at [459, 149] on p "👌 Ideal para cabellos gruesos, rizados y rebeldes." at bounding box center [378, 154] width 187 height 10
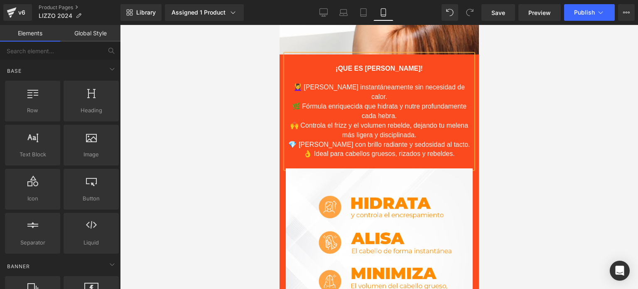
click at [601, 182] on div at bounding box center [379, 157] width 518 height 264
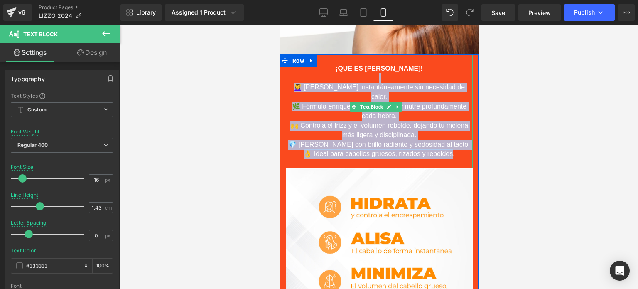
drag, startPoint x: 450, startPoint y: 135, endPoint x: 307, endPoint y: 71, distance: 156.1
click at [307, 71] on div "¡QUE ES [PERSON_NAME]! 💆‍♀️ [PERSON_NAME] instantáneamente sin necesidad de cal…" at bounding box center [378, 111] width 187 height 114
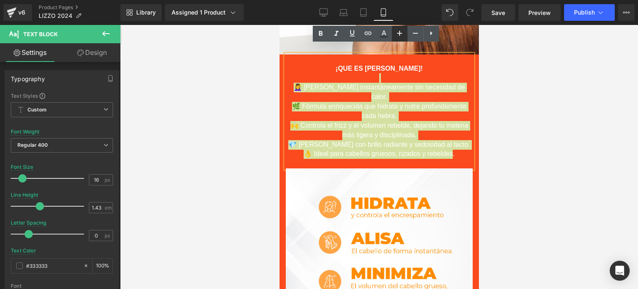
click at [398, 34] on icon at bounding box center [399, 33] width 10 height 10
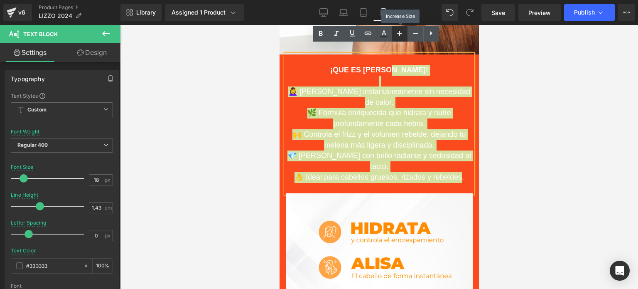
click at [398, 34] on icon at bounding box center [399, 33] width 10 height 10
type input "20"
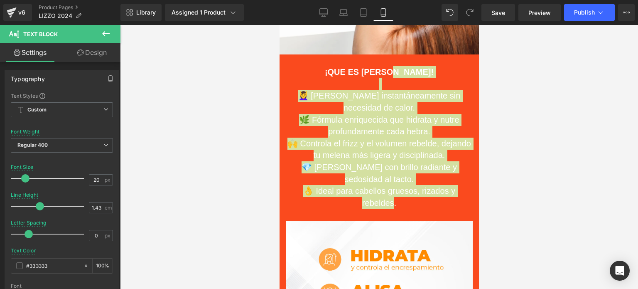
click at [531, 159] on div at bounding box center [379, 157] width 518 height 264
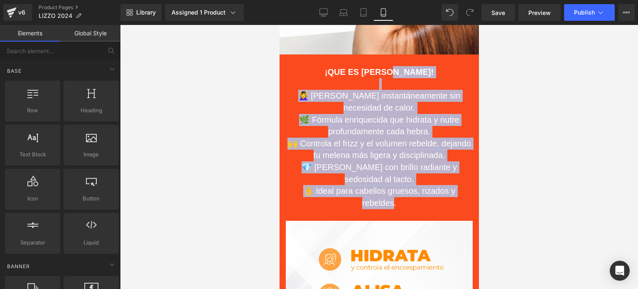
click at [412, 115] on span "🌿 Fórmula enriquecida que hidrata y nutre profundamente cada hebra." at bounding box center [379, 125] width 160 height 21
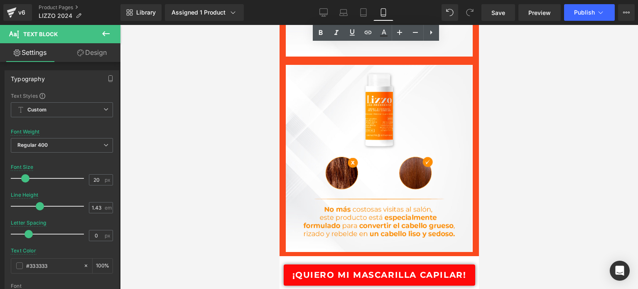
scroll to position [715, 0]
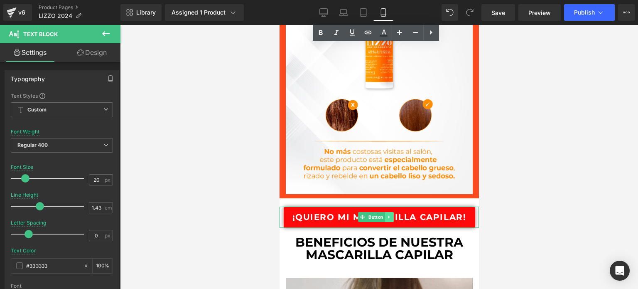
click at [388, 212] on link at bounding box center [388, 217] width 9 height 10
click at [386, 214] on icon at bounding box center [384, 216] width 5 height 5
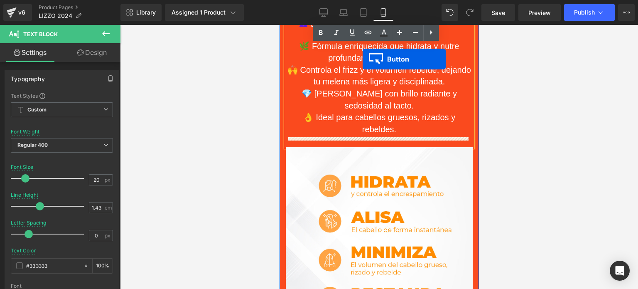
scroll to position [355, 0]
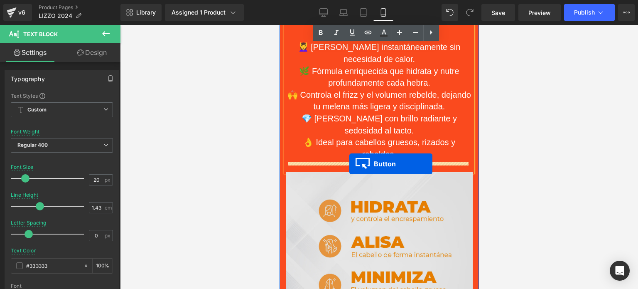
drag, startPoint x: 363, startPoint y: 142, endPoint x: 349, endPoint y: 164, distance: 26.4
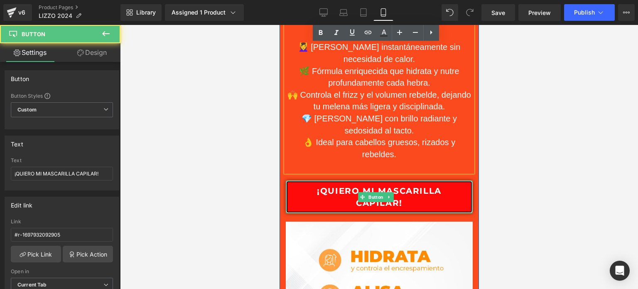
click at [438, 191] on span "¡QUIERO MI MASCARILLA CAPILAR!" at bounding box center [378, 197] width 169 height 24
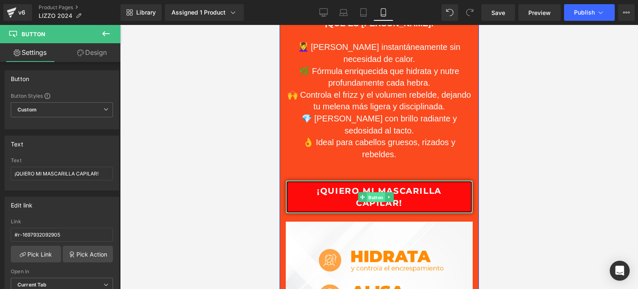
click at [373, 192] on span "Button" at bounding box center [375, 197] width 18 height 10
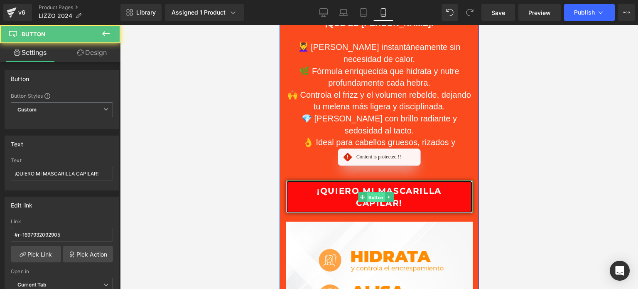
click at [373, 192] on span "Button" at bounding box center [375, 197] width 18 height 10
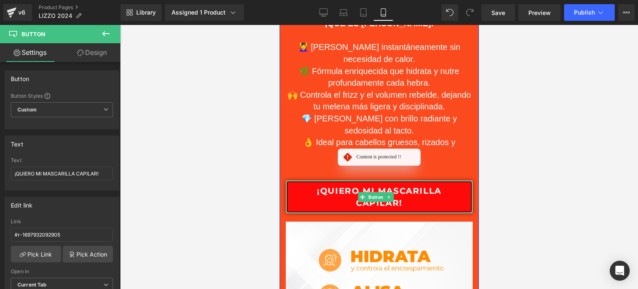
click at [389, 194] on span "¡QUIERO MI MASCARILLA CAPILAR!" at bounding box center [378, 197] width 169 height 24
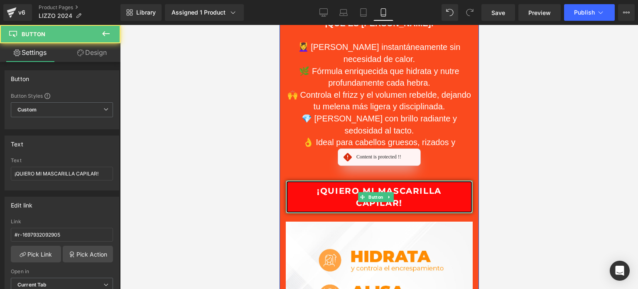
click at [389, 194] on span "¡QUIERO MI MASCARILLA CAPILAR!" at bounding box center [378, 197] width 169 height 24
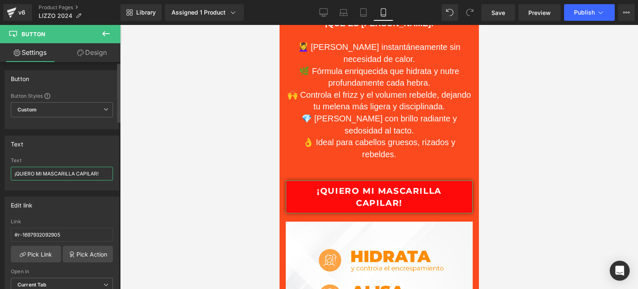
drag, startPoint x: 101, startPoint y: 173, endPoint x: 10, endPoint y: 176, distance: 91.8
click at [10, 176] on div "¡QUIERO MI MASCARILLA CAPILAR! Text ¡QUIERO MI MASCARILLA CAPILAR!" at bounding box center [62, 173] width 114 height 32
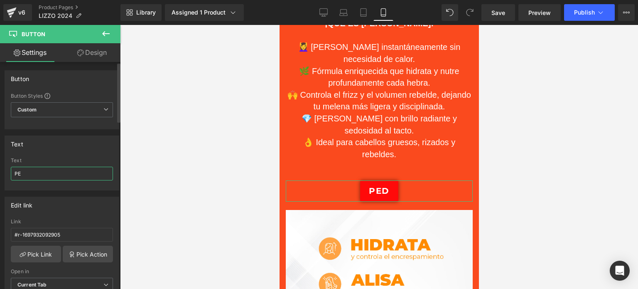
type input "P"
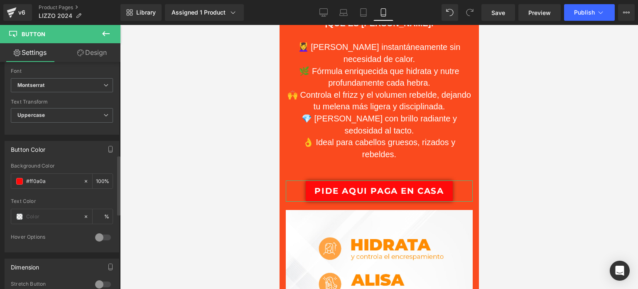
scroll to position [357, 0]
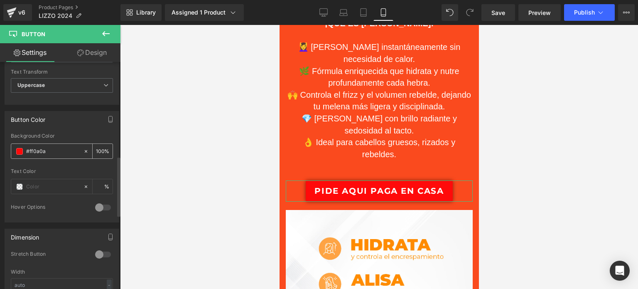
type input "Pide aqui paga en casa"
click at [85, 150] on icon at bounding box center [86, 151] width 6 height 6
type input "none"
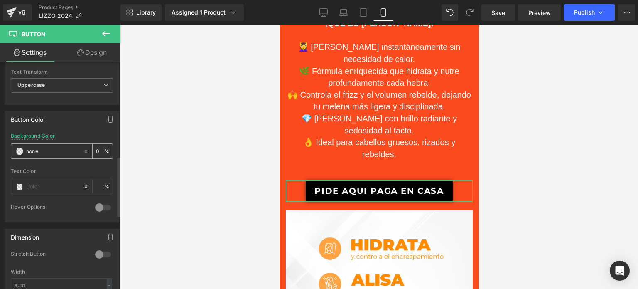
click at [19, 150] on span at bounding box center [19, 151] width 7 height 7
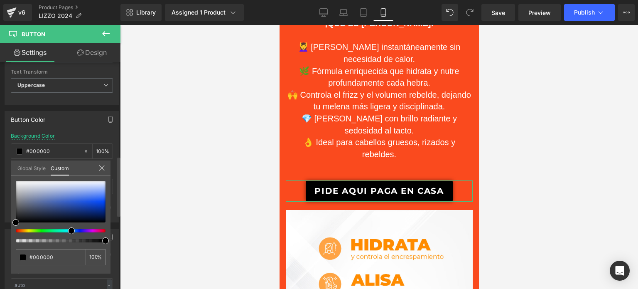
drag, startPoint x: 16, startPoint y: 229, endPoint x: 69, endPoint y: 225, distance: 52.9
click at [69, 225] on div at bounding box center [61, 211] width 90 height 61
click at [96, 199] on div at bounding box center [61, 202] width 90 height 42
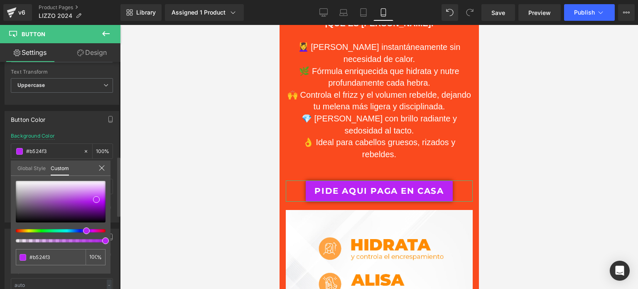
drag, startPoint x: 74, startPoint y: 230, endPoint x: 83, endPoint y: 220, distance: 13.0
click at [83, 220] on div at bounding box center [61, 211] width 90 height 61
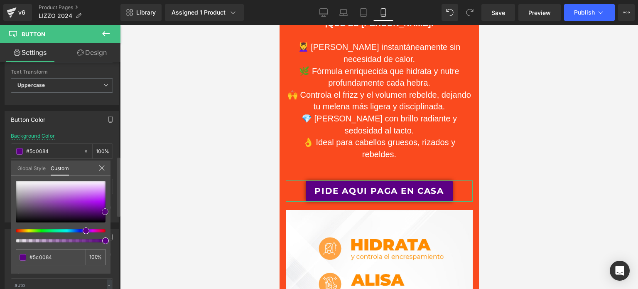
drag, startPoint x: 96, startPoint y: 200, endPoint x: 104, endPoint y: 212, distance: 14.6
click at [104, 212] on span at bounding box center [105, 211] width 7 height 7
click at [103, 48] on link "Design" at bounding box center [92, 52] width 60 height 19
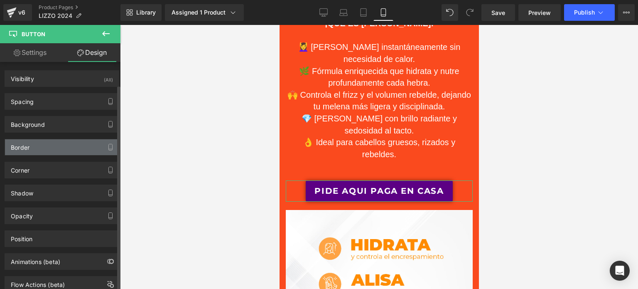
scroll to position [25, 0]
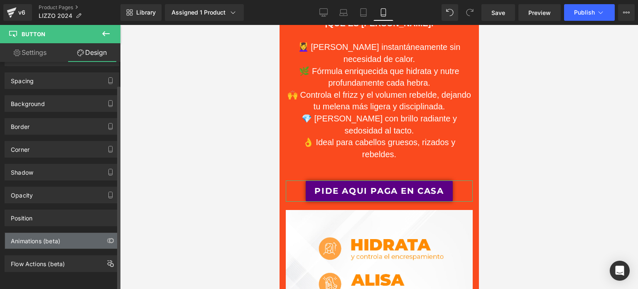
click at [56, 233] on div "Animations (beta)" at bounding box center [35, 239] width 49 height 12
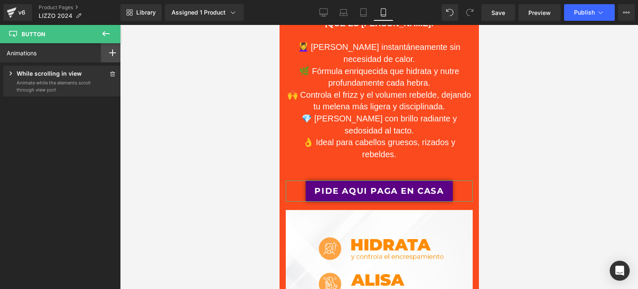
click at [109, 52] on icon at bounding box center [112, 52] width 7 height 7
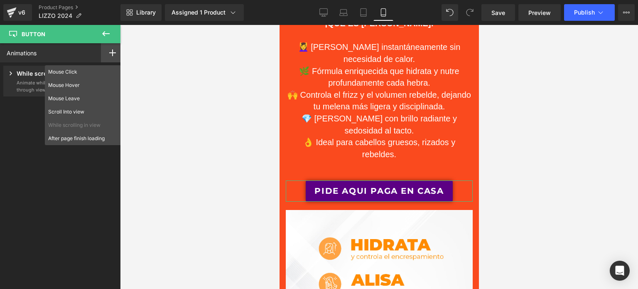
click at [54, 221] on div "Animations Mouse Click Mouse Hover Mouse Leave Scroll Into view While scrolling…" at bounding box center [62, 158] width 124 height 230
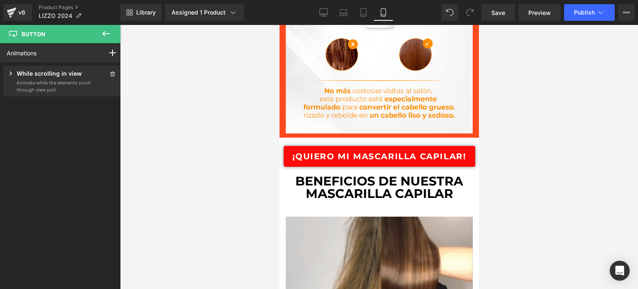
scroll to position [815, 0]
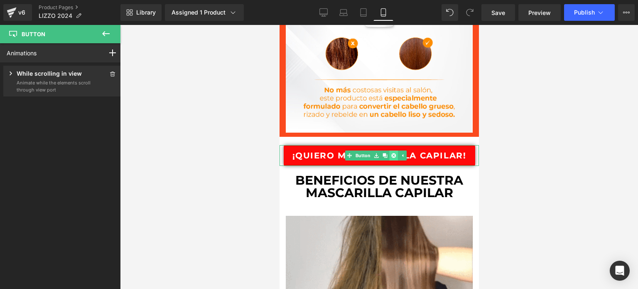
click at [392, 153] on icon at bounding box center [393, 155] width 5 height 5
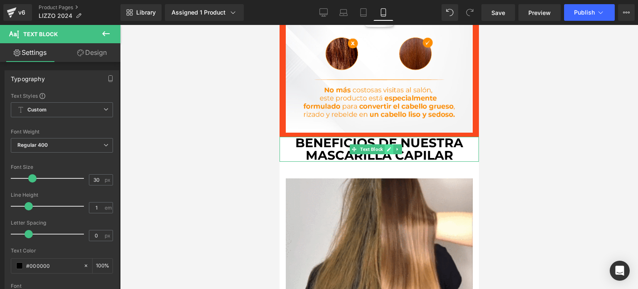
drag, startPoint x: 389, startPoint y: 116, endPoint x: 390, endPoint y: 127, distance: 11.7
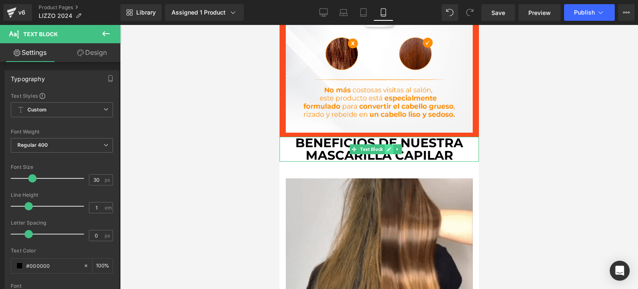
click at [390, 137] on div "BENEFICIOS DE NUESTRA MASCARILLA CAPILAR Text Block" at bounding box center [378, 149] width 199 height 25
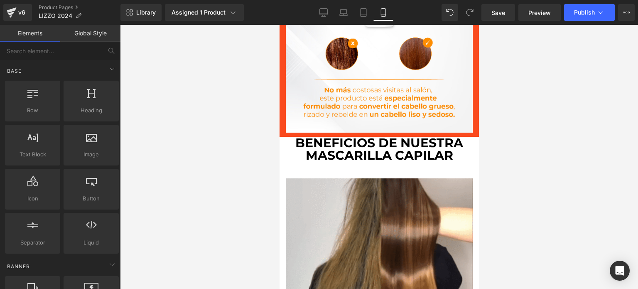
click at [500, 145] on div at bounding box center [379, 157] width 518 height 264
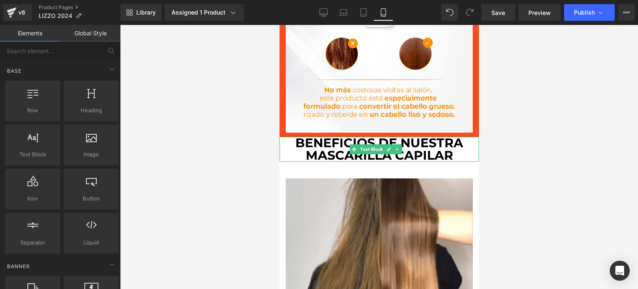
click at [326, 135] on b "BENEFICIOS DE NUESTRA MASCARILLA CAPILAR" at bounding box center [379, 149] width 168 height 28
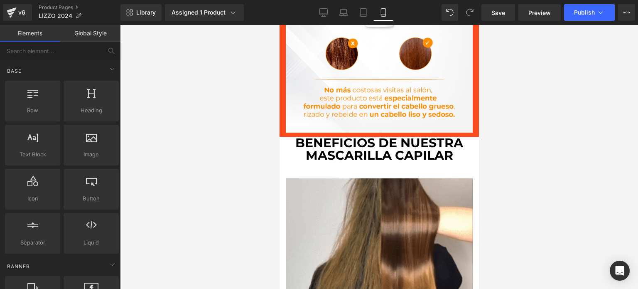
click at [531, 169] on div at bounding box center [379, 157] width 518 height 264
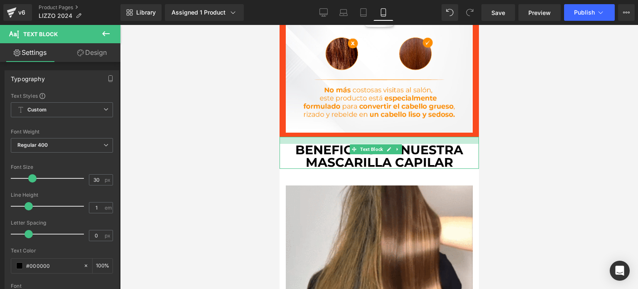
drag, startPoint x: 455, startPoint y: 114, endPoint x: 455, endPoint y: 121, distance: 6.6
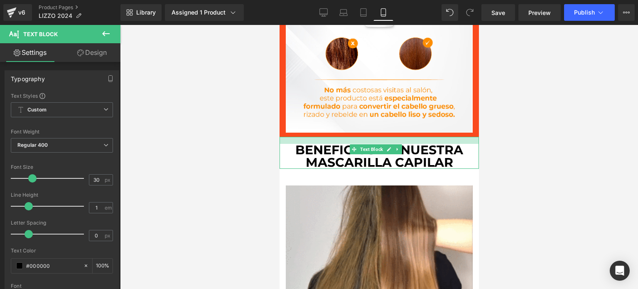
click at [455, 137] on div "BENEFICIOS DE NUESTRA MASCARILLA CAPILAR Text Block" at bounding box center [378, 153] width 199 height 32
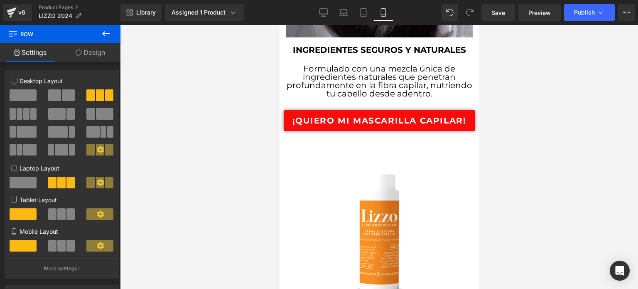
scroll to position [1672, 0]
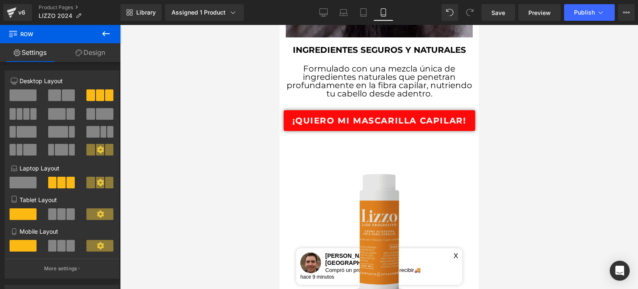
click at [452, 261] on img at bounding box center [378, 232] width 187 height 187
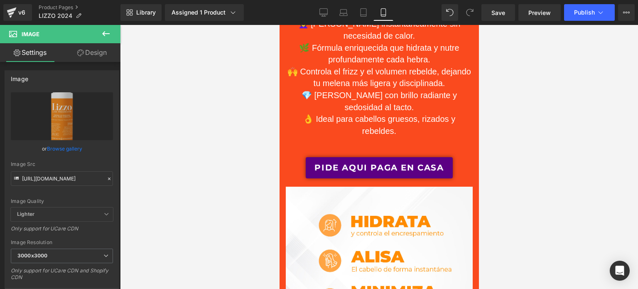
scroll to position [399, 0]
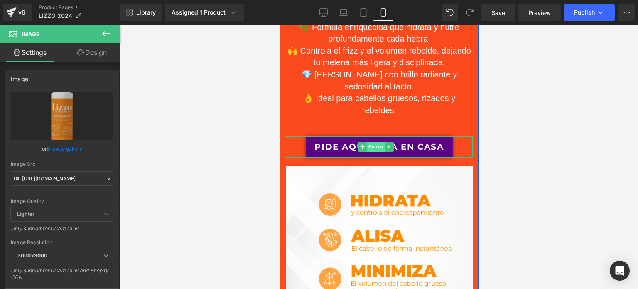
click at [379, 142] on span "Button" at bounding box center [375, 147] width 18 height 10
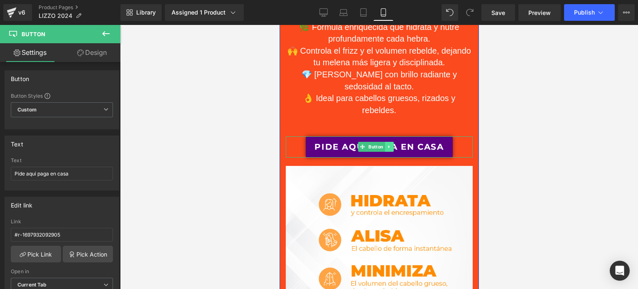
click at [386, 142] on link at bounding box center [388, 147] width 9 height 10
click at [384, 144] on icon at bounding box center [384, 146] width 5 height 5
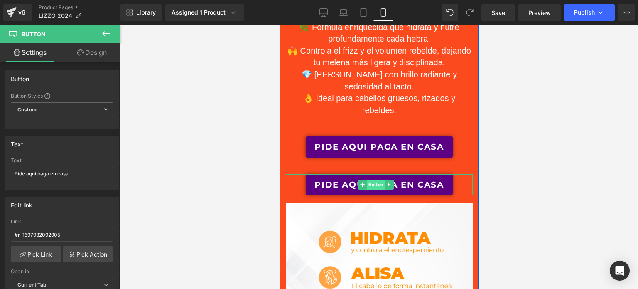
click at [367, 179] on span "Button" at bounding box center [375, 184] width 18 height 10
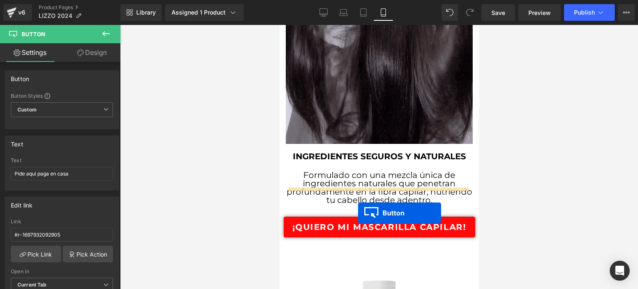
scroll to position [1612, 0]
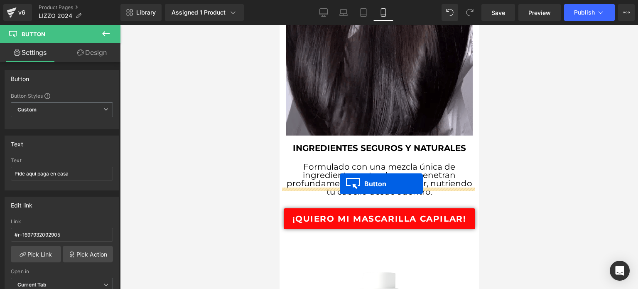
drag, startPoint x: 360, startPoint y: 173, endPoint x: 339, endPoint y: 184, distance: 23.2
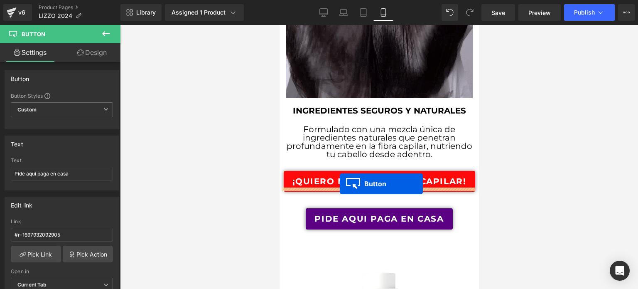
scroll to position [1574, 0]
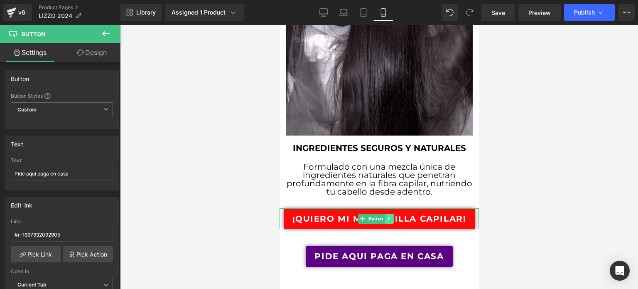
click at [391, 216] on icon at bounding box center [389, 218] width 5 height 5
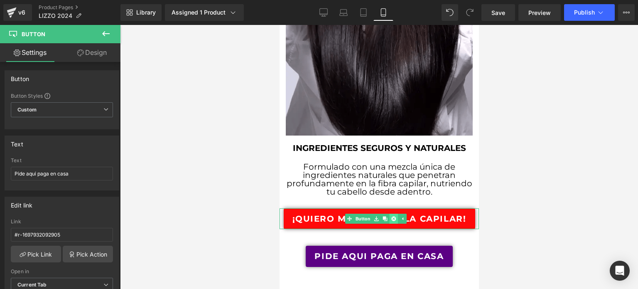
click at [391, 216] on icon at bounding box center [393, 218] width 5 height 5
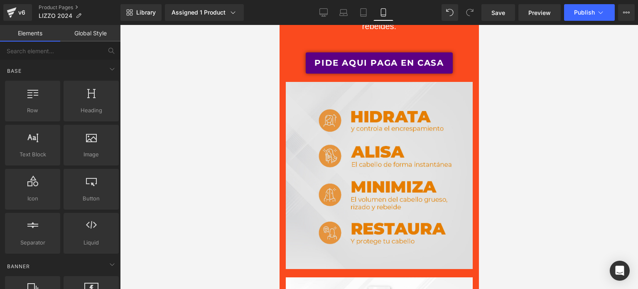
scroll to position [484, 0]
click at [399, 148] on img at bounding box center [378, 174] width 187 height 187
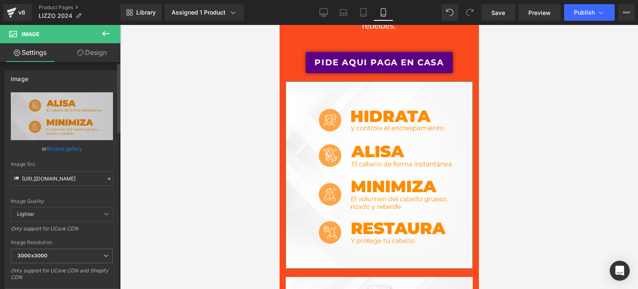
click at [106, 177] on icon at bounding box center [109, 179] width 6 height 6
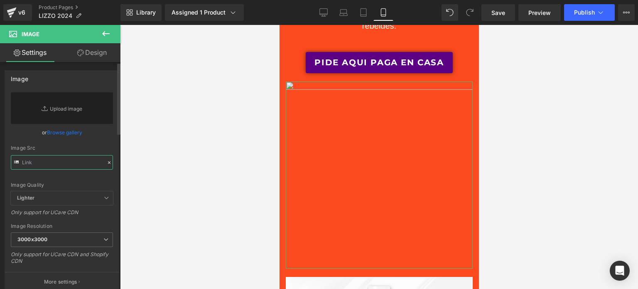
click at [55, 163] on input "text" at bounding box center [62, 162] width 102 height 15
paste input "[URL][DOMAIN_NAME]"
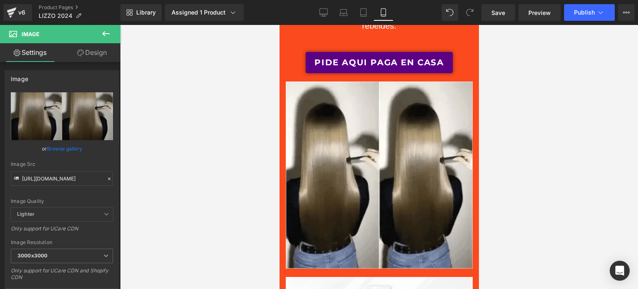
scroll to position [0, 0]
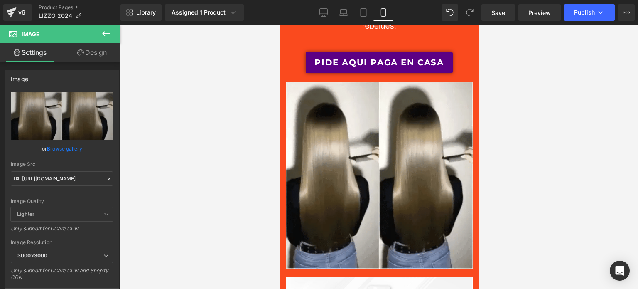
click at [529, 175] on div at bounding box center [379, 157] width 518 height 264
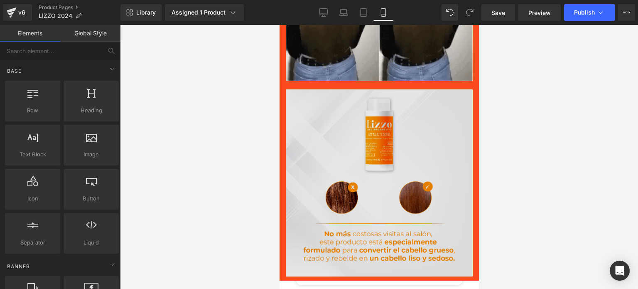
scroll to position [671, 0]
click at [387, 139] on img at bounding box center [378, 182] width 187 height 187
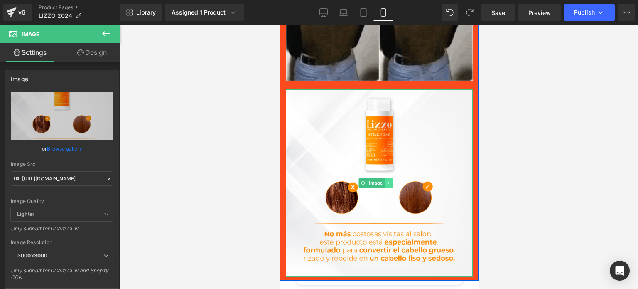
click at [391, 178] on link at bounding box center [388, 183] width 9 height 10
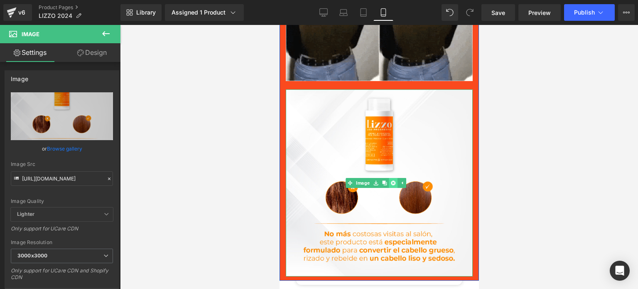
click at [392, 180] on icon at bounding box center [392, 182] width 5 height 5
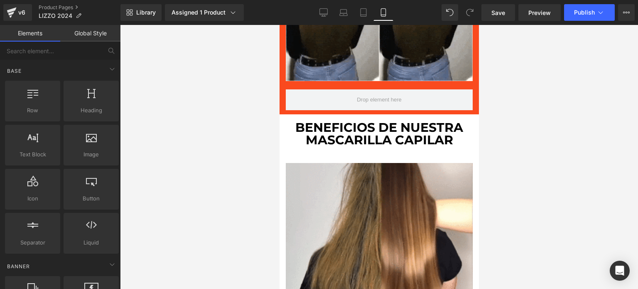
click at [550, 174] on div at bounding box center [379, 157] width 518 height 264
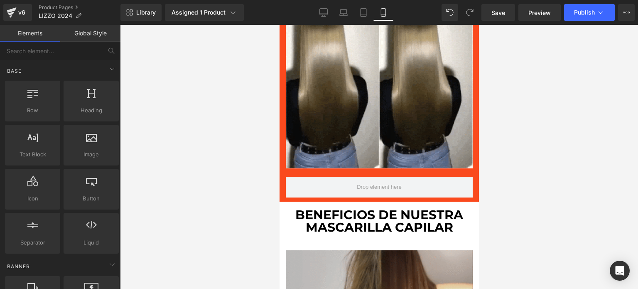
scroll to position [601, 0]
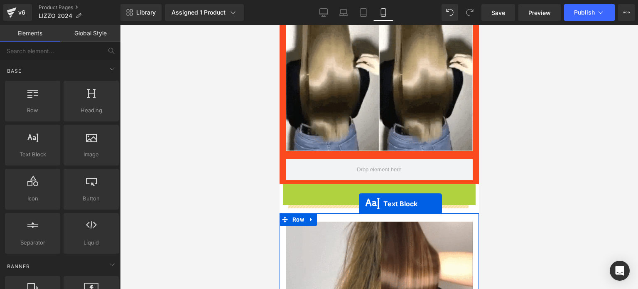
drag, startPoint x: 356, startPoint y: 187, endPoint x: 358, endPoint y: 204, distance: 16.8
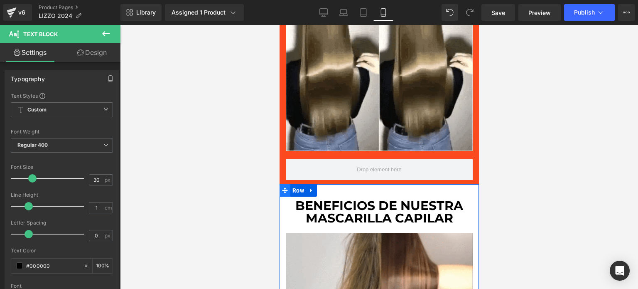
click at [284, 187] on icon at bounding box center [284, 190] width 6 height 6
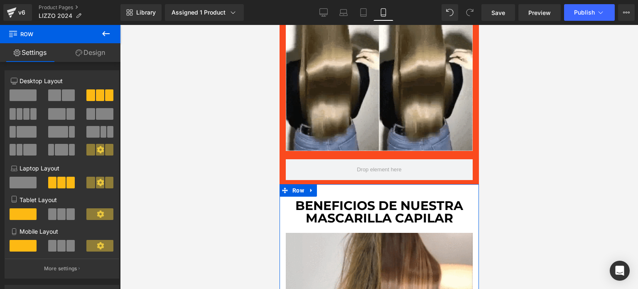
click at [97, 55] on link "Design" at bounding box center [90, 52] width 60 height 19
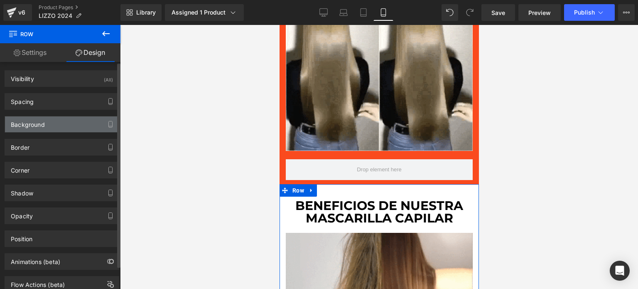
click at [51, 127] on div "Background" at bounding box center [62, 124] width 114 height 16
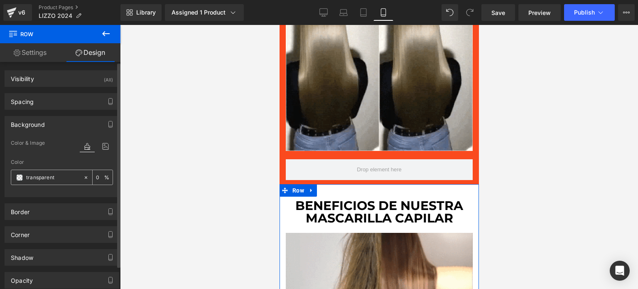
click at [24, 176] on div "transparent" at bounding box center [47, 177] width 72 height 15
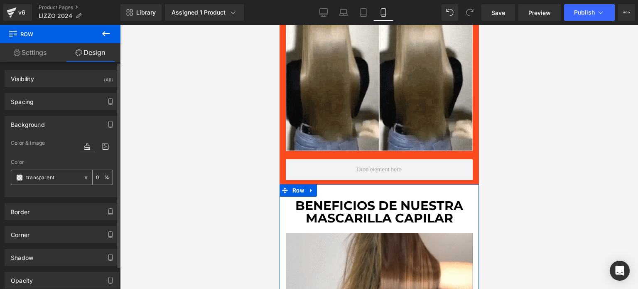
click at [19, 177] on span at bounding box center [19, 177] width 7 height 7
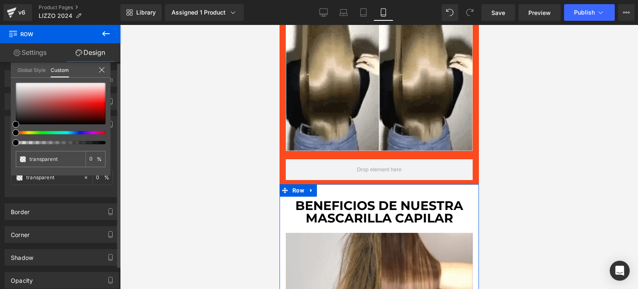
click at [29, 71] on link "Global Style" at bounding box center [31, 69] width 28 height 14
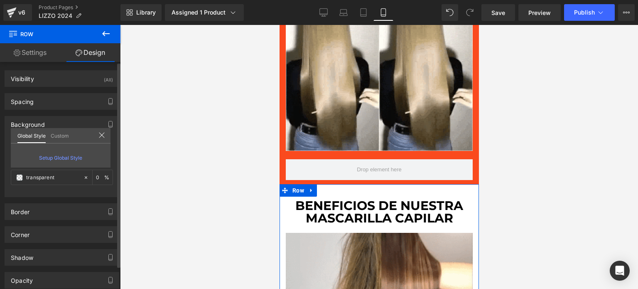
click at [56, 137] on link "Custom" at bounding box center [60, 135] width 18 height 14
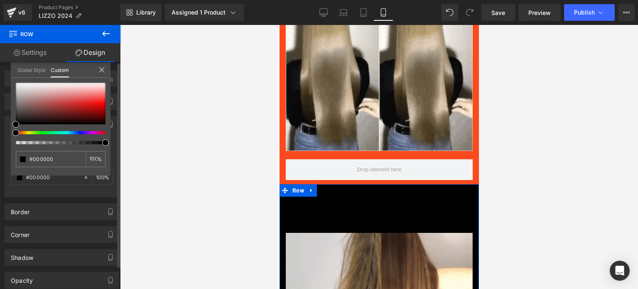
drag, startPoint x: 17, startPoint y: 131, endPoint x: 5, endPoint y: 132, distance: 12.0
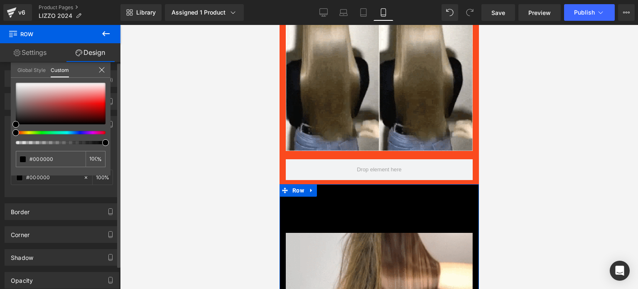
click at [5, 132] on div "Background Color & Image color rgba(0, 0, 0, 1) Color #000000 100 % Image Repla…" at bounding box center [62, 153] width 124 height 87
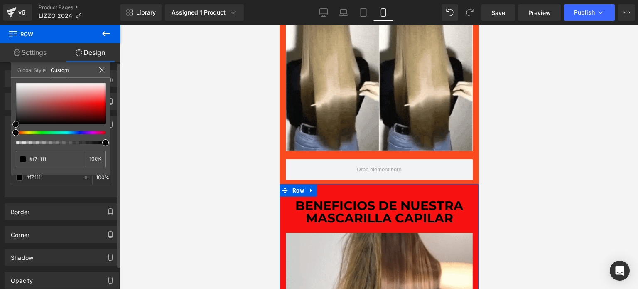
click at [100, 102] on div at bounding box center [61, 104] width 90 height 42
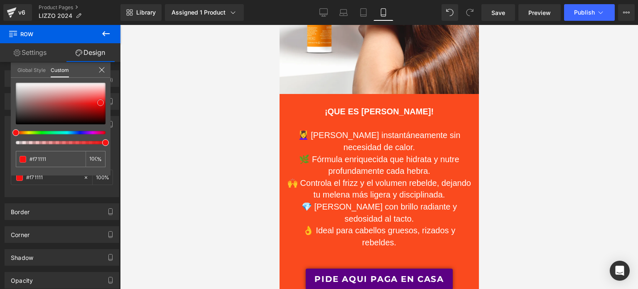
scroll to position [274, 0]
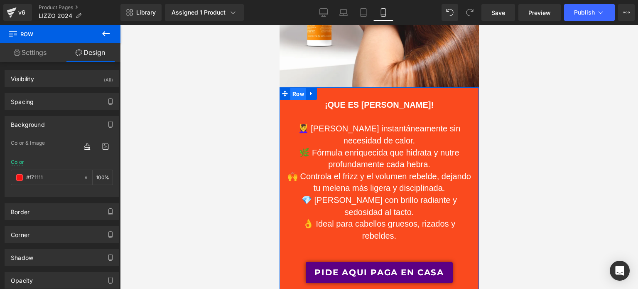
click at [299, 88] on span "Row" at bounding box center [298, 94] width 16 height 12
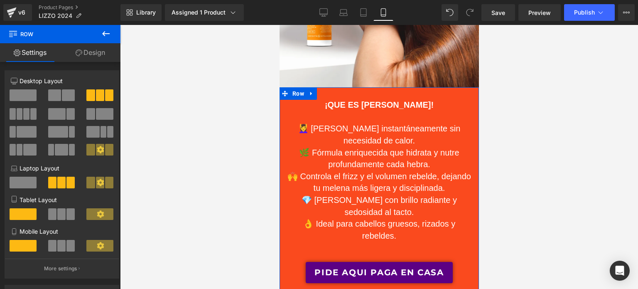
click at [92, 60] on link "Design" at bounding box center [90, 52] width 60 height 19
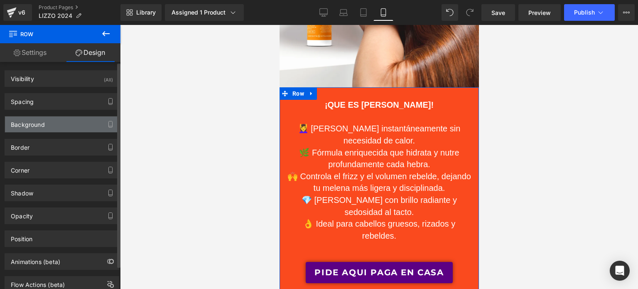
click at [47, 127] on div "Background" at bounding box center [62, 124] width 114 height 16
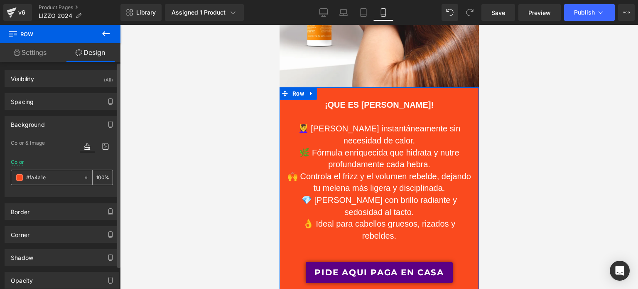
click at [60, 177] on input "#fa4a1e" at bounding box center [52, 177] width 53 height 9
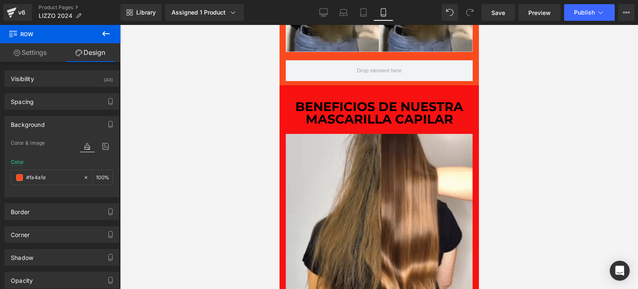
scroll to position [699, 0]
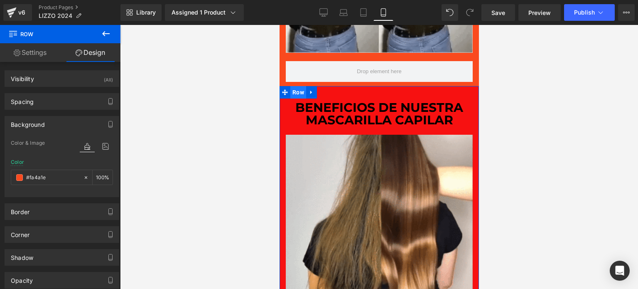
click at [294, 86] on span "Row" at bounding box center [298, 92] width 16 height 12
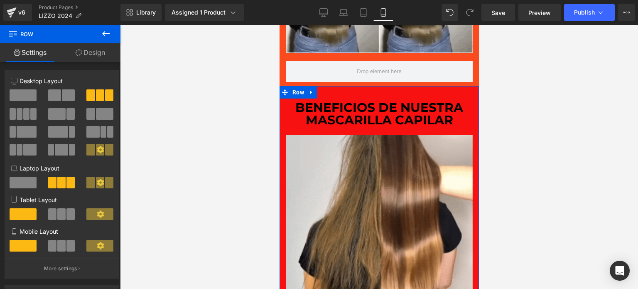
click at [94, 51] on link "Design" at bounding box center [90, 52] width 60 height 19
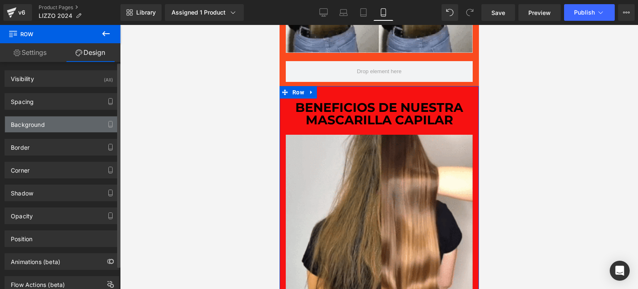
click at [51, 123] on div "Background" at bounding box center [62, 124] width 114 height 16
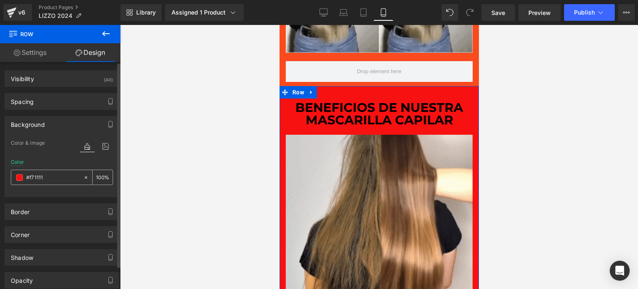
click at [53, 176] on input "#f71111" at bounding box center [52, 177] width 53 height 9
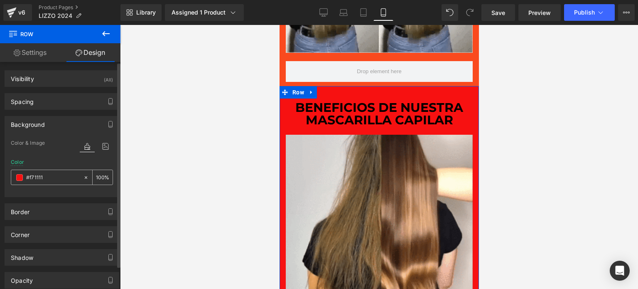
click at [53, 176] on input "#f71111" at bounding box center [52, 177] width 53 height 9
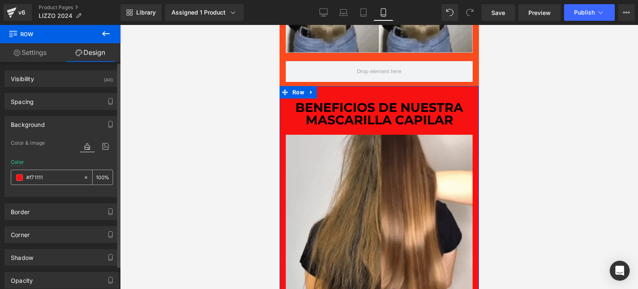
paste input "a4a1e"
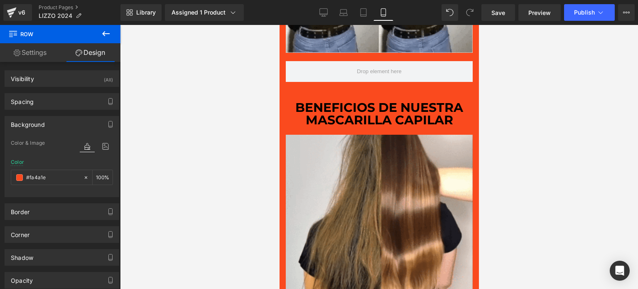
click at [154, 177] on div at bounding box center [379, 157] width 518 height 264
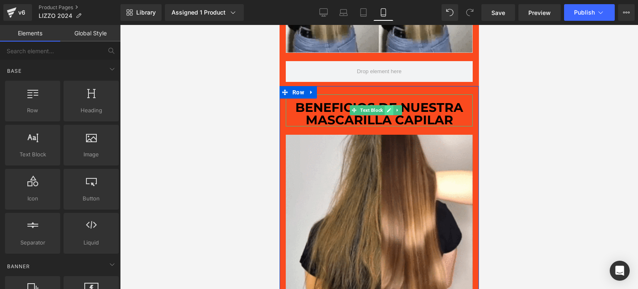
click at [389, 105] on link at bounding box center [388, 110] width 9 height 10
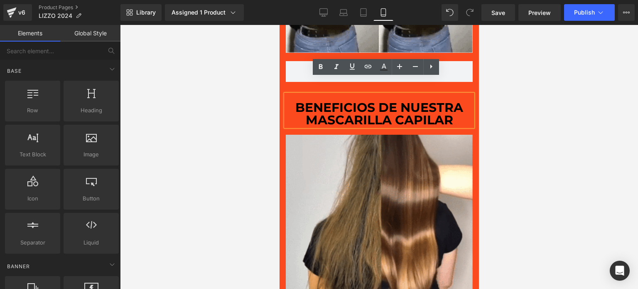
click at [389, 100] on b "BENEFICIOS DE NUESTRA MASCARILLA CAPILAR" at bounding box center [379, 114] width 168 height 28
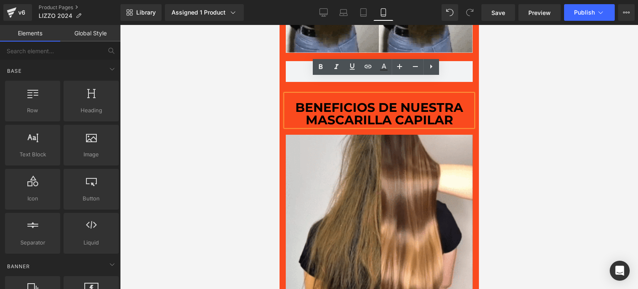
click at [389, 100] on b "BENEFICIOS DE NUESTRA MASCARILLA CAPILAR" at bounding box center [379, 114] width 168 height 28
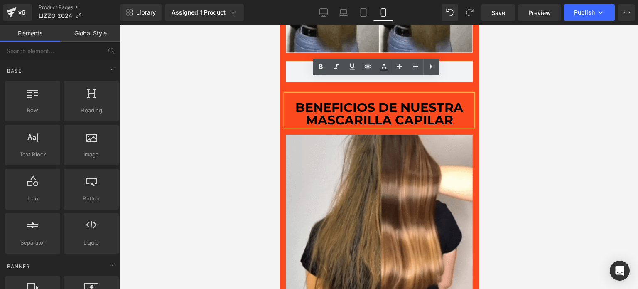
click at [389, 100] on b "BENEFICIOS DE NUESTRA MASCARILLA CAPILAR" at bounding box center [379, 114] width 168 height 28
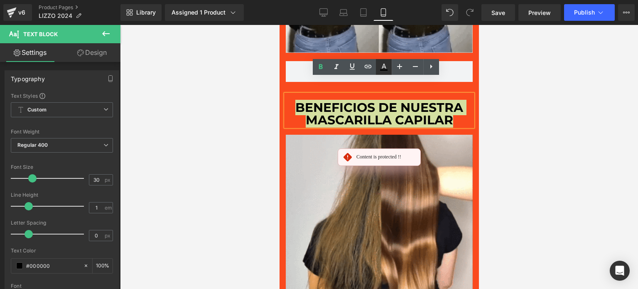
click at [383, 65] on icon at bounding box center [384, 66] width 5 height 5
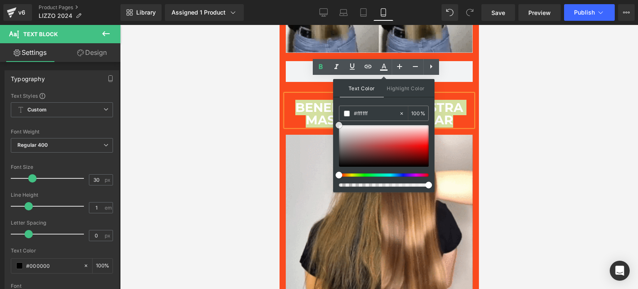
drag, startPoint x: 621, startPoint y: 163, endPoint x: 330, endPoint y: 110, distance: 296.1
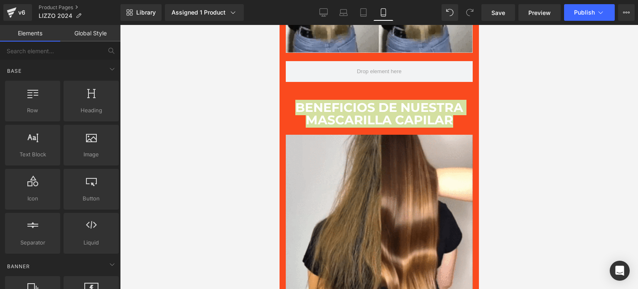
click at [241, 102] on div at bounding box center [379, 157] width 518 height 264
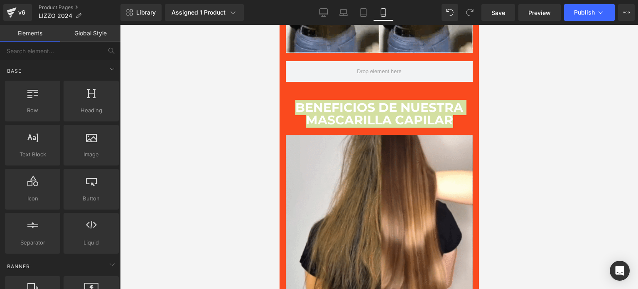
click at [241, 102] on div at bounding box center [379, 157] width 518 height 264
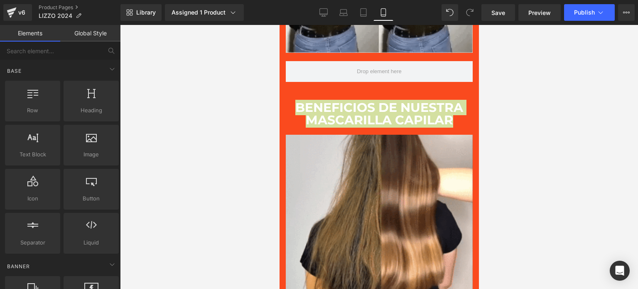
click at [514, 151] on div at bounding box center [379, 157] width 518 height 264
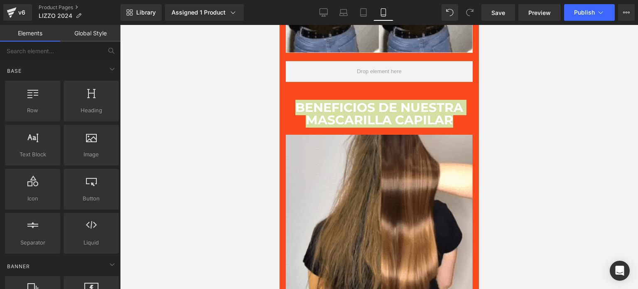
click at [521, 101] on div at bounding box center [379, 157] width 518 height 264
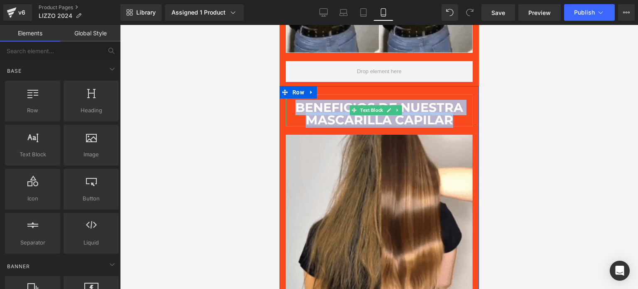
click at [455, 100] on b "BENEFICIOS DE NUESTRA MASCARILLA CAPILAR" at bounding box center [379, 114] width 168 height 28
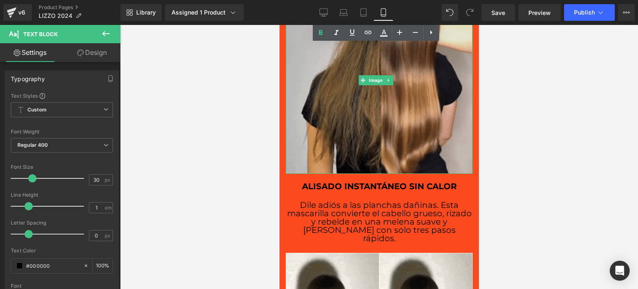
scroll to position [864, 0]
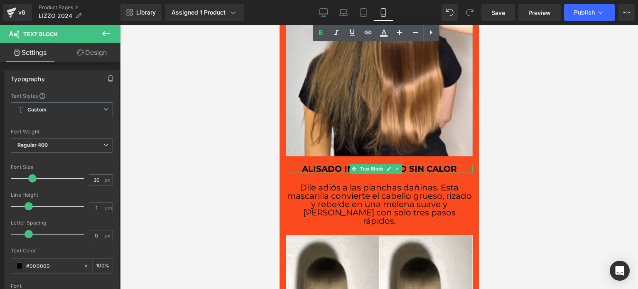
click at [403, 164] on b "Alisado Instantáneo sin Calor" at bounding box center [378, 169] width 155 height 10
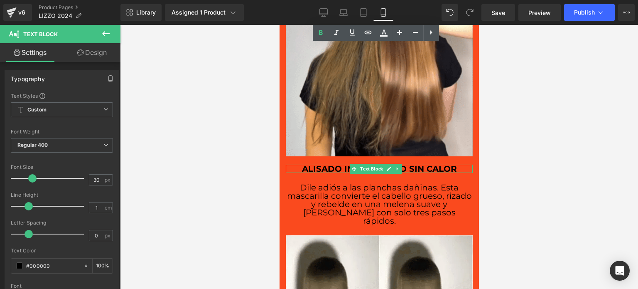
click at [403, 164] on b "Alisado Instantáneo sin Calor" at bounding box center [378, 169] width 155 height 10
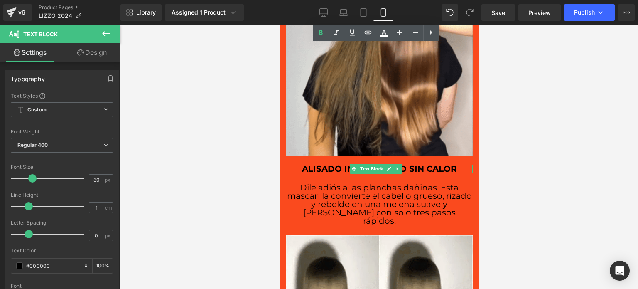
click at [403, 164] on b "Alisado Instantáneo sin Calor" at bounding box center [378, 169] width 155 height 10
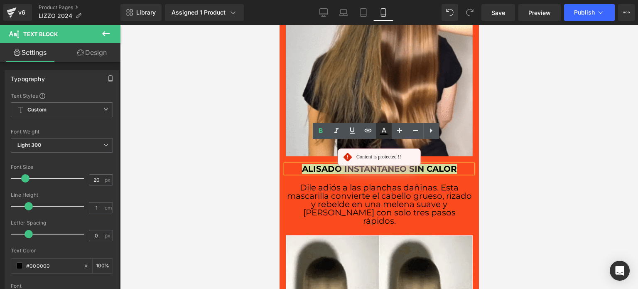
click at [385, 130] on icon at bounding box center [384, 129] width 5 height 5
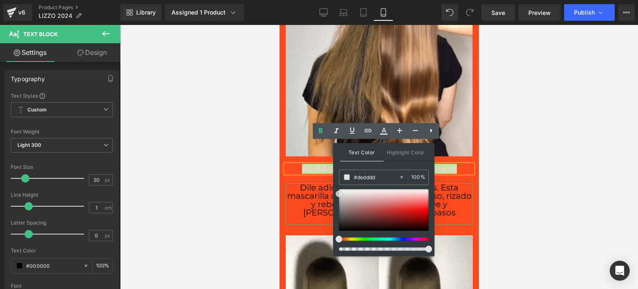
drag, startPoint x: 629, startPoint y: 222, endPoint x: 306, endPoint y: 179, distance: 325.4
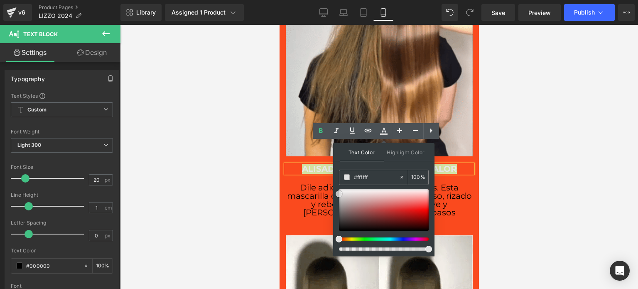
drag, startPoint x: 340, startPoint y: 190, endPoint x: 340, endPoint y: 181, distance: 8.7
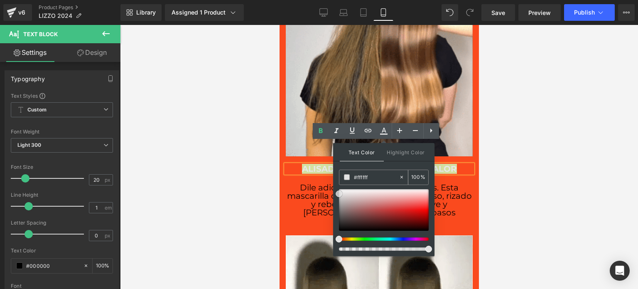
click at [340, 181] on div "#ffffff 100 %" at bounding box center [384, 212] width 90 height 86
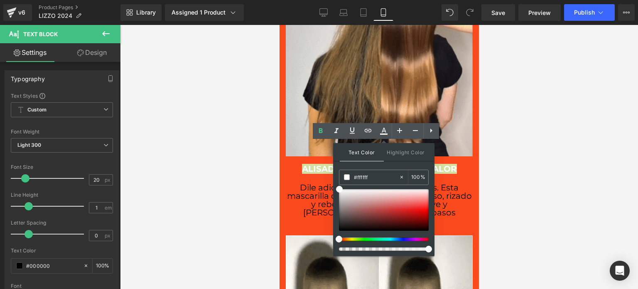
click at [208, 137] on div at bounding box center [379, 157] width 518 height 264
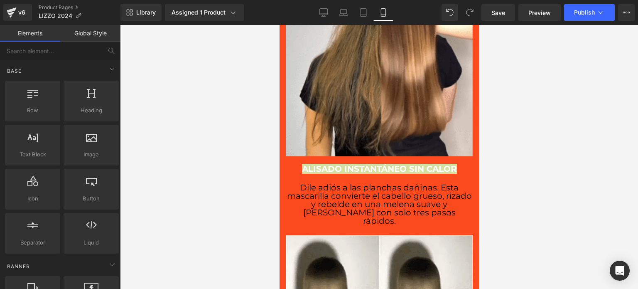
click at [526, 168] on div at bounding box center [379, 157] width 518 height 264
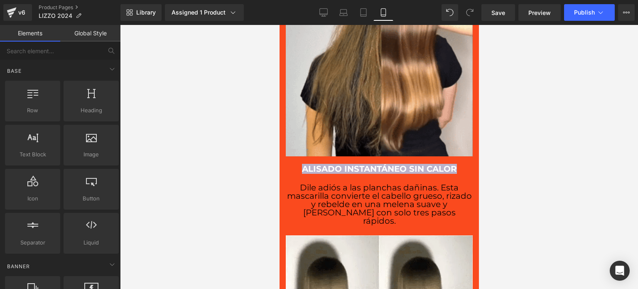
click at [460, 150] on div "BENEFICIOS DE NUESTRA MASCARILLA CAPILAR Text Block Image Alisado Instantáneo s…" at bounding box center [378, 82] width 199 height 306
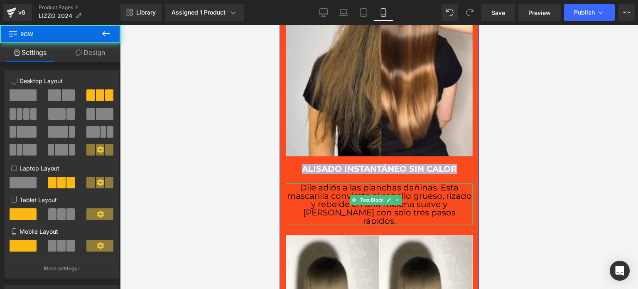
click at [394, 195] on link at bounding box center [397, 200] width 9 height 10
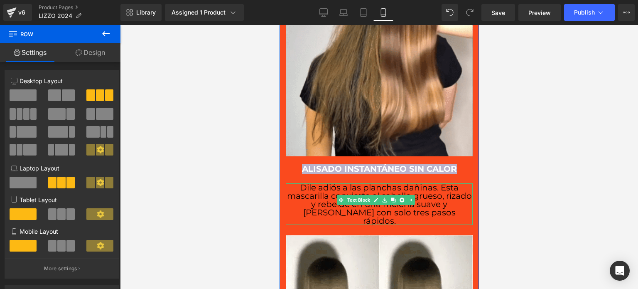
click at [459, 183] on p "Dile adiós a las planchas dañinas. Esta mascarilla convierte el cabello grueso,…" at bounding box center [378, 204] width 187 height 42
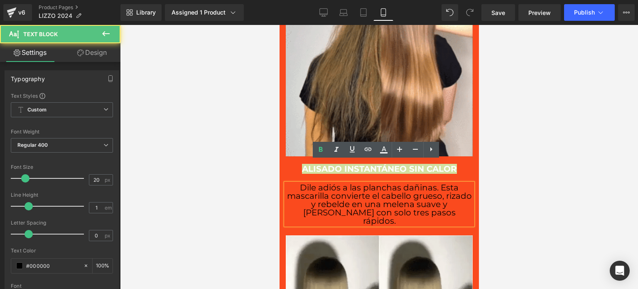
click at [556, 186] on div at bounding box center [379, 157] width 518 height 264
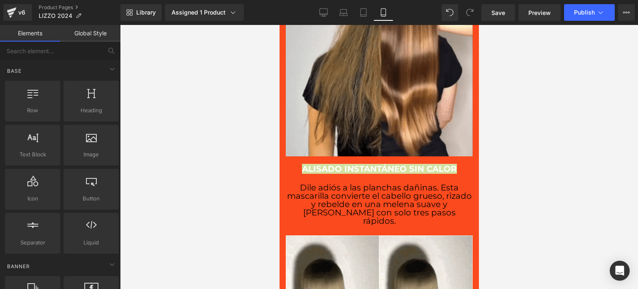
click at [557, 186] on div at bounding box center [379, 157] width 518 height 264
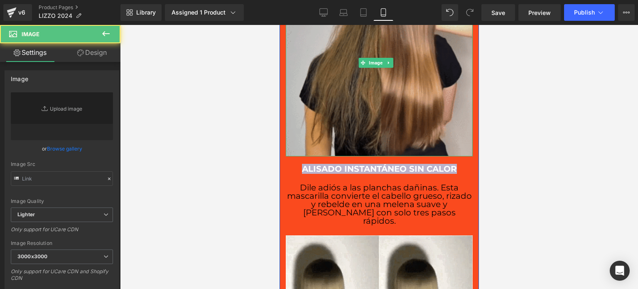
click at [450, 126] on img at bounding box center [378, 62] width 187 height 187
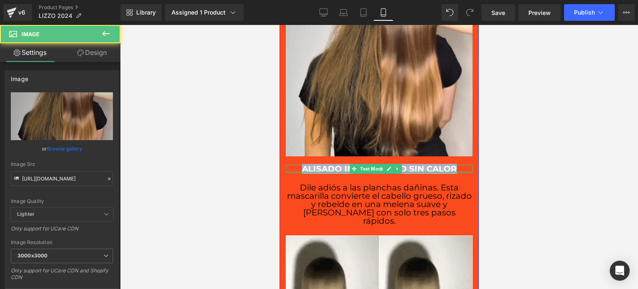
click at [460, 171] on div at bounding box center [378, 172] width 187 height 2
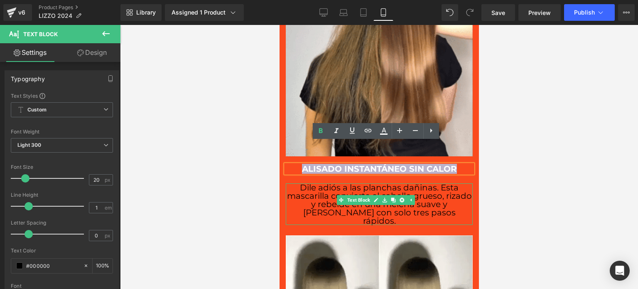
click at [423, 183] on p "Dile adiós a las planchas dañinas. Esta mascarilla convierte el cabello grueso,…" at bounding box center [378, 204] width 187 height 42
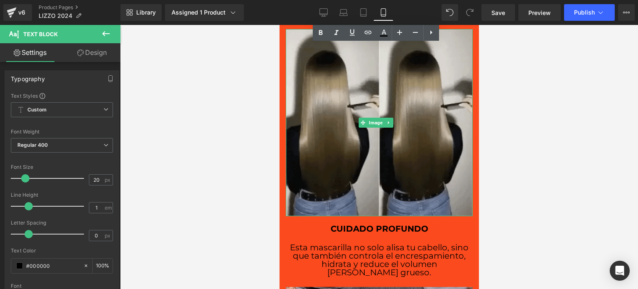
scroll to position [1072, 0]
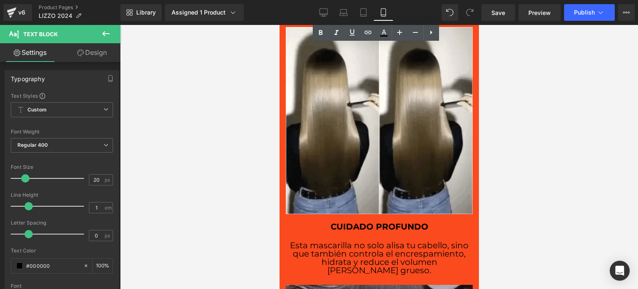
click at [389, 222] on div "Cuidado Profundo Text Block" at bounding box center [378, 226] width 187 height 8
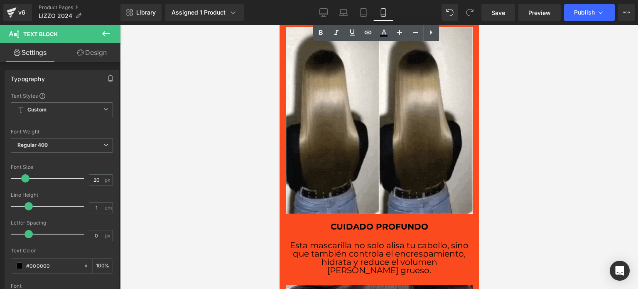
click at [389, 221] on b "Cuidado Profundo" at bounding box center [379, 226] width 98 height 10
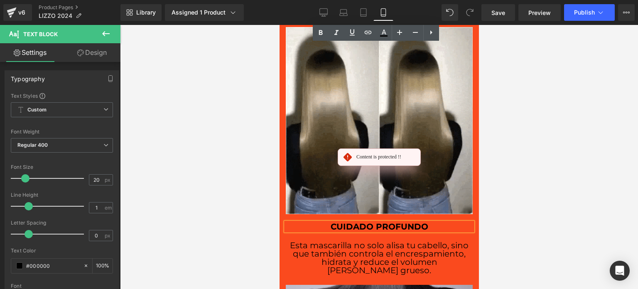
click at [389, 221] on b "Cuidado Profundo" at bounding box center [379, 226] width 98 height 10
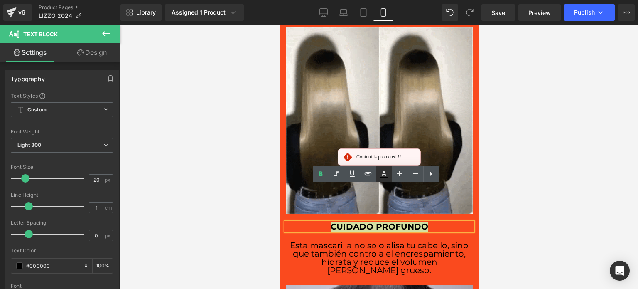
click at [381, 178] on icon at bounding box center [384, 174] width 10 height 10
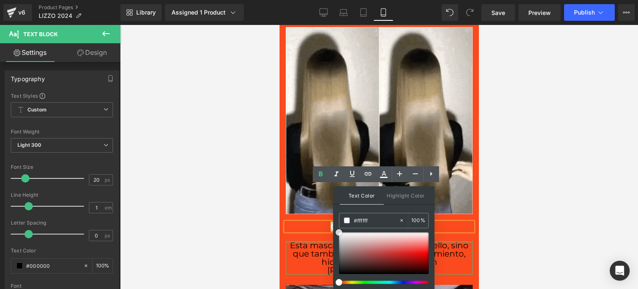
drag, startPoint x: 623, startPoint y: 264, endPoint x: 317, endPoint y: 202, distance: 311.8
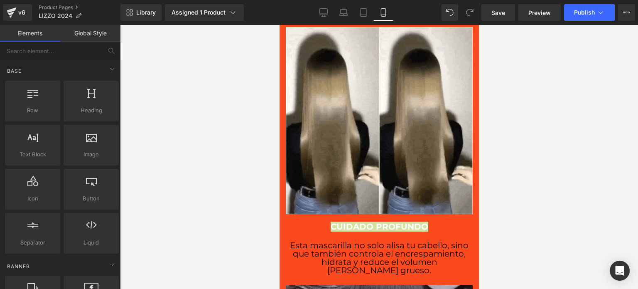
click at [252, 176] on div at bounding box center [379, 157] width 518 height 264
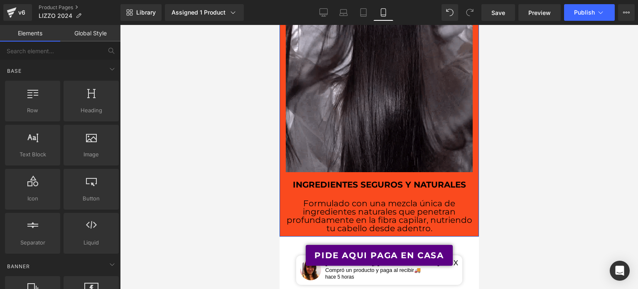
scroll to position [1373, 0]
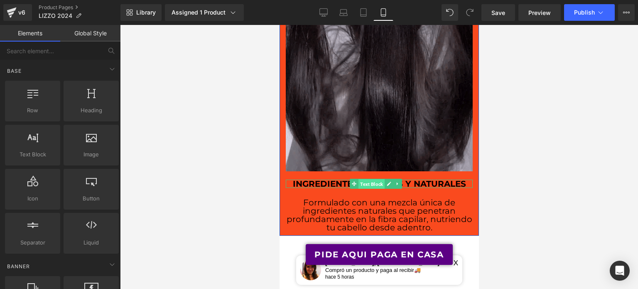
click at [375, 179] on span "Text Block" at bounding box center [371, 184] width 26 height 10
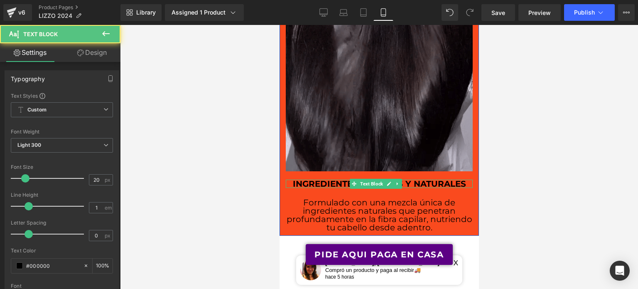
click at [330, 186] on div at bounding box center [378, 187] width 187 height 2
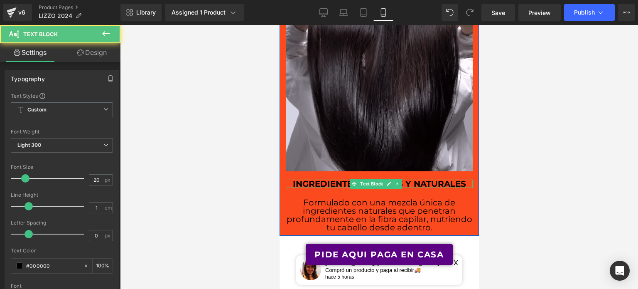
click at [330, 179] on b "Ingredientes Seguros y Naturales" at bounding box center [378, 184] width 173 height 10
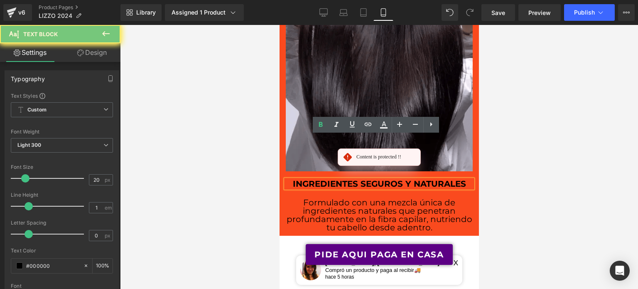
click at [330, 179] on b "Ingredientes Seguros y Naturales" at bounding box center [378, 184] width 173 height 10
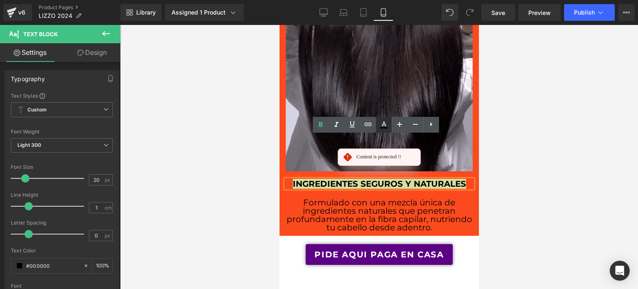
click at [386, 124] on icon at bounding box center [384, 125] width 10 height 10
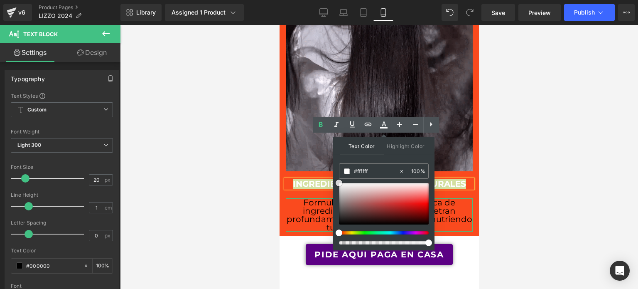
drag, startPoint x: 627, startPoint y: 209, endPoint x: 313, endPoint y: 180, distance: 315.2
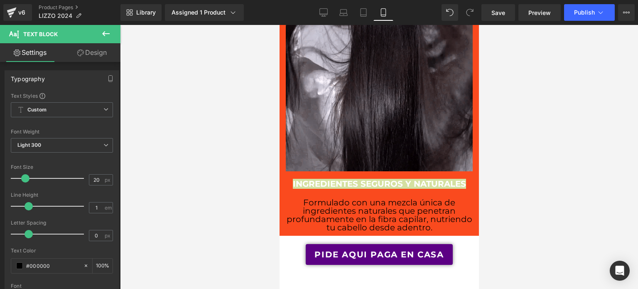
click at [203, 154] on div at bounding box center [379, 157] width 518 height 264
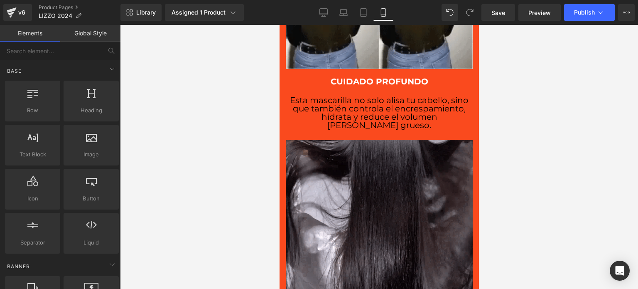
scroll to position [1203, 0]
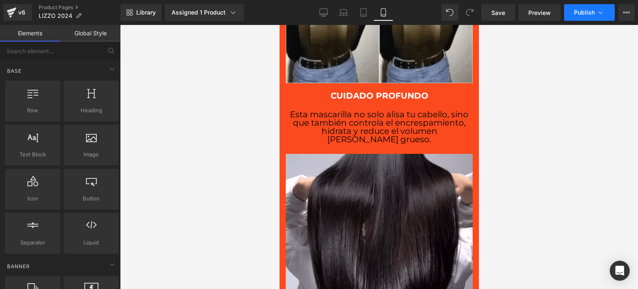
click at [580, 19] on button "Publish" at bounding box center [589, 12] width 51 height 17
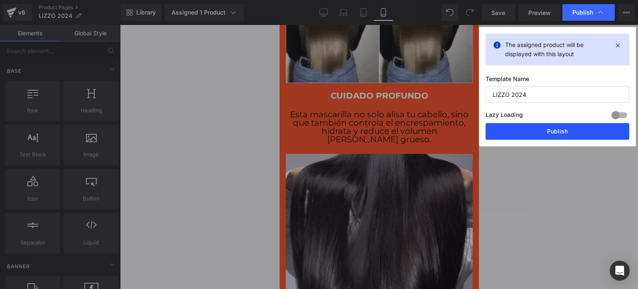
click at [548, 133] on button "Publish" at bounding box center [557, 131] width 144 height 17
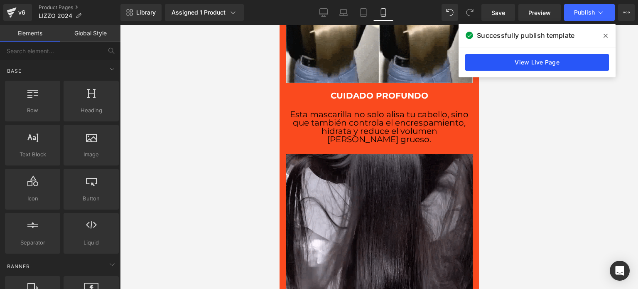
click at [585, 63] on link "View Live Page" at bounding box center [537, 62] width 144 height 17
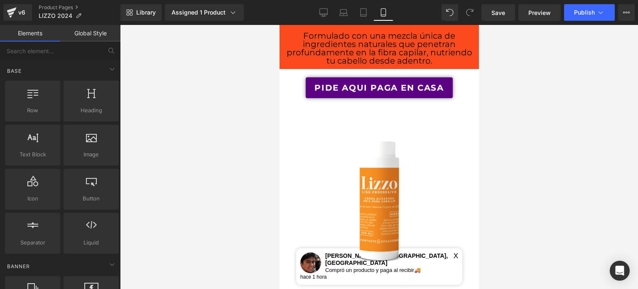
scroll to position [1534, 0]
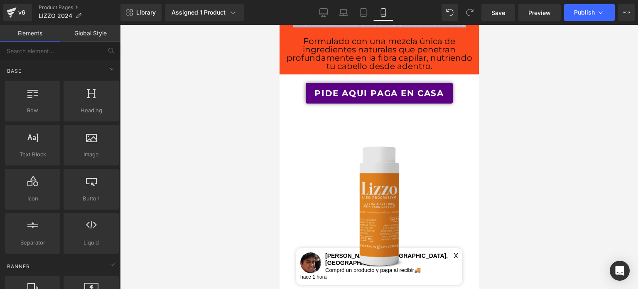
click at [376, 143] on img at bounding box center [378, 205] width 187 height 187
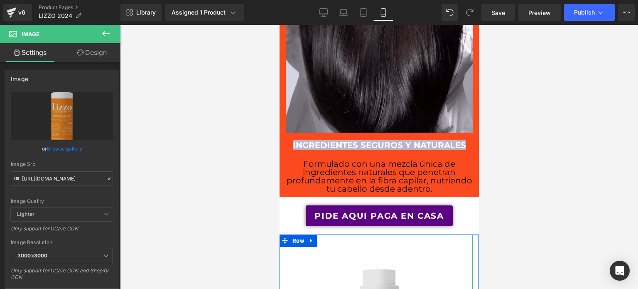
scroll to position [1411, 0]
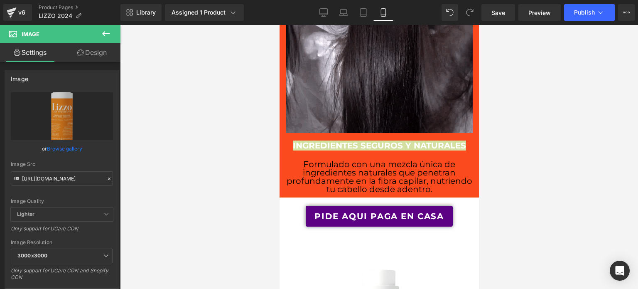
click at [110, 34] on icon at bounding box center [106, 34] width 10 height 10
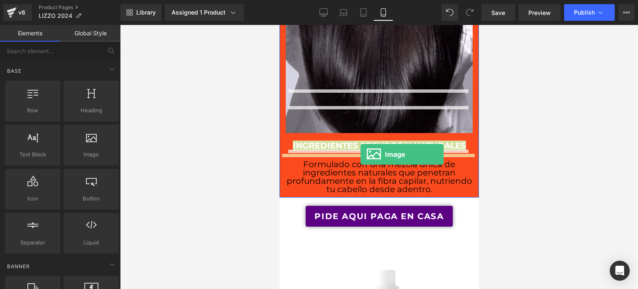
drag, startPoint x: 369, startPoint y: 174, endPoint x: 360, endPoint y: 154, distance: 21.9
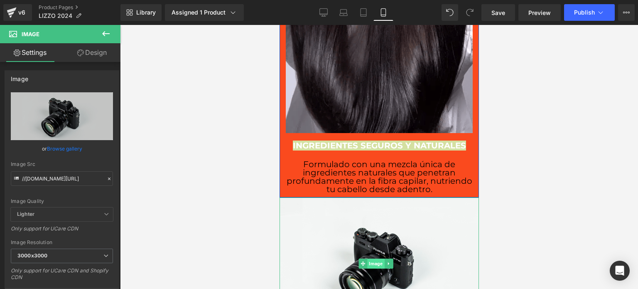
click at [375, 258] on span "Image" at bounding box center [375, 263] width 17 height 10
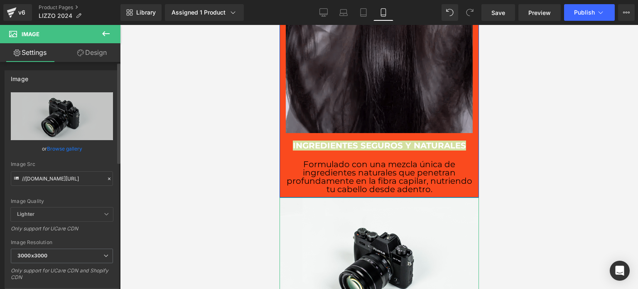
click at [71, 148] on link "Browse gallery" at bounding box center [64, 148] width 35 height 15
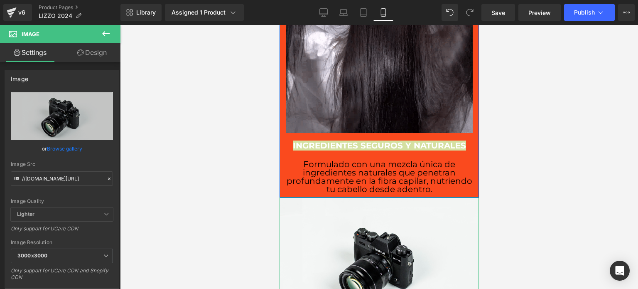
click at [63, 0] on div "Image You are previewing how the will restyle your page. You can not edit Eleme…" at bounding box center [319, 0] width 638 height 0
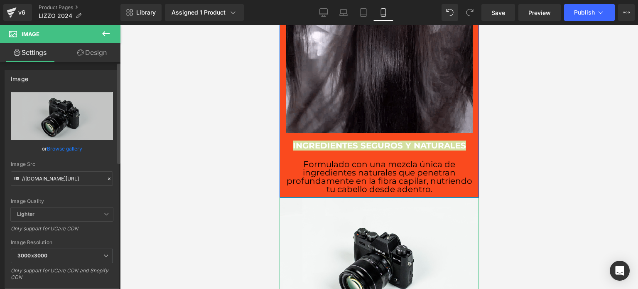
click at [108, 179] on icon at bounding box center [109, 178] width 2 height 2
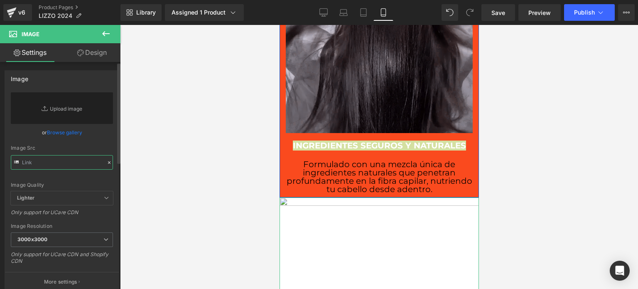
click at [57, 162] on input "text" at bounding box center [62, 162] width 102 height 15
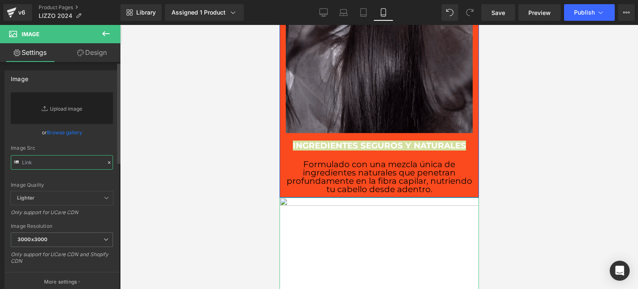
paste input "[URL][DOMAIN_NAME]"
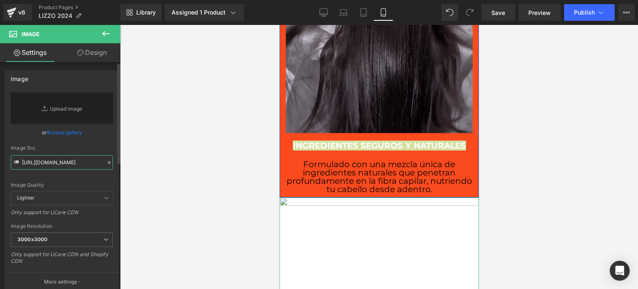
scroll to position [0, 159]
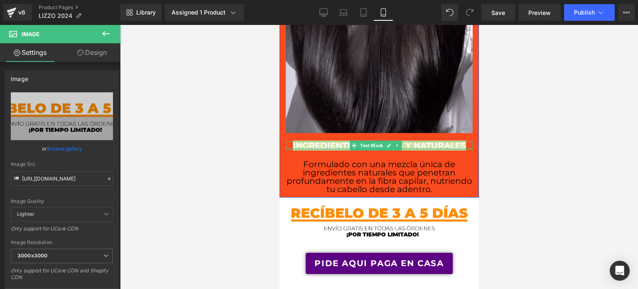
click at [428, 147] on div at bounding box center [378, 148] width 187 height 2
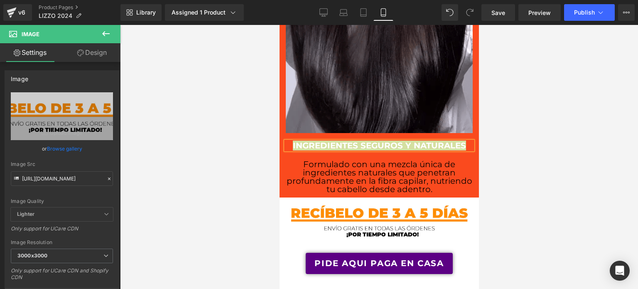
click at [526, 132] on div at bounding box center [379, 157] width 518 height 264
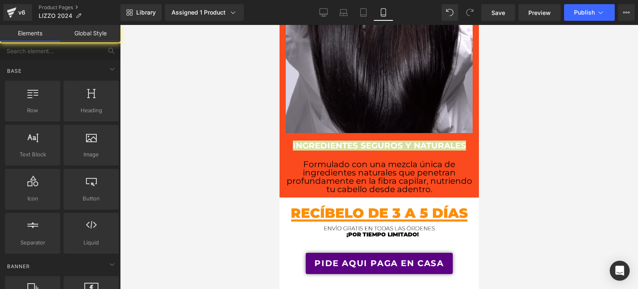
click at [526, 132] on div at bounding box center [379, 157] width 518 height 264
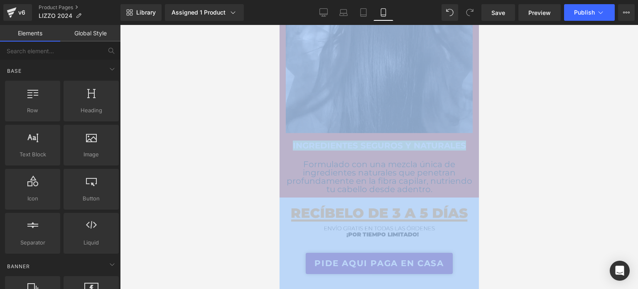
click at [526, 132] on div at bounding box center [379, 157] width 518 height 264
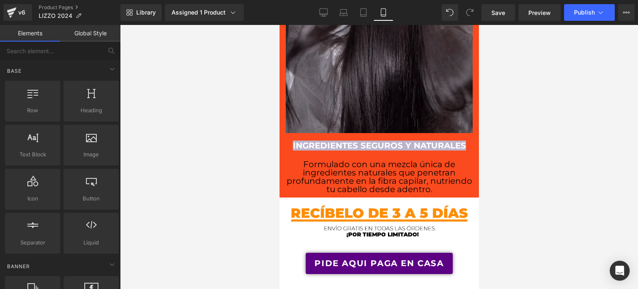
click at [453, 160] on p "Formulado con una mezcla única de ingredientes naturales que penetran profundam…" at bounding box center [378, 176] width 187 height 33
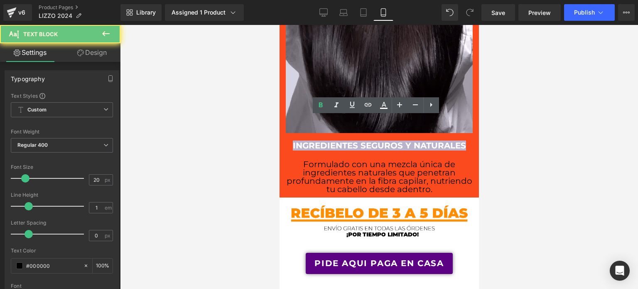
click at [440, 160] on p "Formulado con una mezcla única de ingredientes naturales que penetran profundam…" at bounding box center [378, 176] width 187 height 33
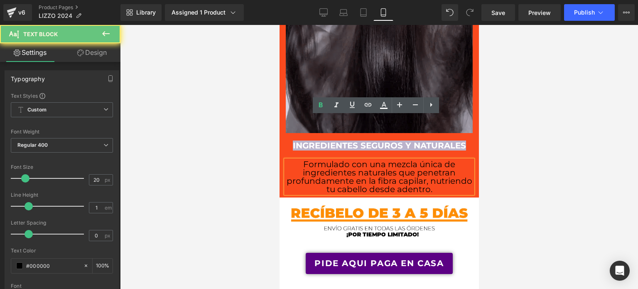
click at [440, 160] on p "Formulado con una mezcla única de ingredientes naturales que penetran profundam…" at bounding box center [378, 176] width 187 height 33
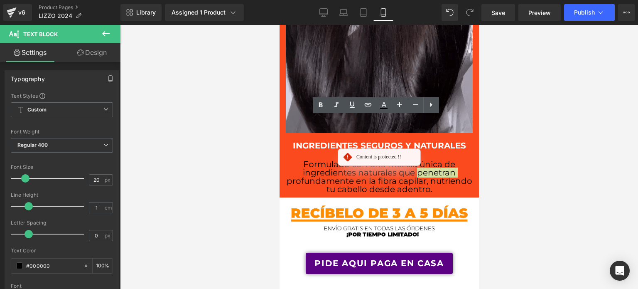
click at [553, 147] on div at bounding box center [379, 157] width 518 height 264
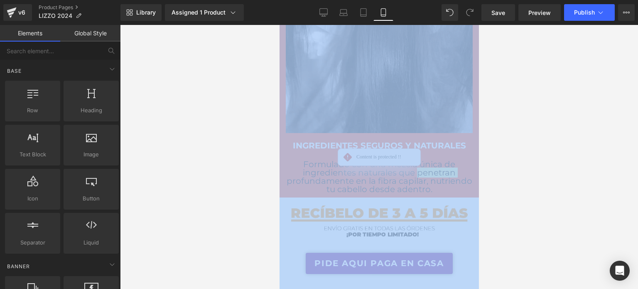
click at [553, 147] on div at bounding box center [379, 157] width 518 height 264
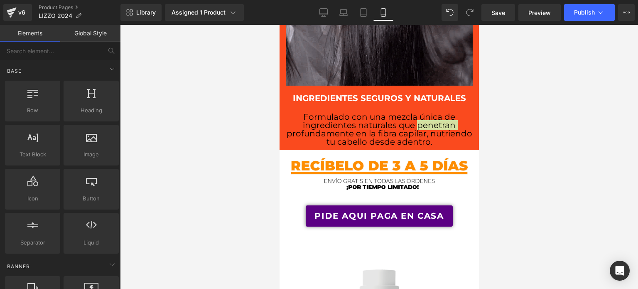
scroll to position [1457, 0]
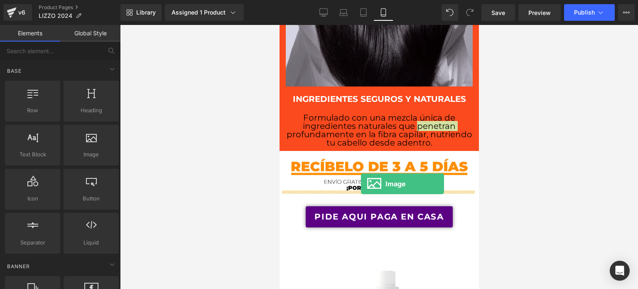
drag, startPoint x: 373, startPoint y: 172, endPoint x: 360, endPoint y: 184, distance: 17.1
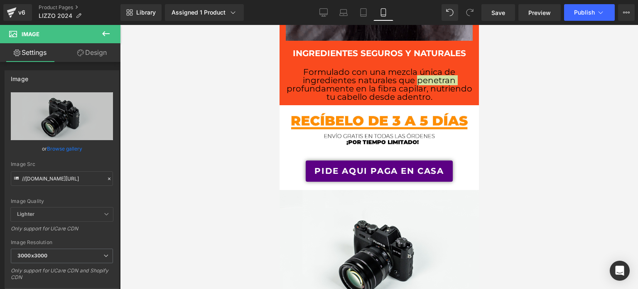
scroll to position [1505, 0]
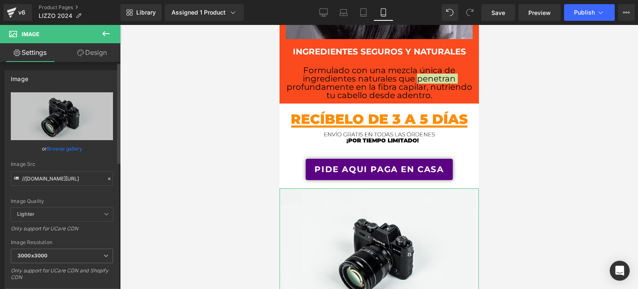
click at [106, 178] on icon at bounding box center [109, 179] width 6 height 6
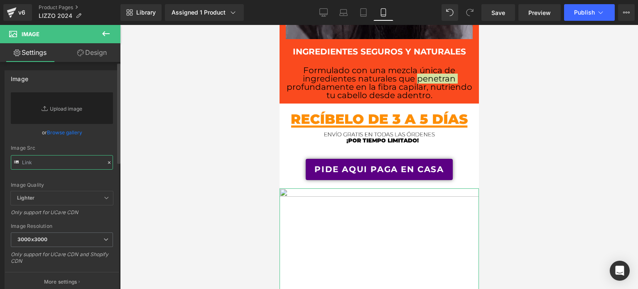
click at [47, 163] on input "text" at bounding box center [62, 162] width 102 height 15
paste input "[URL][DOMAIN_NAME]"
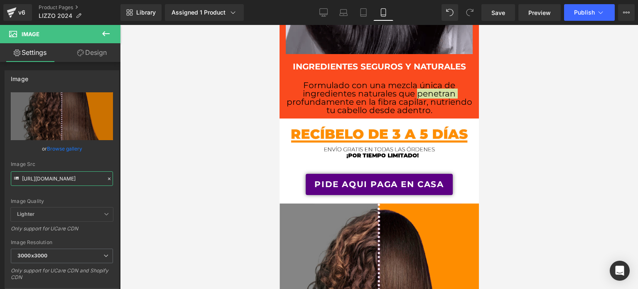
scroll to position [1490, 0]
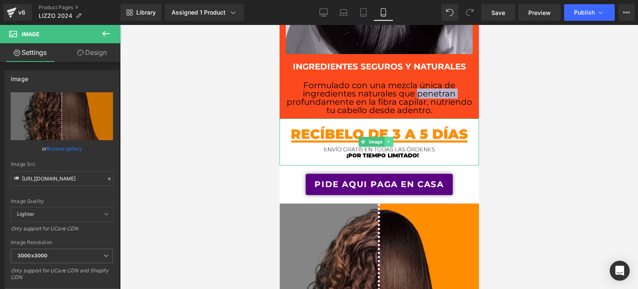
click at [390, 139] on icon at bounding box center [388, 141] width 5 height 5
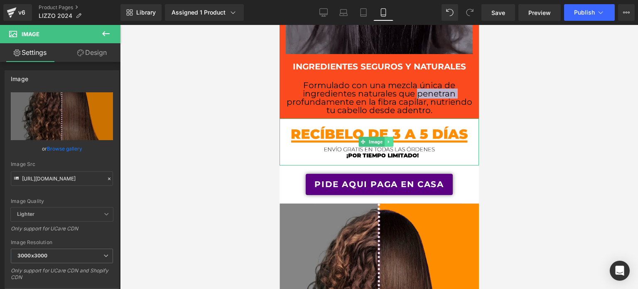
scroll to position [0, 0]
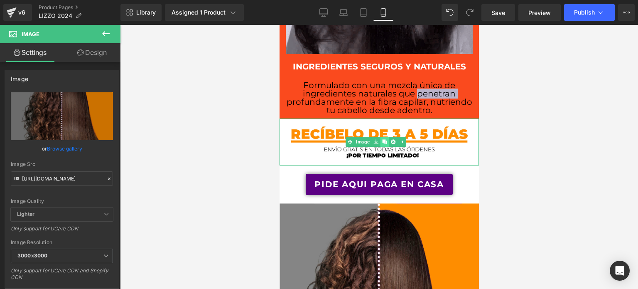
click at [384, 140] on icon at bounding box center [384, 142] width 5 height 5
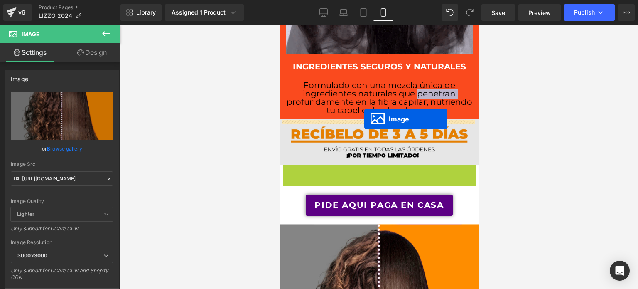
drag, startPoint x: 362, startPoint y: 141, endPoint x: 364, endPoint y: 117, distance: 23.3
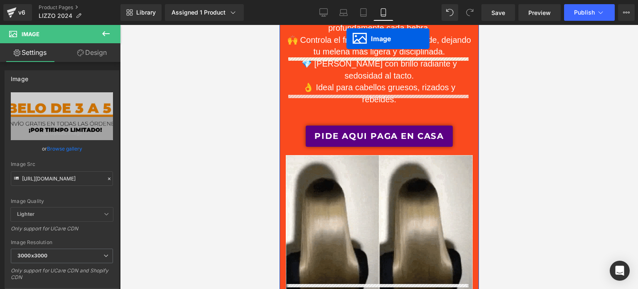
scroll to position [360, 0]
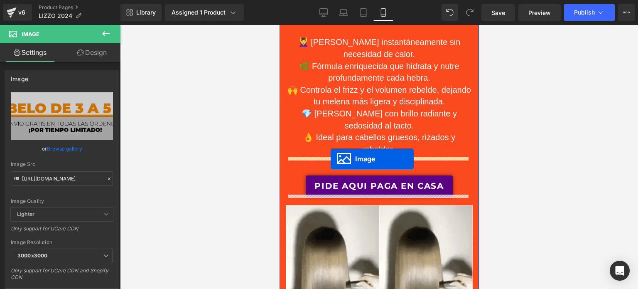
drag, startPoint x: 361, startPoint y: 144, endPoint x: 330, endPoint y: 159, distance: 34.5
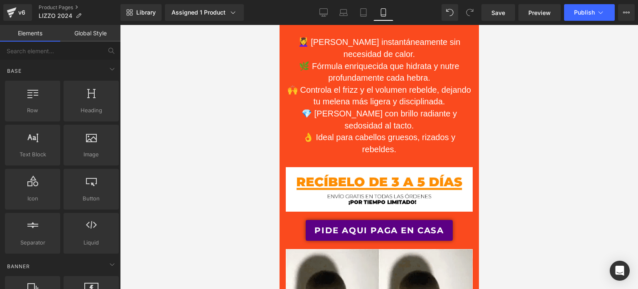
click at [541, 206] on div at bounding box center [379, 157] width 518 height 264
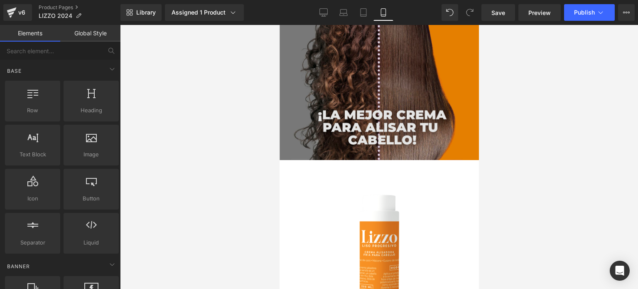
scroll to position [1777, 0]
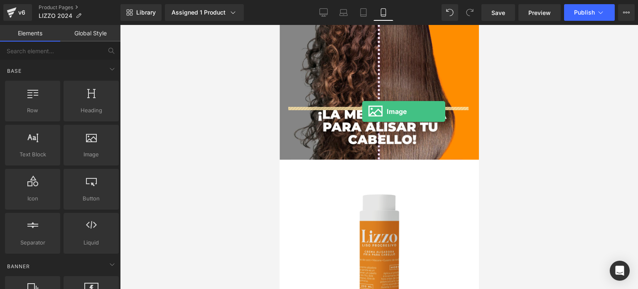
drag, startPoint x: 365, startPoint y: 173, endPoint x: 368, endPoint y: 111, distance: 61.9
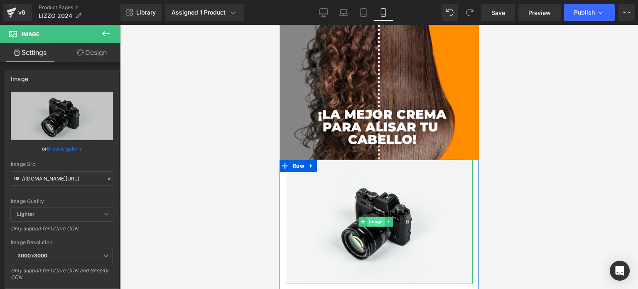
click at [372, 216] on span "Image" at bounding box center [375, 221] width 17 height 10
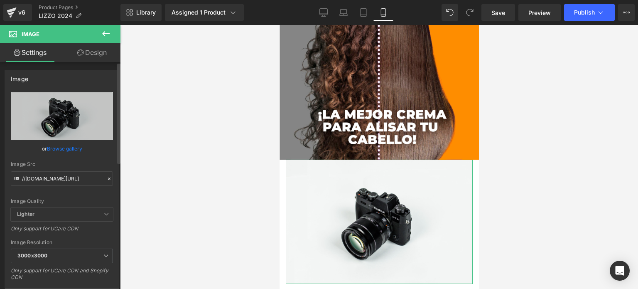
click at [106, 176] on icon at bounding box center [109, 179] width 6 height 6
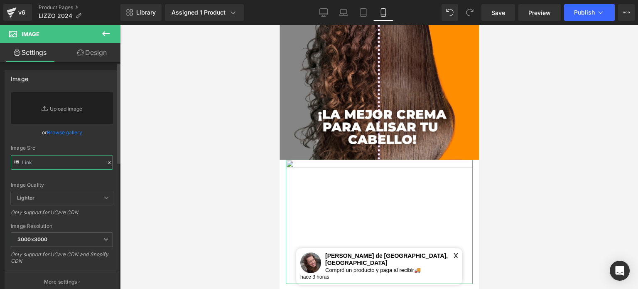
click at [53, 159] on input "text" at bounding box center [62, 162] width 102 height 15
paste input "[URL][DOMAIN_NAME]"
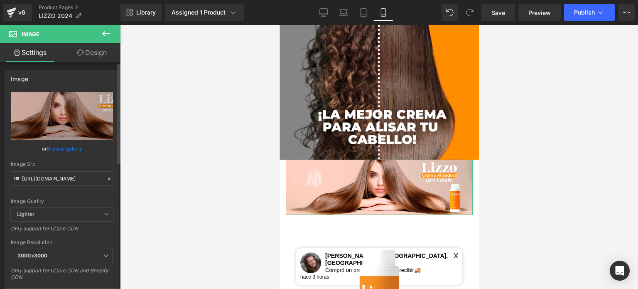
scroll to position [0, 0]
click at [62, 214] on span "Lighter" at bounding box center [62, 214] width 102 height 14
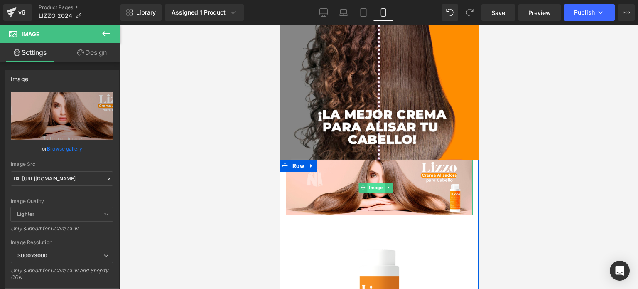
click at [379, 182] on span "Image" at bounding box center [375, 187] width 17 height 10
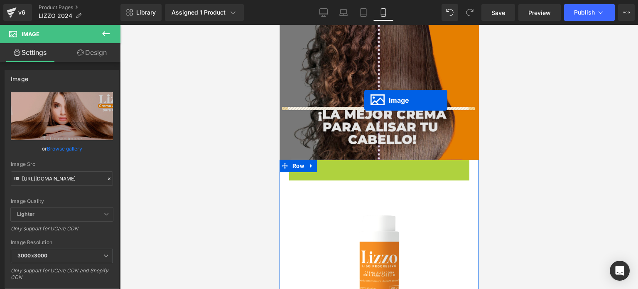
drag, startPoint x: 359, startPoint y: 133, endPoint x: 364, endPoint y: 100, distance: 33.5
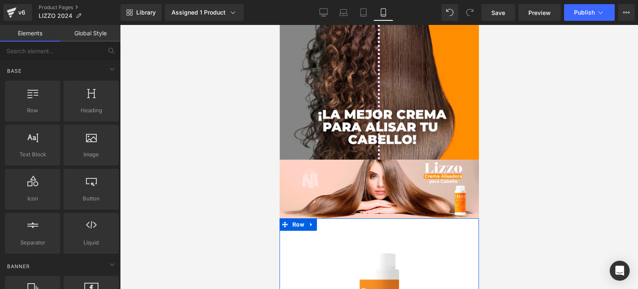
click at [546, 156] on div at bounding box center [379, 157] width 518 height 264
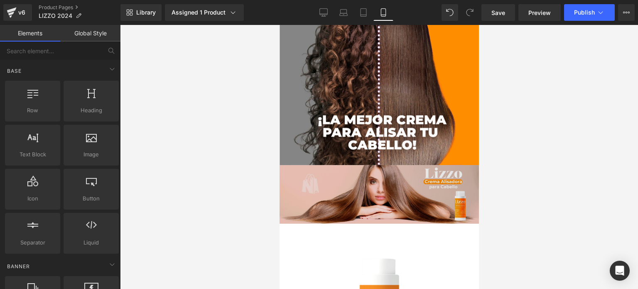
scroll to position [1770, 0]
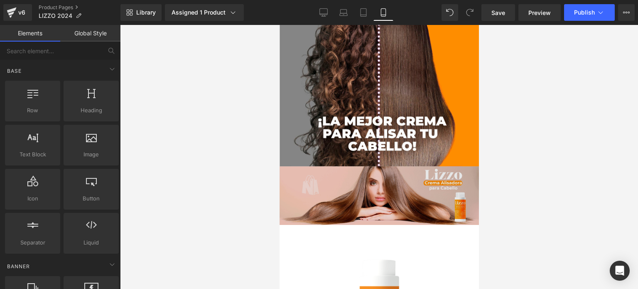
click at [386, 166] on div "Image" at bounding box center [378, 195] width 199 height 59
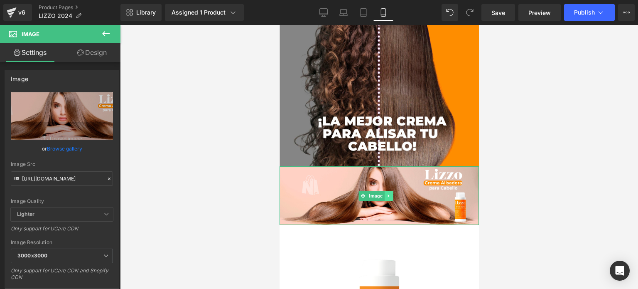
click at [387, 194] on icon at bounding box center [387, 195] width 1 height 3
click at [106, 176] on icon at bounding box center [109, 179] width 6 height 6
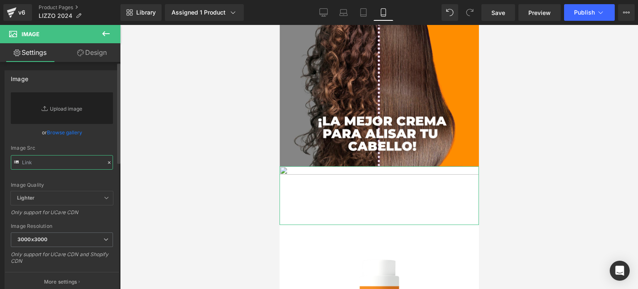
click at [54, 162] on input "text" at bounding box center [62, 162] width 102 height 15
paste input "[URL][DOMAIN_NAME]"
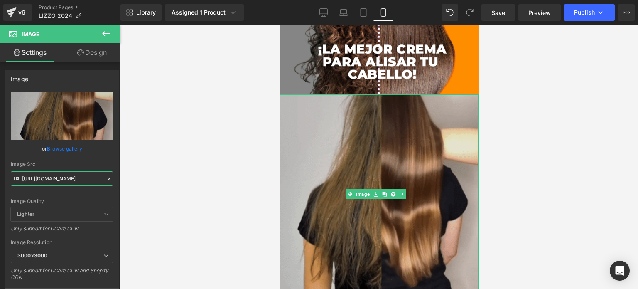
scroll to position [1844, 0]
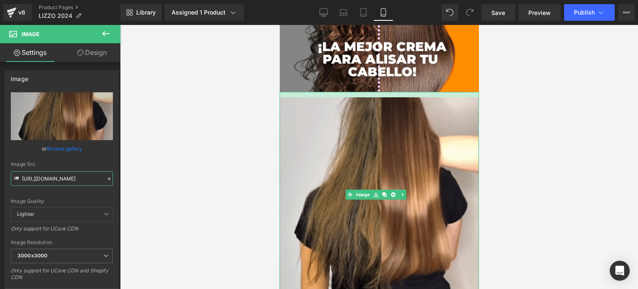
drag, startPoint x: 384, startPoint y: 39, endPoint x: 839, endPoint y: 161, distance: 470.6
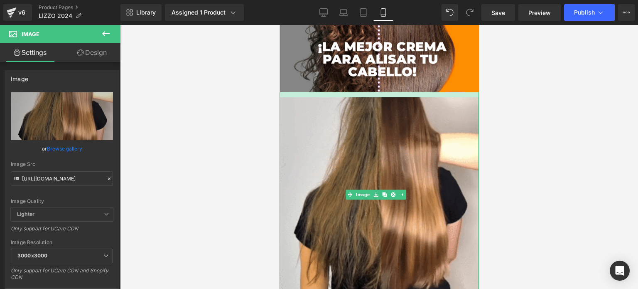
click at [385, 92] on div at bounding box center [378, 94] width 199 height 5
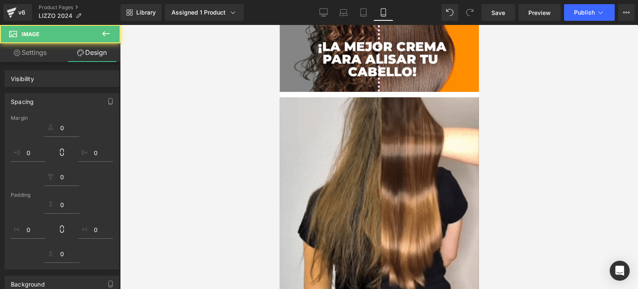
click at [560, 136] on div at bounding box center [379, 157] width 518 height 264
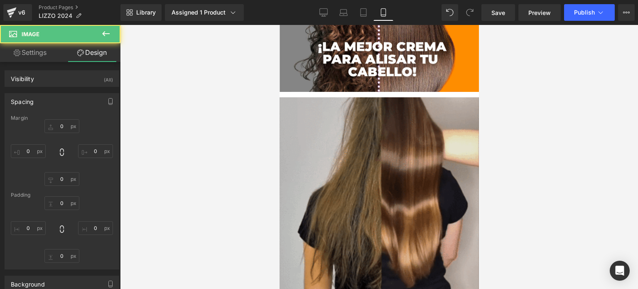
scroll to position [1657, 0]
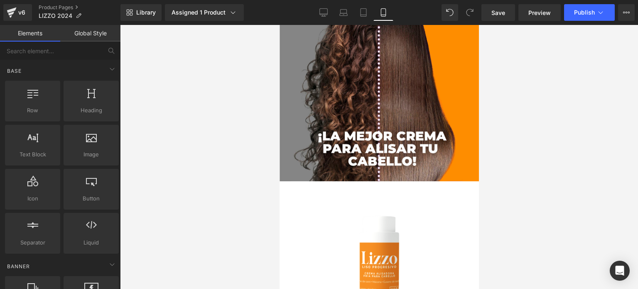
scroll to position [1756, 0]
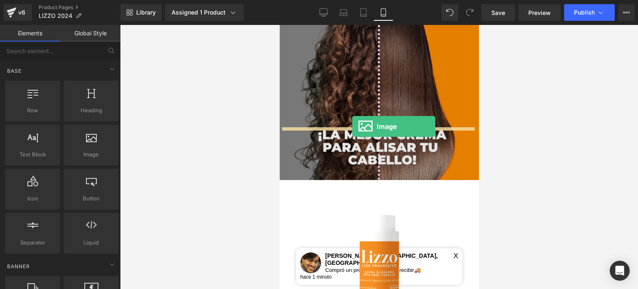
drag, startPoint x: 374, startPoint y: 164, endPoint x: 352, endPoint y: 126, distance: 44.1
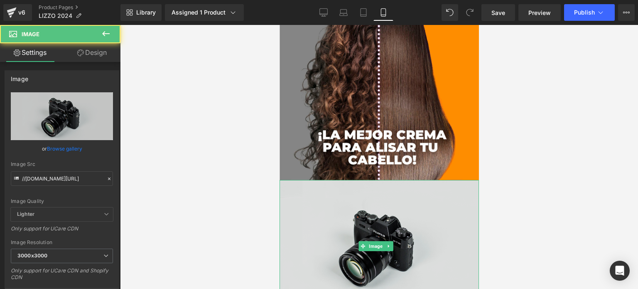
click at [362, 180] on img at bounding box center [378, 246] width 199 height 132
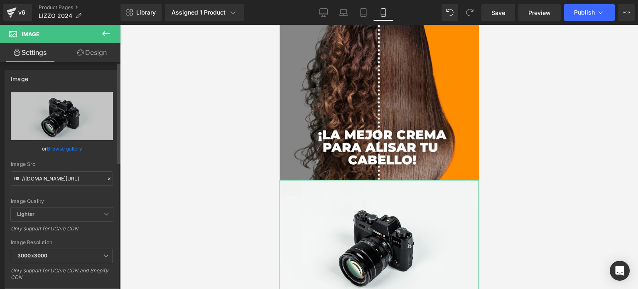
click at [107, 177] on icon at bounding box center [109, 179] width 6 height 6
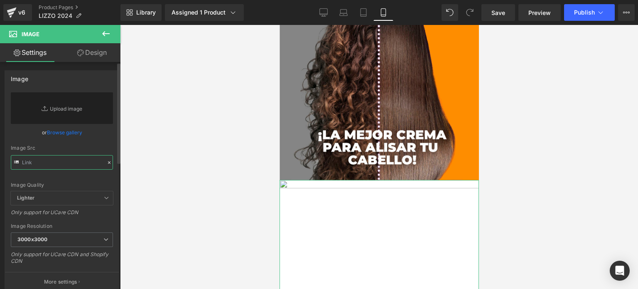
click at [61, 163] on input "text" at bounding box center [62, 162] width 102 height 15
paste input "[URL][DOMAIN_NAME][PHONE_NUMBER]"
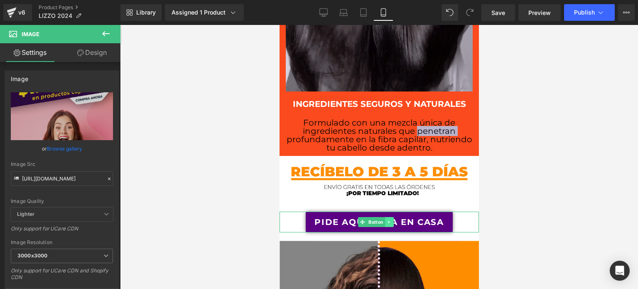
scroll to position [0, 0]
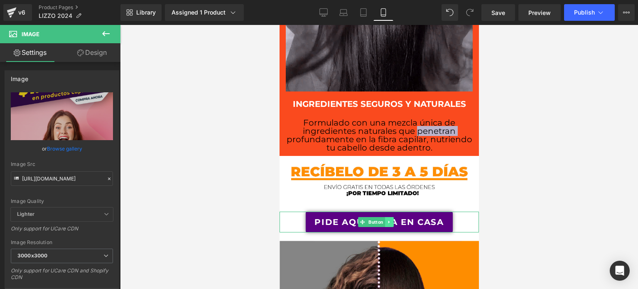
click at [388, 220] on icon at bounding box center [388, 221] width 1 height 3
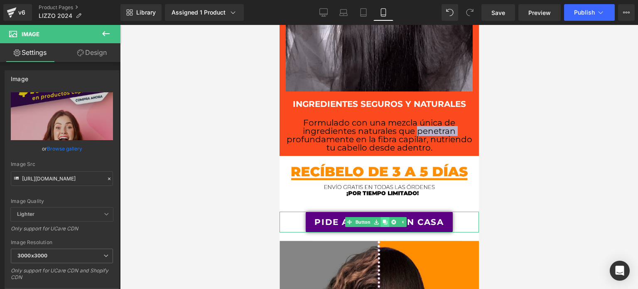
click at [387, 217] on link at bounding box center [384, 222] width 9 height 10
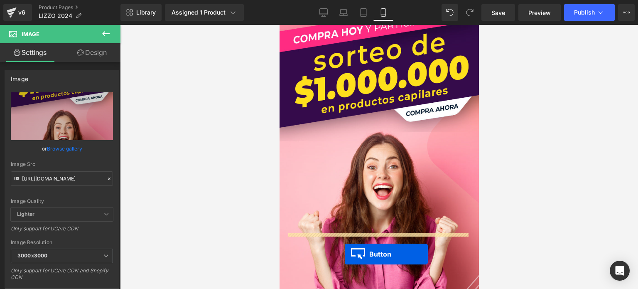
scroll to position [2031, 0]
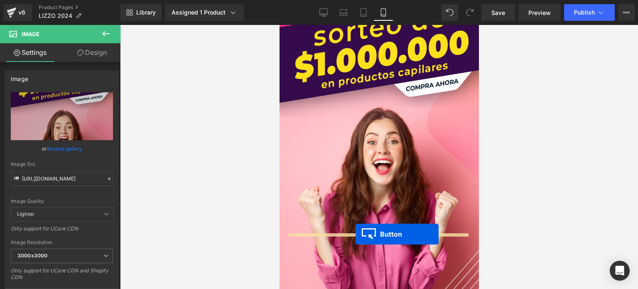
drag, startPoint x: 358, startPoint y: 68, endPoint x: 355, endPoint y: 234, distance: 166.1
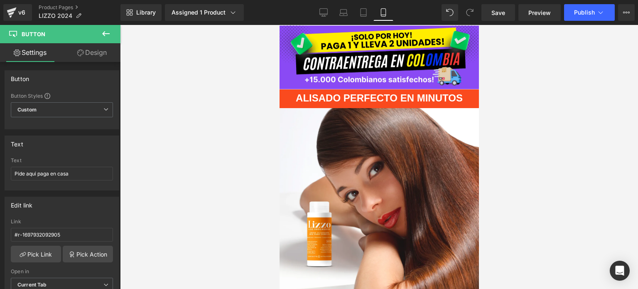
scroll to position [0, 0]
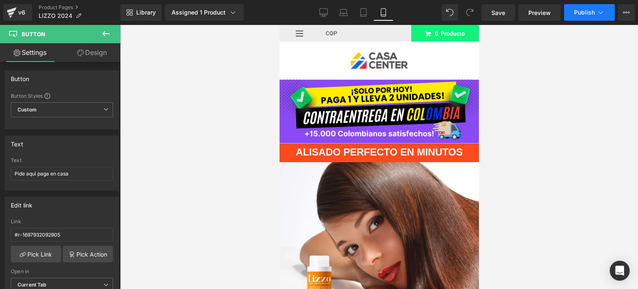
click at [578, 15] on span "Publish" at bounding box center [584, 12] width 21 height 7
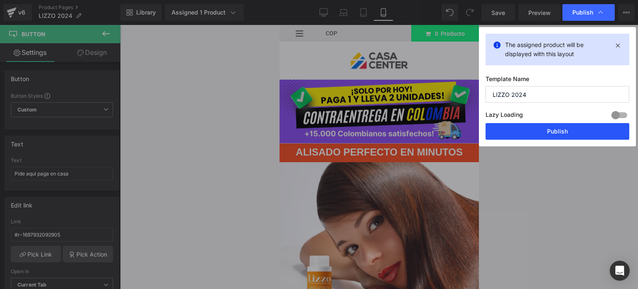
click at [561, 134] on button "Publish" at bounding box center [557, 131] width 144 height 17
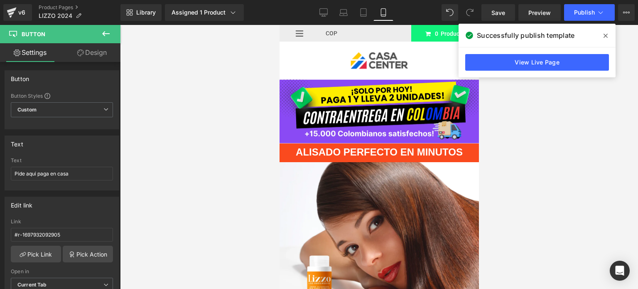
click at [606, 35] on icon at bounding box center [605, 36] width 4 height 4
